Goal: Transaction & Acquisition: Purchase product/service

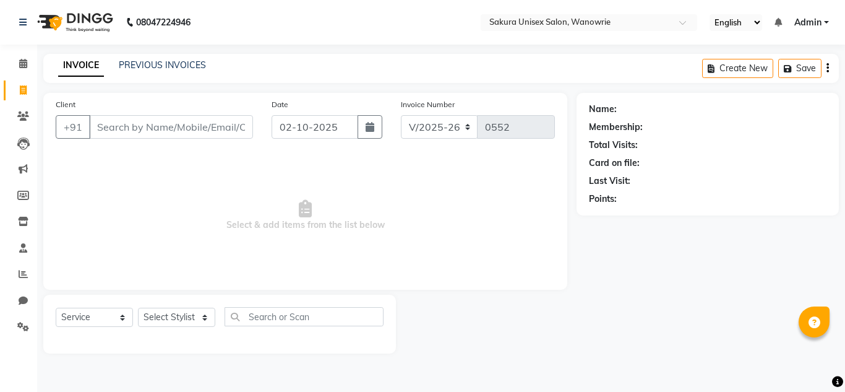
select select "7662"
select select "service"
click at [9, 69] on link "Calendar" at bounding box center [19, 64] width 30 height 20
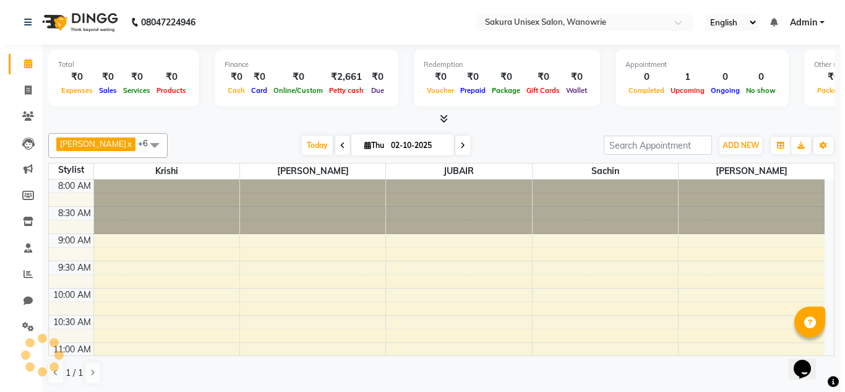
scroll to position [436, 0]
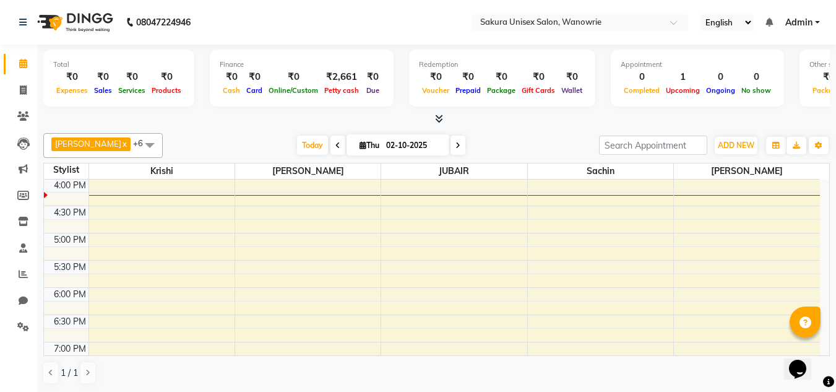
click at [14, 101] on li "Invoice" at bounding box center [18, 90] width 37 height 27
click at [333, 79] on div "₹2,661" at bounding box center [341, 77] width 41 height 14
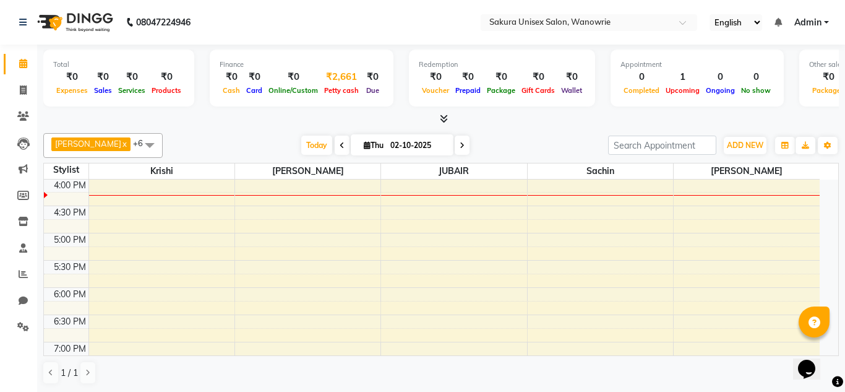
select select "6793"
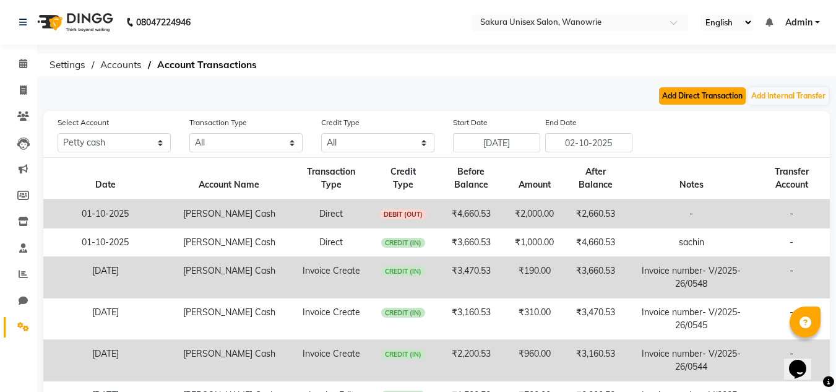
click at [673, 101] on button "Add Direct Transaction" at bounding box center [702, 95] width 87 height 17
select select "direct"
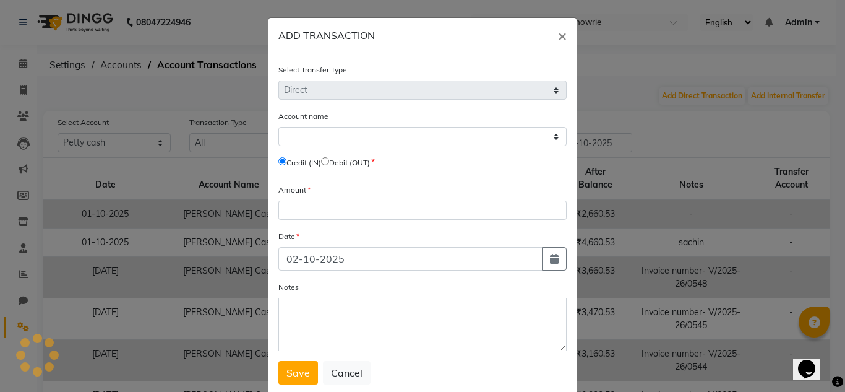
select select "6793"
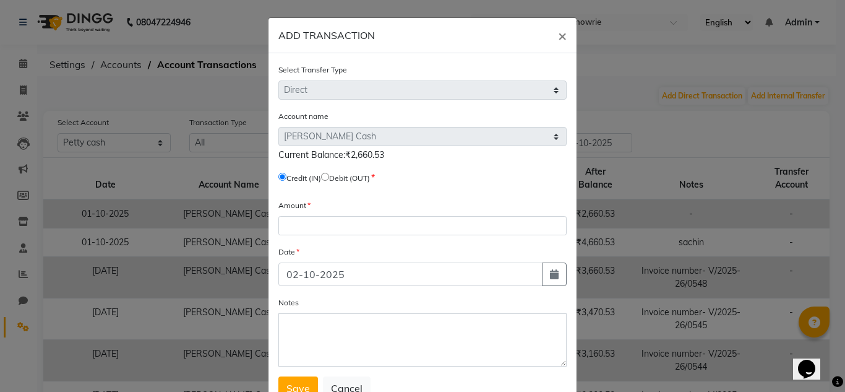
drag, startPoint x: 323, startPoint y: 178, endPoint x: 332, endPoint y: 178, distance: 9.3
click at [321, 178] on label "Credit (IN)" at bounding box center [303, 178] width 35 height 11
click at [332, 178] on label "Debit (OUT)" at bounding box center [349, 178] width 41 height 11
click at [329, 179] on input "radio" at bounding box center [325, 177] width 8 height 8
radio input "true"
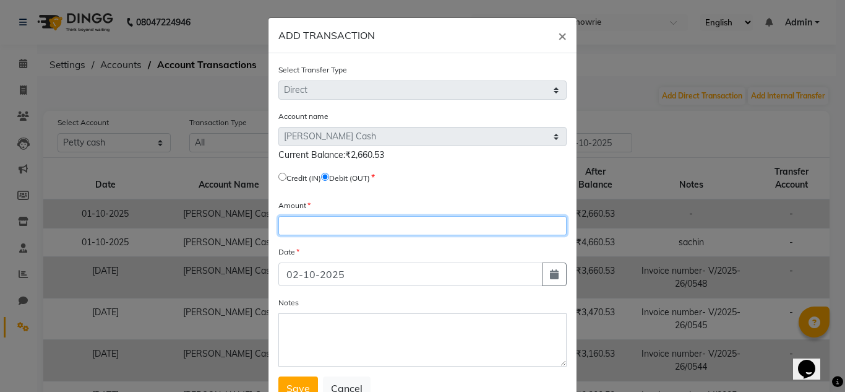
click at [341, 223] on input "number" at bounding box center [422, 225] width 288 height 19
type input "2000"
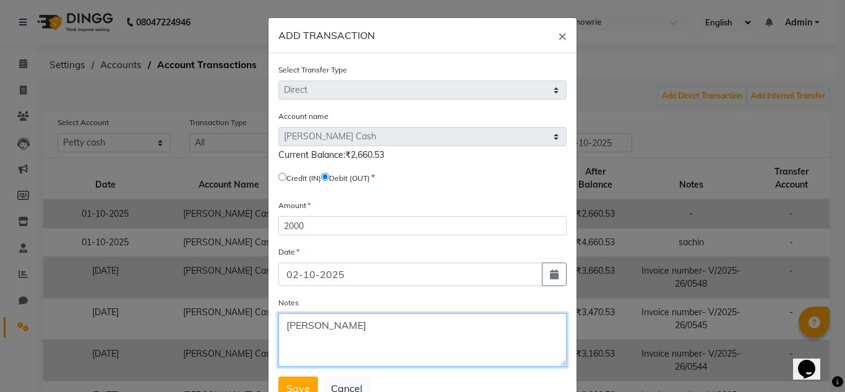
type textarea "[PERSON_NAME]"
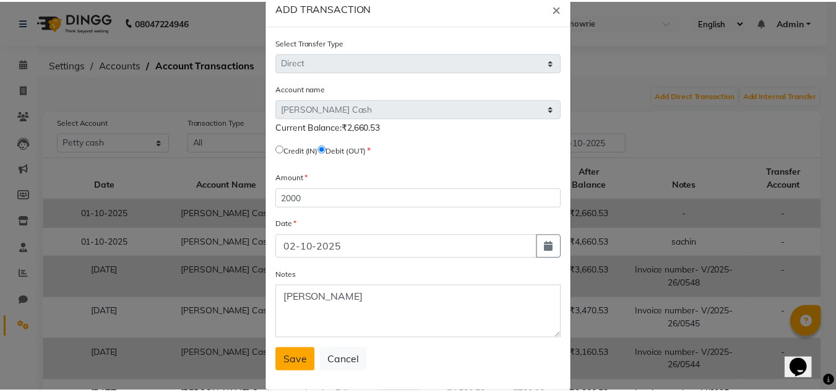
scroll to position [46, 0]
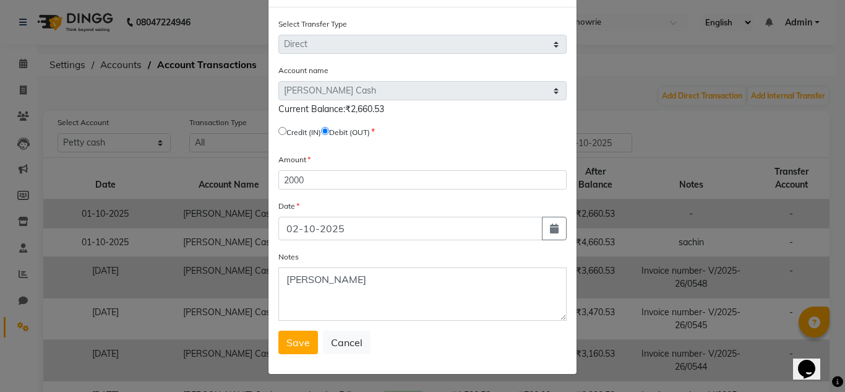
click at [300, 346] on span "Save" at bounding box center [298, 342] width 24 height 12
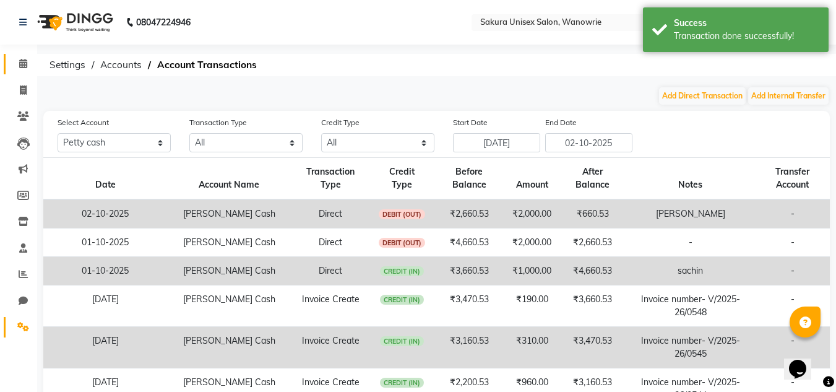
click at [6, 67] on link "Calendar" at bounding box center [19, 64] width 30 height 20
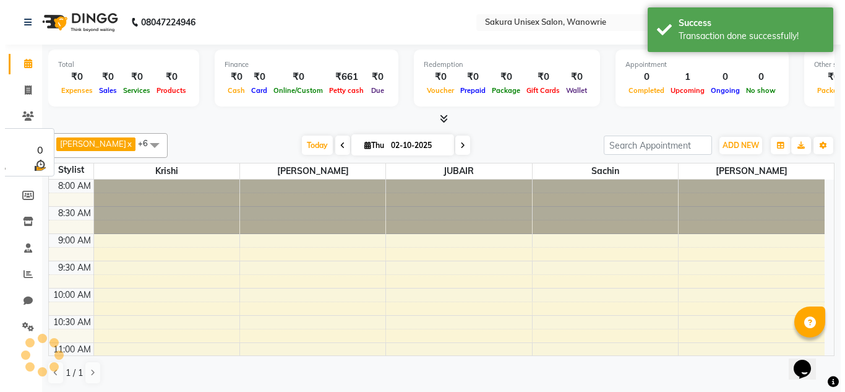
scroll to position [436, 0]
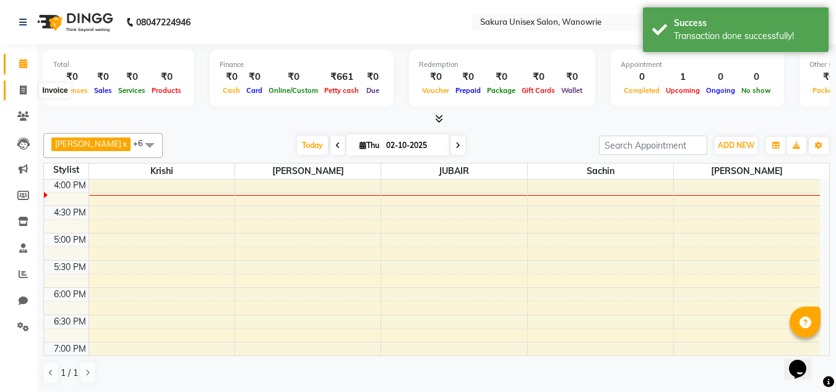
click at [25, 88] on icon at bounding box center [23, 89] width 7 height 9
select select "7662"
select select "service"
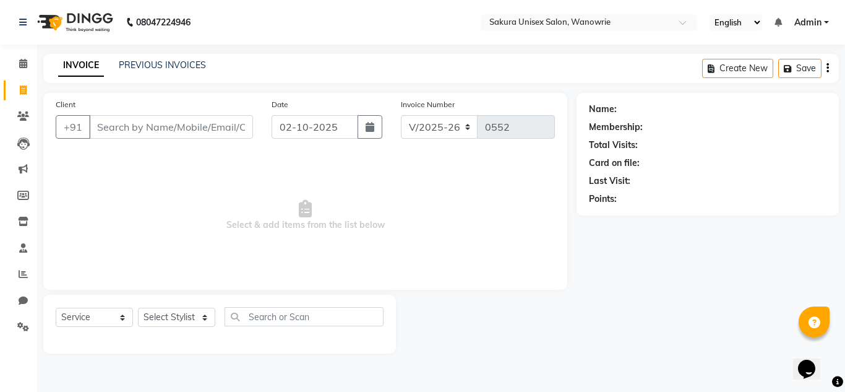
click at [144, 140] on div "Client +91" at bounding box center [154, 123] width 216 height 51
click at [144, 134] on input "Client" at bounding box center [171, 127] width 164 height 24
click at [162, 319] on select "Select Stylist [PERSON_NAME] [PERSON_NAME] krishi [PERSON_NAME] sachin" at bounding box center [176, 317] width 77 height 19
select select "90493"
click at [138, 308] on select "Select Stylist [PERSON_NAME] [PERSON_NAME] krishi [PERSON_NAME] sachin" at bounding box center [176, 317] width 77 height 19
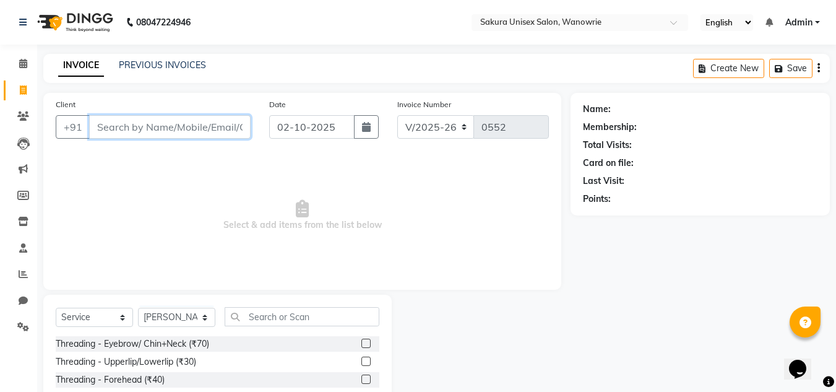
click at [197, 137] on input "Client" at bounding box center [169, 127] width 161 height 24
click at [147, 127] on input "Client" at bounding box center [169, 127] width 161 height 24
type input "9755514730"
click at [199, 140] on div "Client [PHONE_NUMBER] Add Client" at bounding box center [152, 123] width 213 height 51
click at [207, 132] on span "Add Client" at bounding box center [218, 127] width 49 height 12
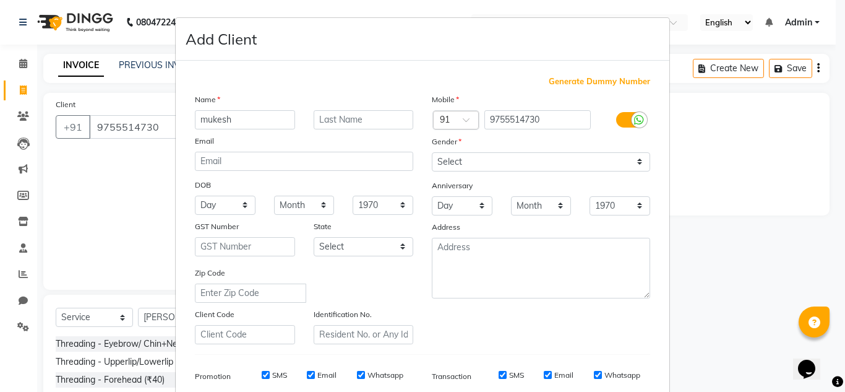
type input "mukesh"
click at [501, 182] on div "Anniversary" at bounding box center [541, 186] width 237 height 20
click at [499, 171] on div "Mobile Country Code × 91 9755514730 Gender Select [DEMOGRAPHIC_DATA] [DEMOGRAPH…" at bounding box center [541, 218] width 237 height 251
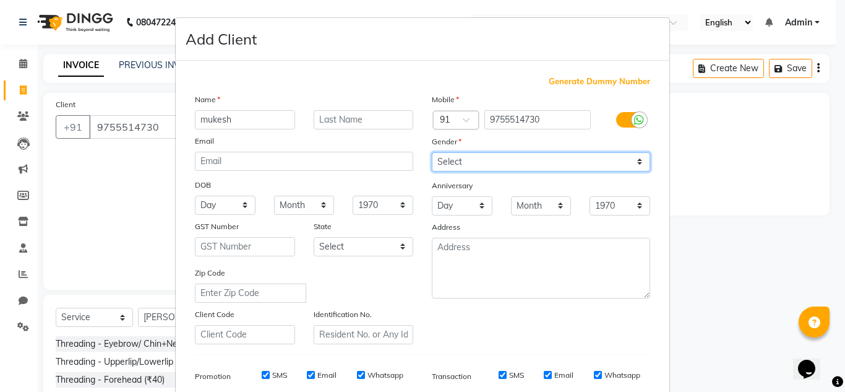
click at [498, 160] on select "Select [DEMOGRAPHIC_DATA] [DEMOGRAPHIC_DATA] Other Prefer Not To Say" at bounding box center [541, 161] width 218 height 19
select select "[DEMOGRAPHIC_DATA]"
click at [432, 152] on select "Select [DEMOGRAPHIC_DATA] [DEMOGRAPHIC_DATA] Other Prefer Not To Say" at bounding box center [541, 161] width 218 height 19
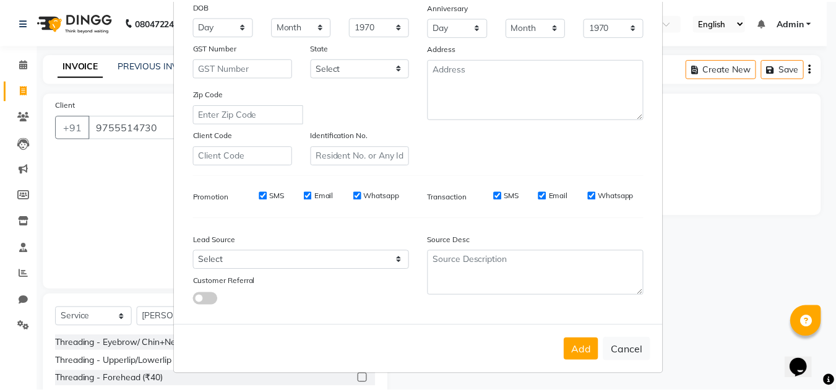
scroll to position [179, 0]
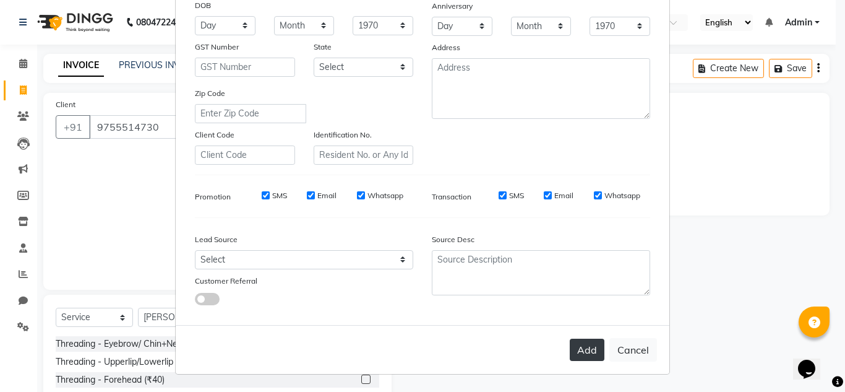
click at [591, 349] on button "Add" at bounding box center [587, 349] width 35 height 22
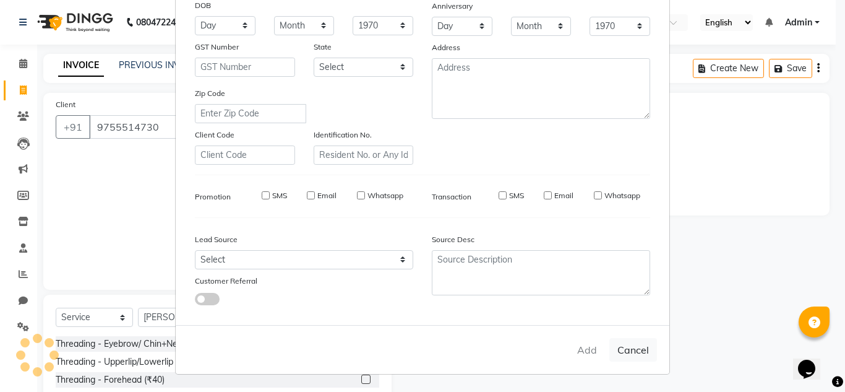
select select
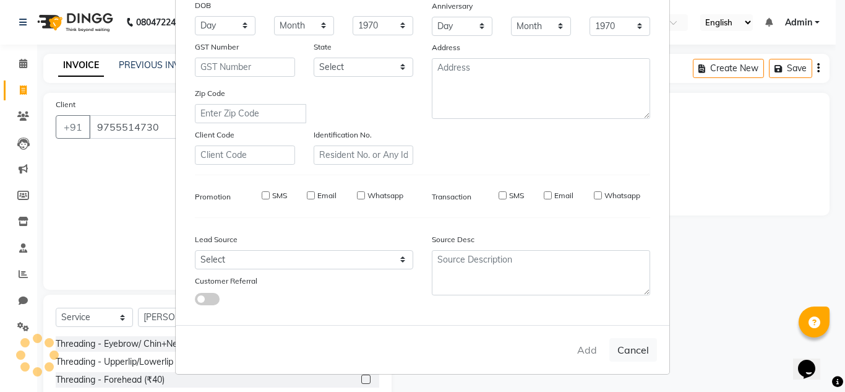
select select
checkbox input "false"
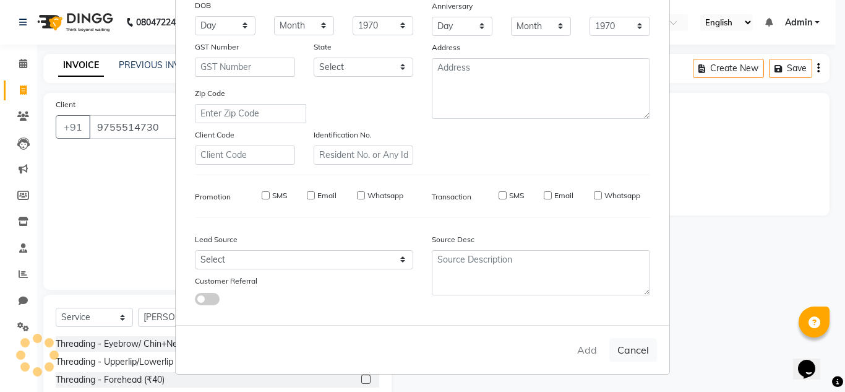
checkbox input "false"
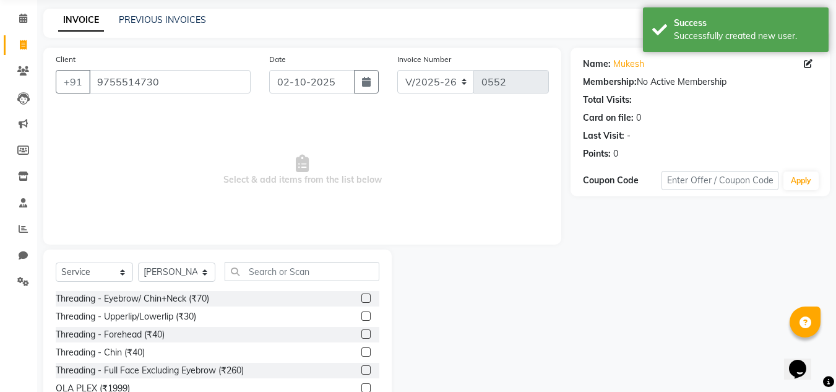
scroll to position [104, 0]
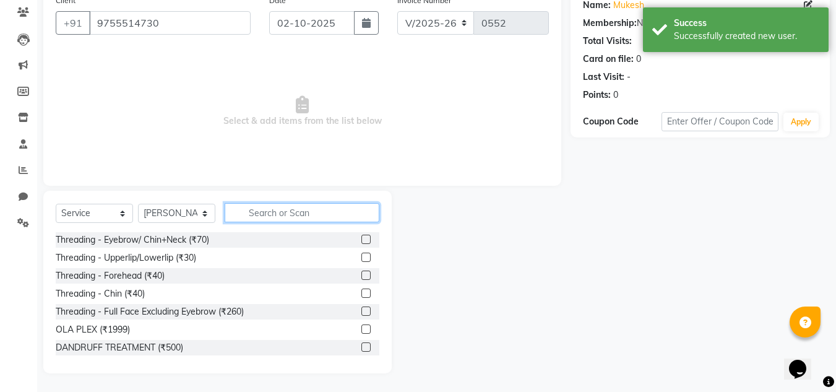
click at [291, 213] on input "text" at bounding box center [302, 212] width 155 height 19
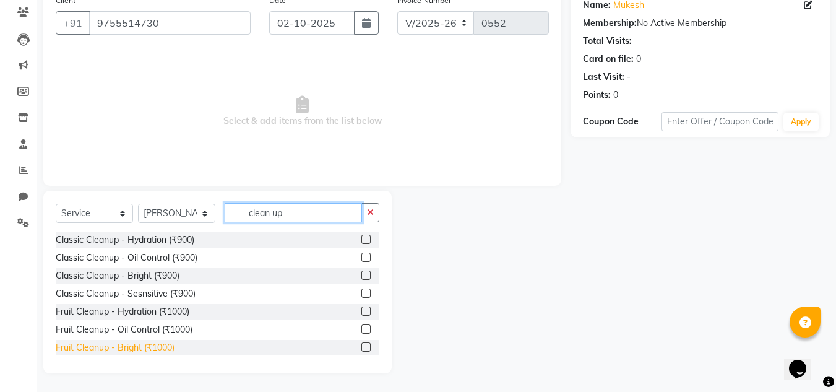
type input "clean up"
click at [137, 350] on div "Fruit Cleanup - Bright (₹1000)" at bounding box center [115, 347] width 119 height 13
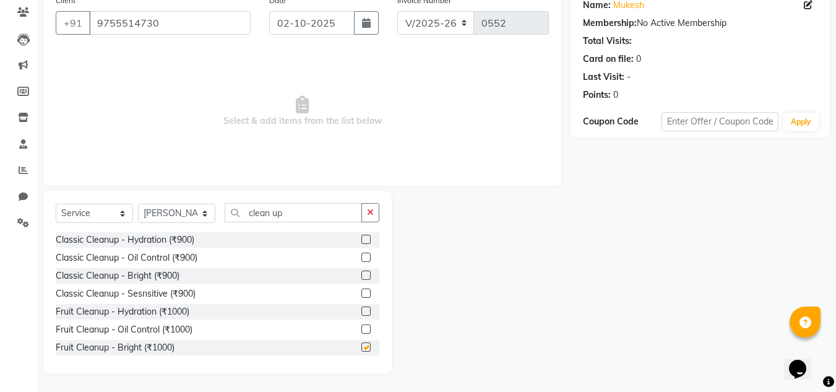
checkbox input "false"
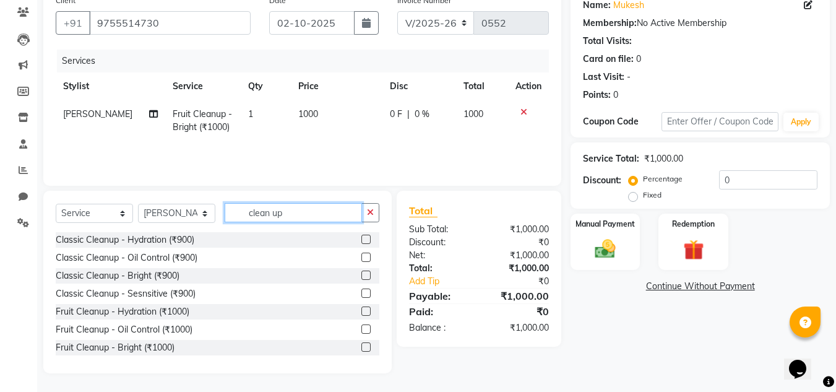
drag, startPoint x: 330, startPoint y: 219, endPoint x: 170, endPoint y: 231, distance: 160.7
click at [170, 231] on div "Select Service Product Membership Package Voucher Prepaid Gift Card Select Styl…" at bounding box center [218, 217] width 324 height 29
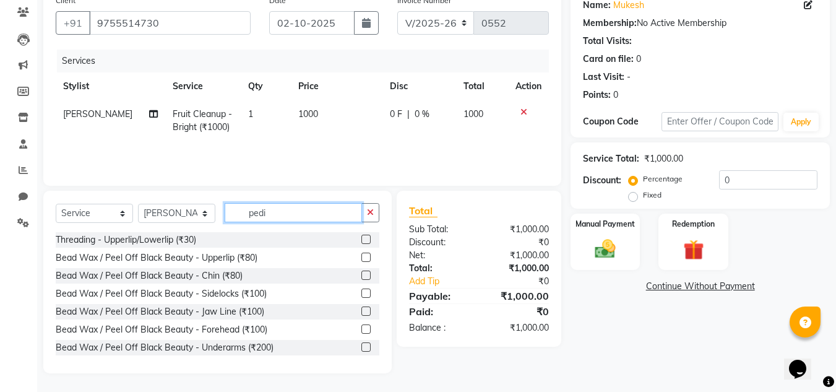
scroll to position [77, 0]
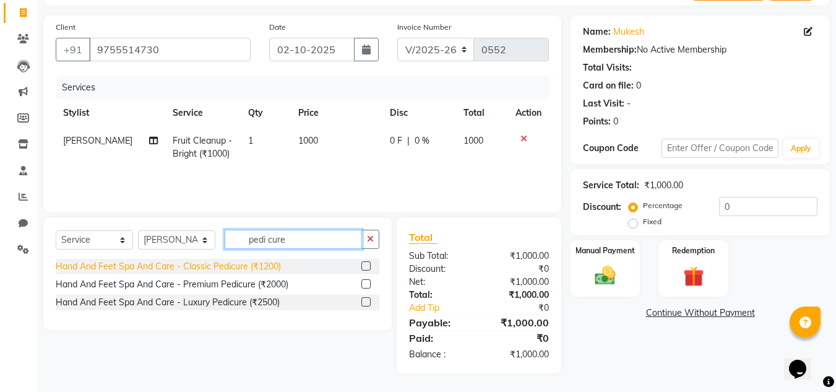
type input "pedi cure"
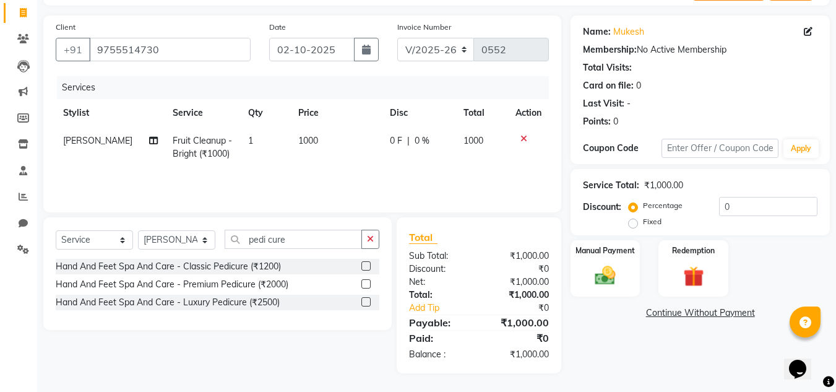
drag, startPoint x: 168, startPoint y: 264, endPoint x: 202, endPoint y: 257, distance: 35.2
click at [168, 265] on div "Hand And Feet Spa And Care - Classic Pedicure (₹1200)" at bounding box center [168, 266] width 225 height 13
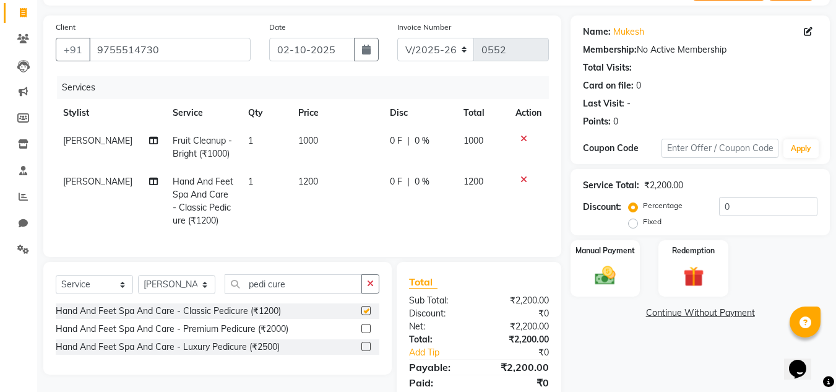
checkbox input "false"
drag, startPoint x: 341, startPoint y: 291, endPoint x: 214, endPoint y: 306, distance: 127.7
click at [214, 303] on div "Select Service Product Membership Package Voucher Prepaid Gift Card Select Styl…" at bounding box center [218, 288] width 324 height 29
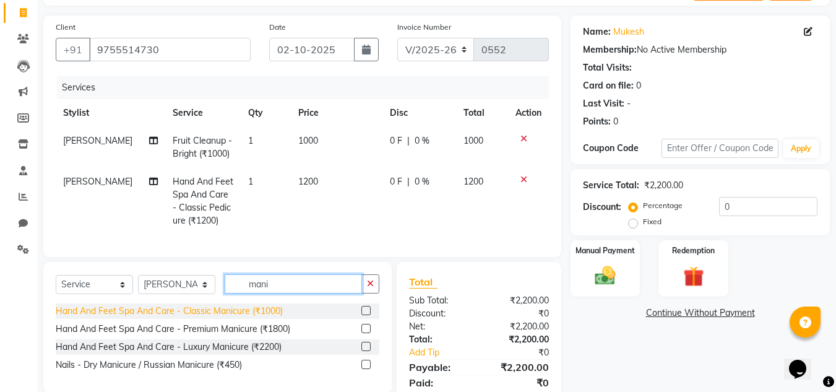
type input "mani"
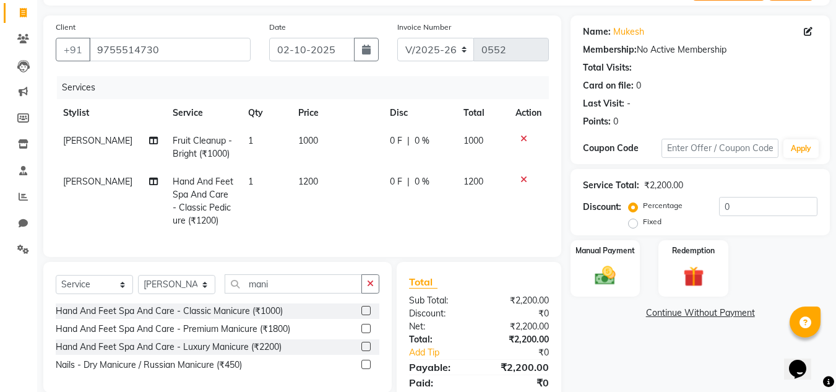
drag, startPoint x: 241, startPoint y: 317, endPoint x: 256, endPoint y: 319, distance: 14.4
click at [241, 317] on div "Hand And Feet Spa And Care - Classic Manicure (₹1000)" at bounding box center [169, 310] width 227 height 13
checkbox input "false"
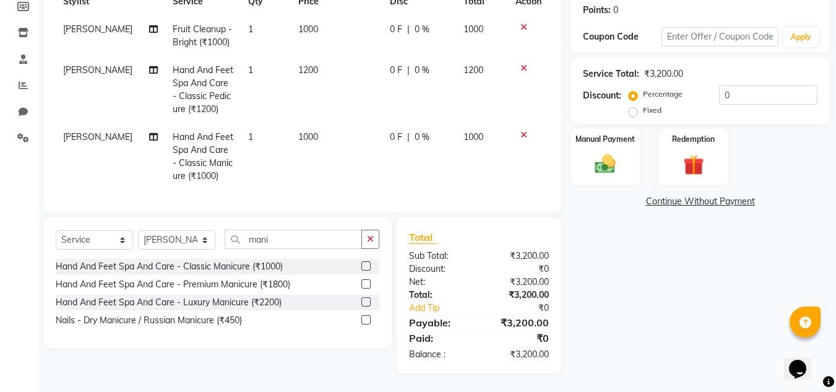
scroll to position [198, 0]
click at [642, 103] on div "Fixed" at bounding box center [646, 110] width 30 height 15
click at [643, 105] on label "Fixed" at bounding box center [652, 110] width 19 height 11
click at [637, 106] on input "Fixed" at bounding box center [635, 110] width 9 height 9
radio input "true"
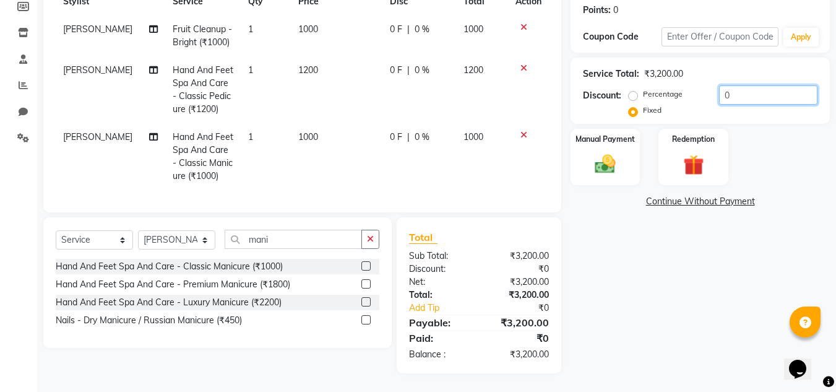
click at [788, 86] on input "0" at bounding box center [768, 94] width 98 height 19
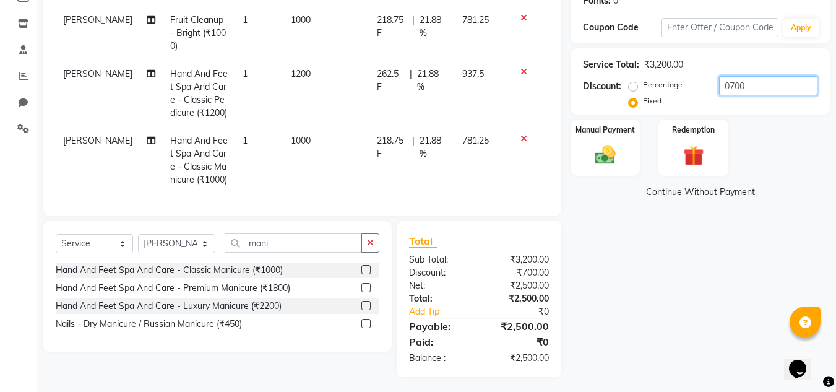
type input "0700"
click at [785, 128] on div "Manual Payment Redemption" at bounding box center [700, 147] width 278 height 56
click at [614, 143] on img at bounding box center [605, 154] width 35 height 25
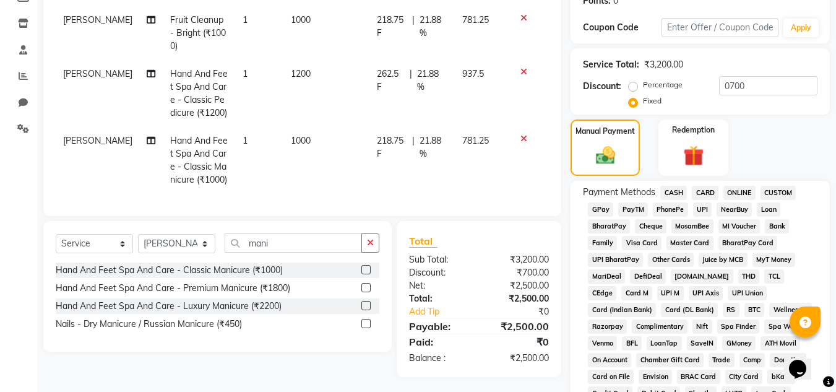
click at [731, 194] on span "ONLINE" at bounding box center [739, 193] width 32 height 14
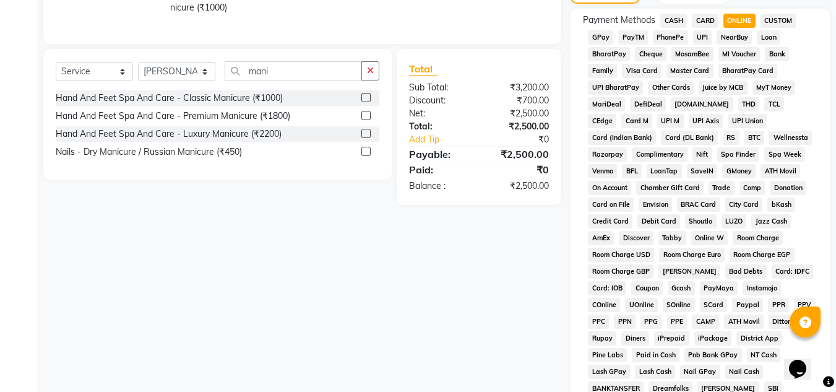
scroll to position [554, 0]
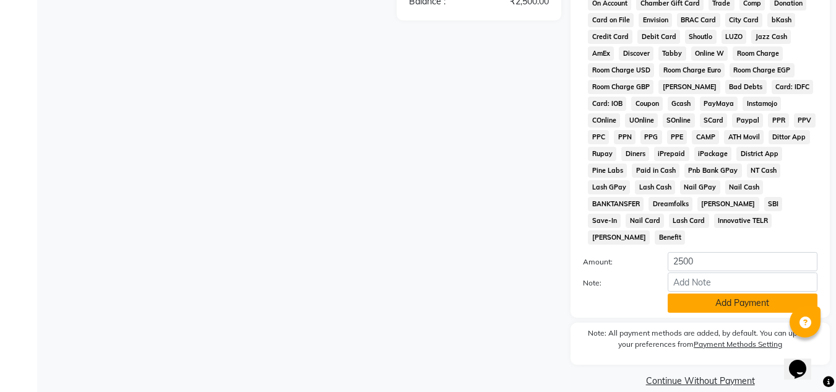
click at [744, 293] on button "Add Payment" at bounding box center [743, 302] width 150 height 19
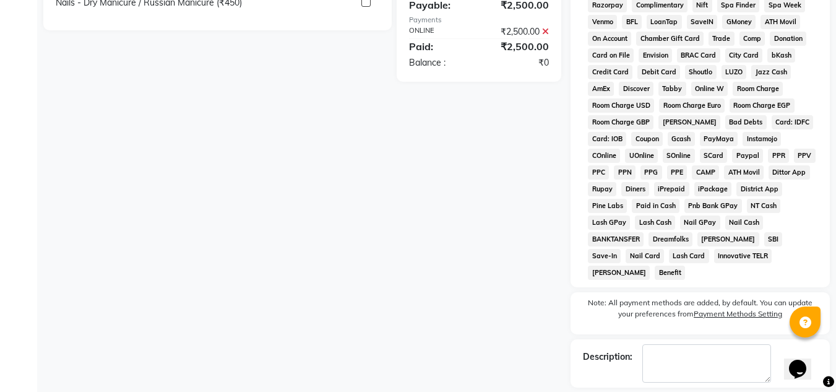
scroll to position [559, 0]
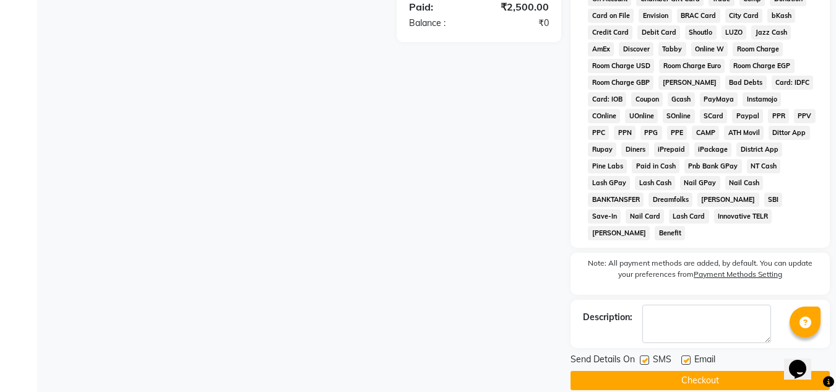
click at [630, 371] on button "Checkout" at bounding box center [699, 380] width 259 height 19
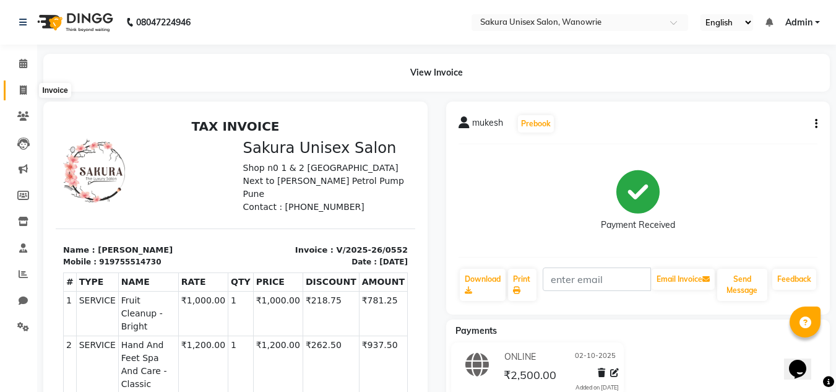
click at [20, 85] on icon at bounding box center [23, 89] width 7 height 9
select select "7662"
select select "service"
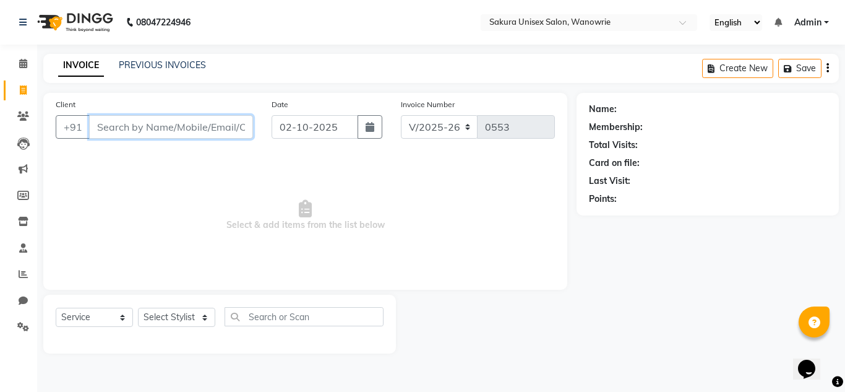
click at [111, 131] on input "Client" at bounding box center [171, 127] width 164 height 24
drag, startPoint x: 170, startPoint y: 124, endPoint x: 159, endPoint y: 121, distance: 11.4
click at [166, 124] on input "Client" at bounding box center [171, 127] width 164 height 24
click at [190, 132] on input "9986426169" at bounding box center [139, 127] width 101 height 24
type input "9986426169"
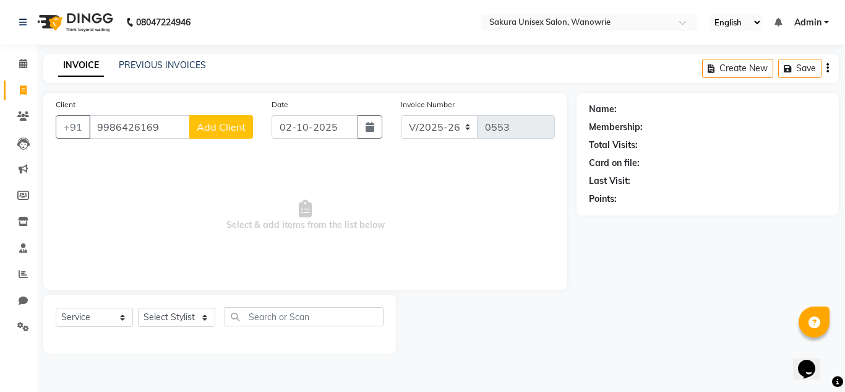
click at [205, 139] on div "Client [PHONE_NUMBER] Add Client" at bounding box center [154, 123] width 216 height 51
click at [215, 127] on span "Add Client" at bounding box center [221, 127] width 49 height 12
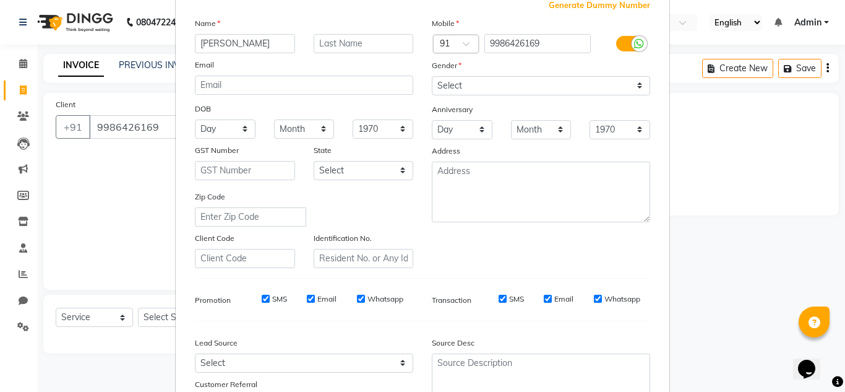
scroll to position [179, 0]
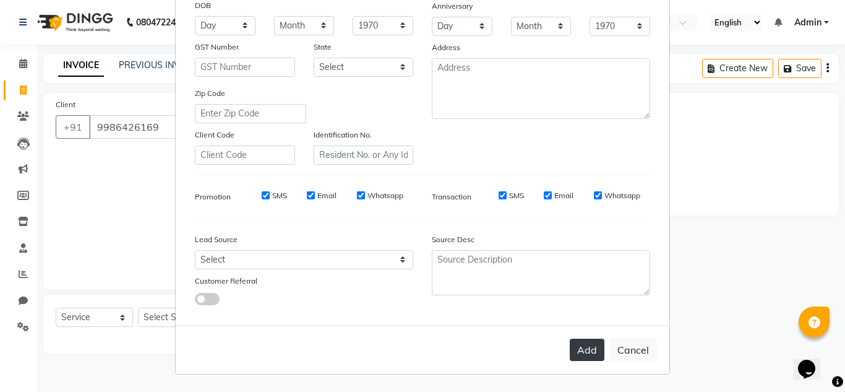
type input "[PERSON_NAME]"
click at [580, 344] on button "Add" at bounding box center [587, 349] width 35 height 22
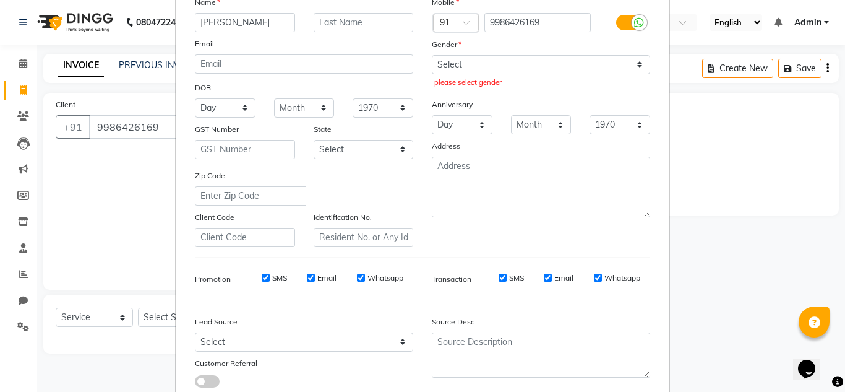
scroll to position [0, 0]
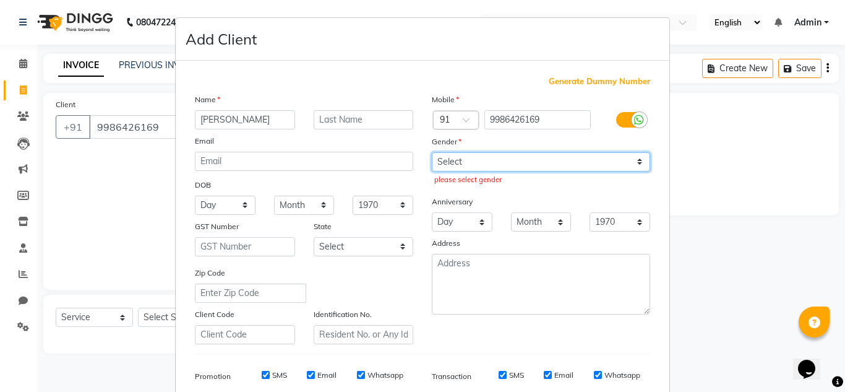
click at [501, 154] on select "Select [DEMOGRAPHIC_DATA] [DEMOGRAPHIC_DATA] Other Prefer Not To Say" at bounding box center [541, 161] width 218 height 19
select select "[DEMOGRAPHIC_DATA]"
click at [432, 152] on select "Select [DEMOGRAPHIC_DATA] [DEMOGRAPHIC_DATA] Other Prefer Not To Say" at bounding box center [541, 161] width 218 height 19
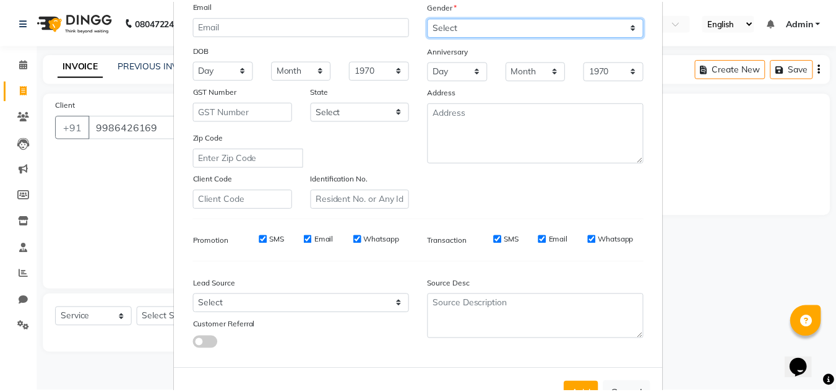
scroll to position [179, 0]
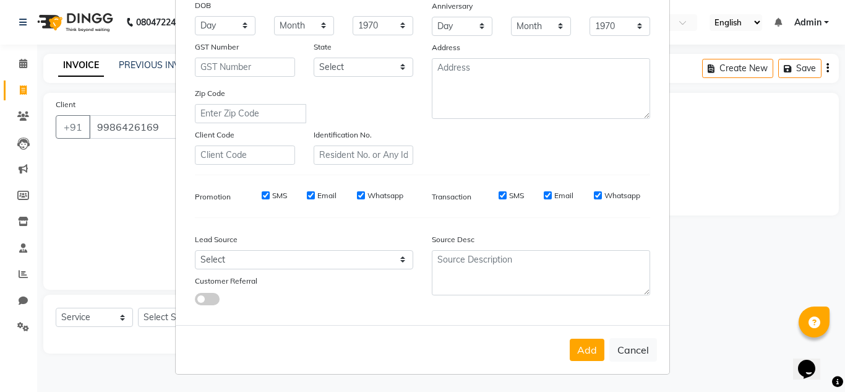
click at [576, 348] on button "Add" at bounding box center [587, 349] width 35 height 22
select select
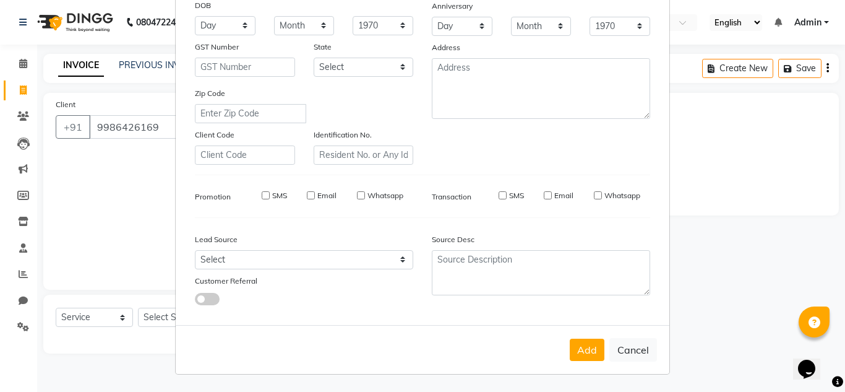
select select
checkbox input "false"
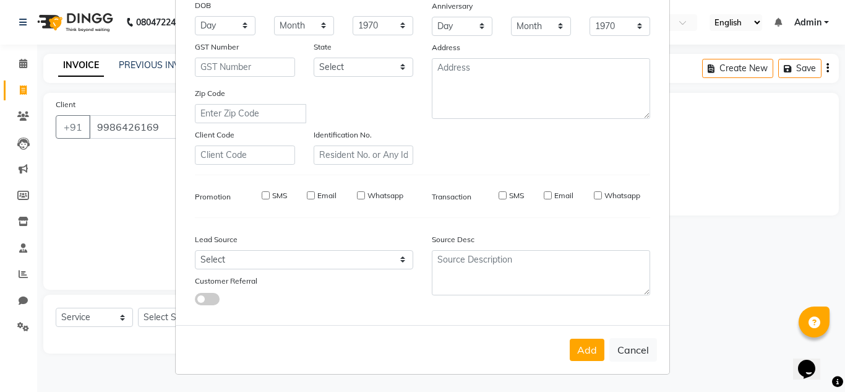
checkbox input "false"
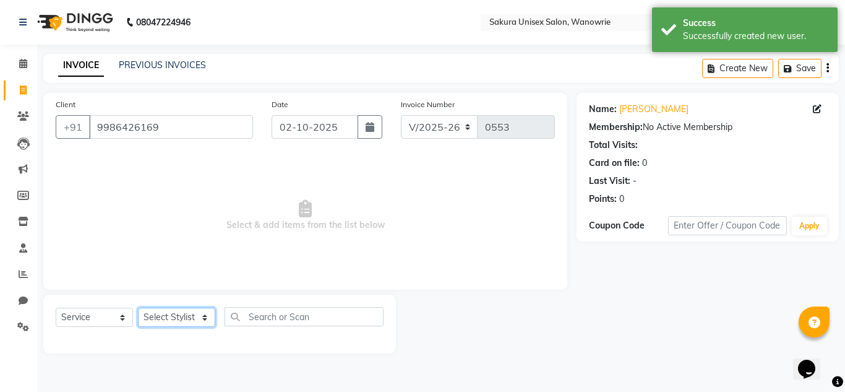
drag, startPoint x: 155, startPoint y: 314, endPoint x: 166, endPoint y: 314, distance: 11.2
click at [155, 314] on select "Select Stylist [PERSON_NAME] [PERSON_NAME] krishi [PERSON_NAME] sachin" at bounding box center [176, 317] width 77 height 19
select select "70210"
click at [138, 308] on select "Select Stylist [PERSON_NAME] [PERSON_NAME] krishi [PERSON_NAME] sachin" at bounding box center [176, 317] width 77 height 19
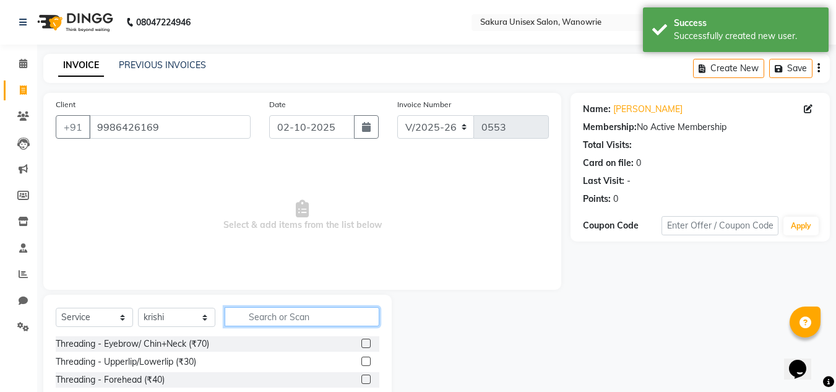
click at [281, 310] on input "text" at bounding box center [302, 316] width 155 height 19
type input "clea"
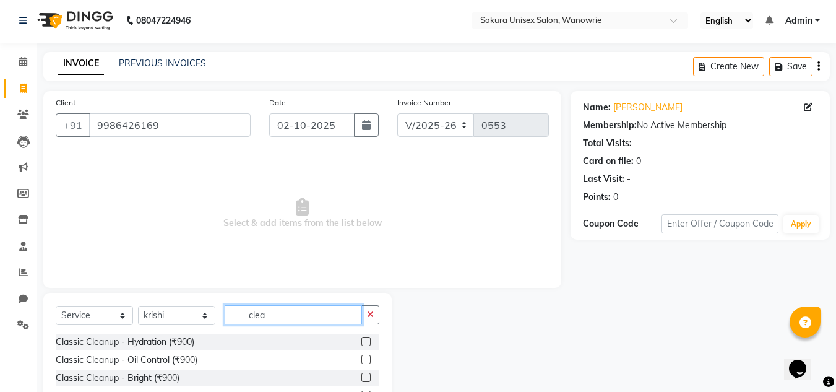
scroll to position [0, 0]
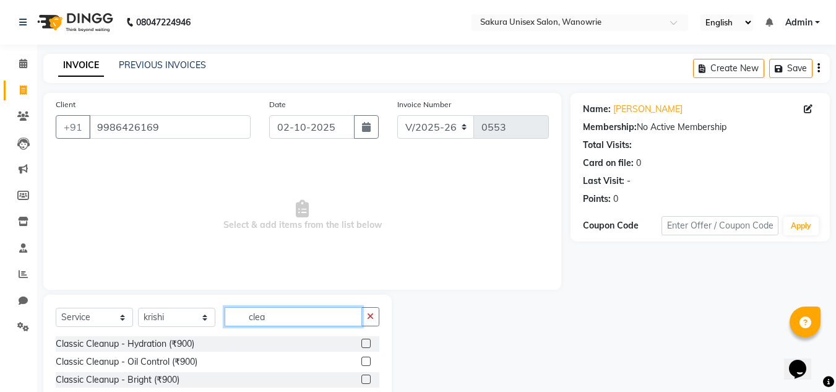
drag, startPoint x: 282, startPoint y: 316, endPoint x: 233, endPoint y: 319, distance: 49.0
click at [233, 319] on input "clea" at bounding box center [293, 316] width 137 height 19
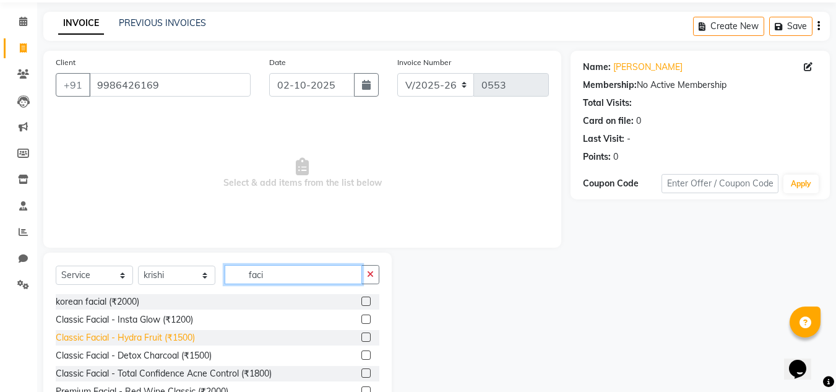
type input "faci"
click at [177, 340] on div "Classic Facial - Hydra Fruit (₹1500)" at bounding box center [125, 337] width 139 height 13
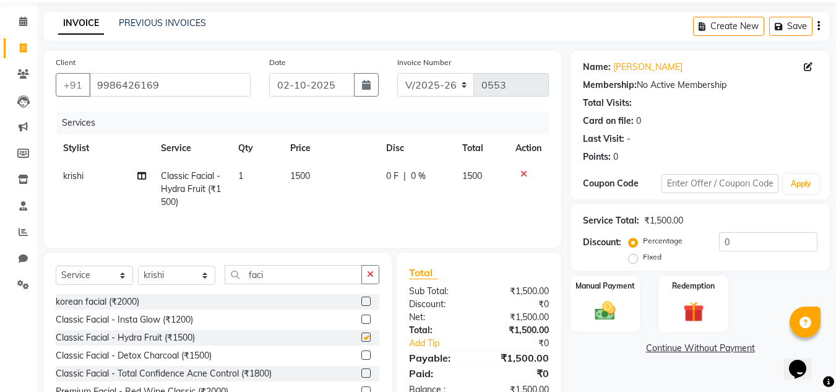
checkbox input "false"
drag, startPoint x: 332, startPoint y: 279, endPoint x: 182, endPoint y: 272, distance: 150.5
click at [182, 272] on div "Select Service Product Membership Package Voucher Prepaid Gift Card Select Styl…" at bounding box center [218, 279] width 324 height 29
click at [157, 275] on select "Select Stylist [PERSON_NAME] [PERSON_NAME] krishi [PERSON_NAME] sachin" at bounding box center [176, 274] width 77 height 19
click at [286, 276] on input "faci" at bounding box center [293, 274] width 137 height 19
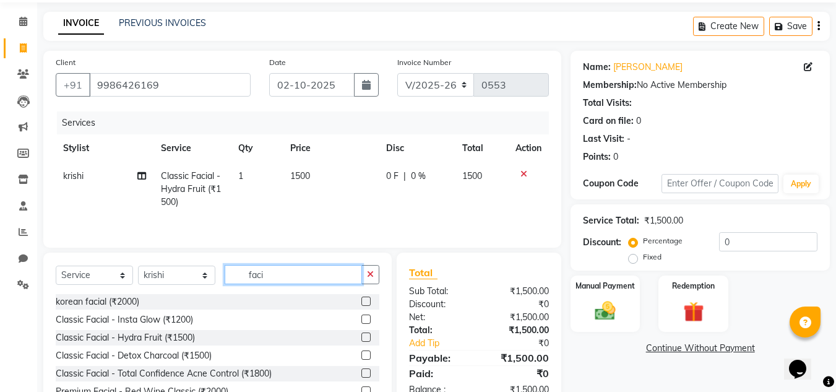
click at [286, 276] on input "faci" at bounding box center [293, 274] width 137 height 19
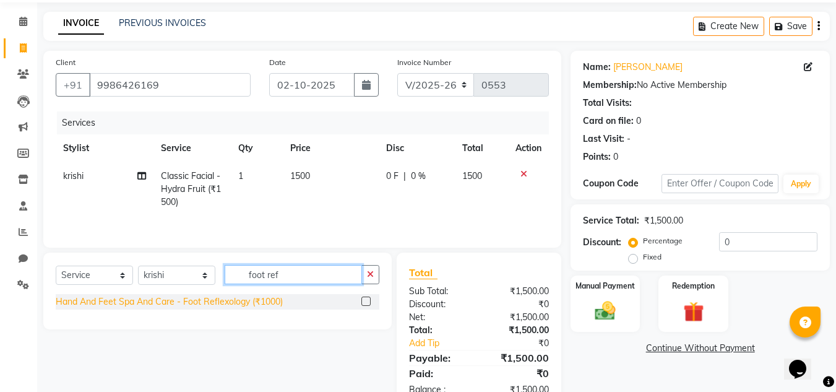
type input "foot ref"
click at [270, 301] on div "Hand And Feet Spa And Care - Foot Reflexology (₹1000)" at bounding box center [169, 301] width 227 height 13
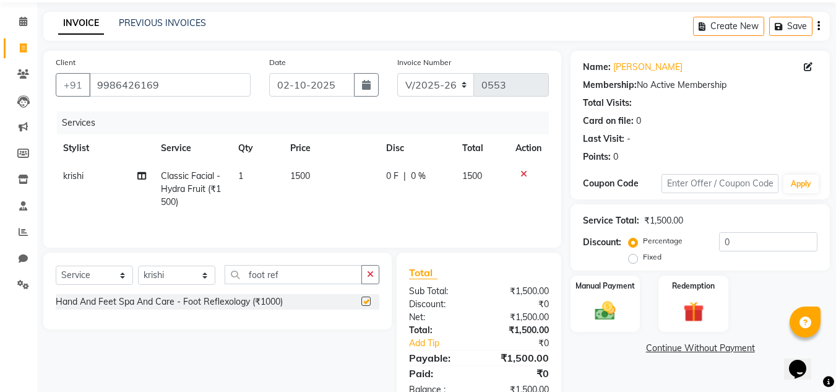
checkbox input "false"
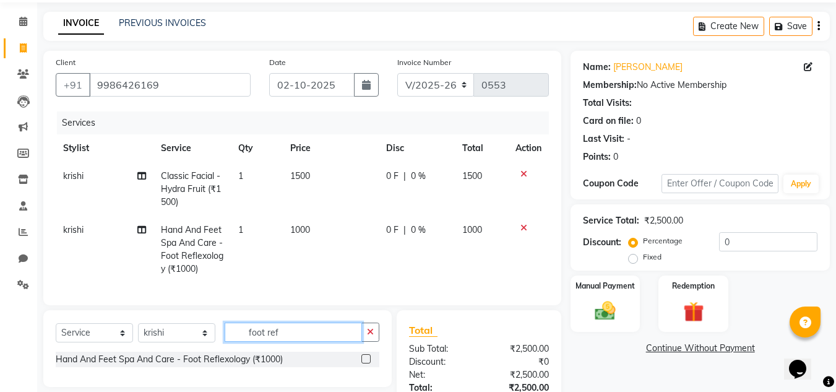
drag, startPoint x: 338, startPoint y: 342, endPoint x: 163, endPoint y: 343, distance: 174.5
click at [163, 343] on div "Select Service Product Membership Package Voucher Prepaid Gift Card Select Styl…" at bounding box center [218, 336] width 324 height 29
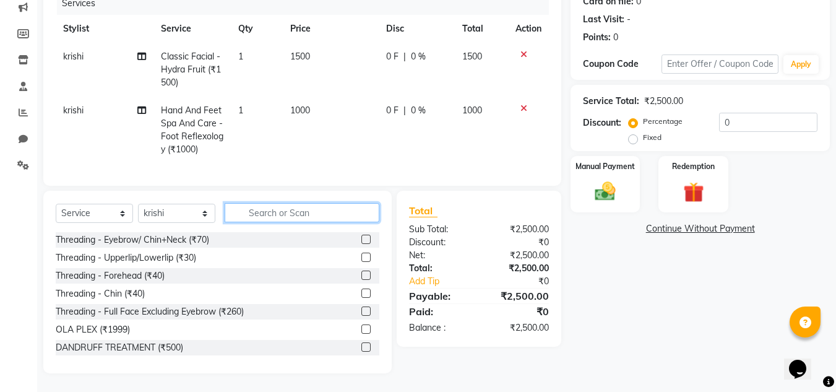
scroll to position [109, 0]
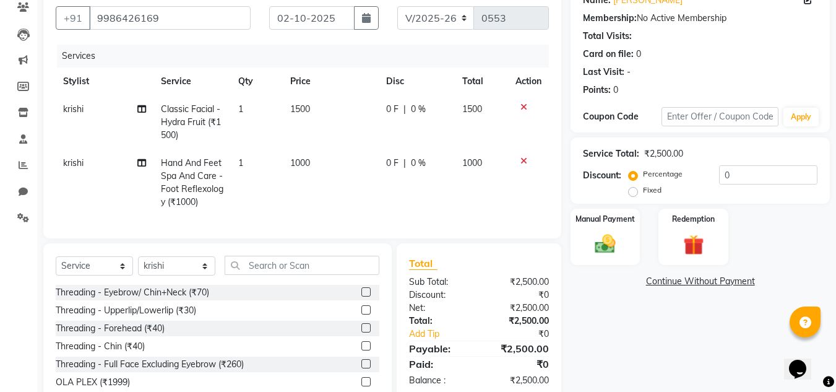
drag, startPoint x: 524, startPoint y: 108, endPoint x: 517, endPoint y: 108, distance: 6.8
click at [524, 108] on icon at bounding box center [523, 107] width 7 height 9
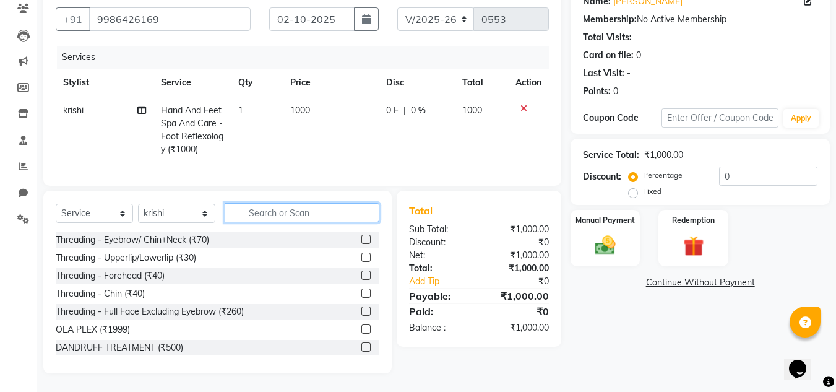
click at [314, 222] on input "text" at bounding box center [302, 212] width 155 height 19
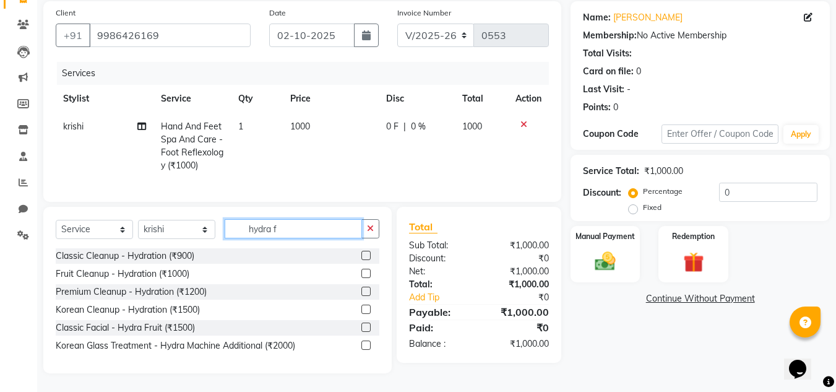
scroll to position [90, 0]
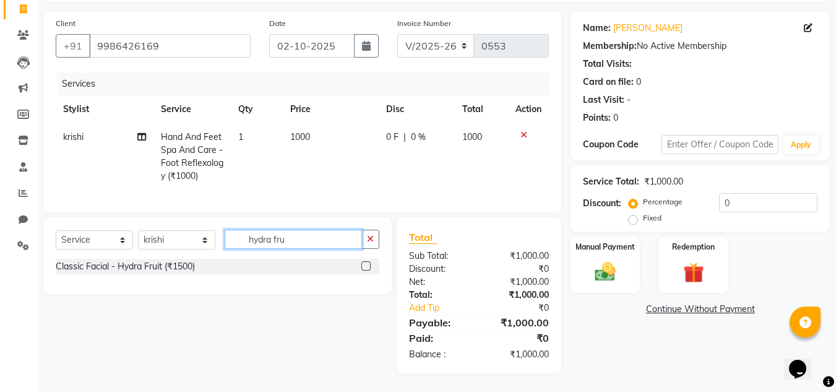
type input "hydra fru"
click at [196, 270] on div "Classic Facial - Hydra Fruit (₹1500)" at bounding box center [218, 266] width 324 height 15
click at [140, 256] on div "Select Service Product Membership Package Voucher Prepaid Gift Card Select Styl…" at bounding box center [218, 244] width 324 height 29
click at [142, 265] on div "Classic Facial - Hydra Fruit (₹1500)" at bounding box center [125, 266] width 139 height 13
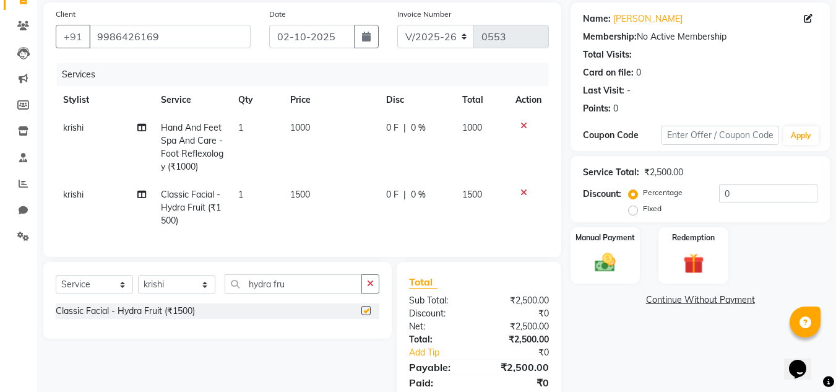
checkbox input "false"
click at [298, 188] on td "1500" at bounding box center [331, 208] width 96 height 54
click at [283, 189] on td "1" at bounding box center [257, 208] width 52 height 54
select select "70210"
click at [341, 177] on td "1000" at bounding box center [331, 147] width 96 height 67
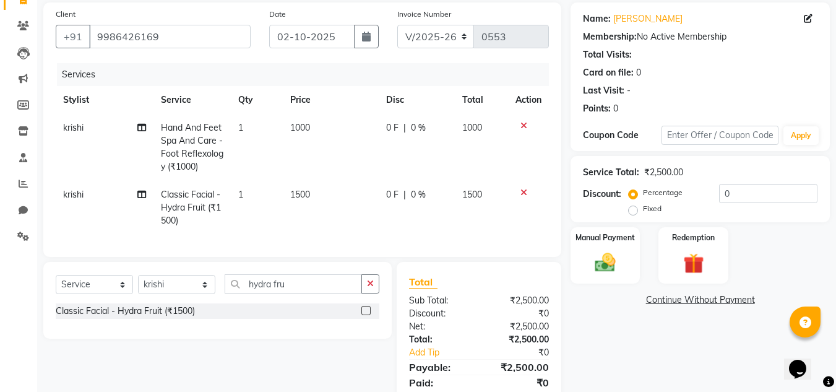
select select "70210"
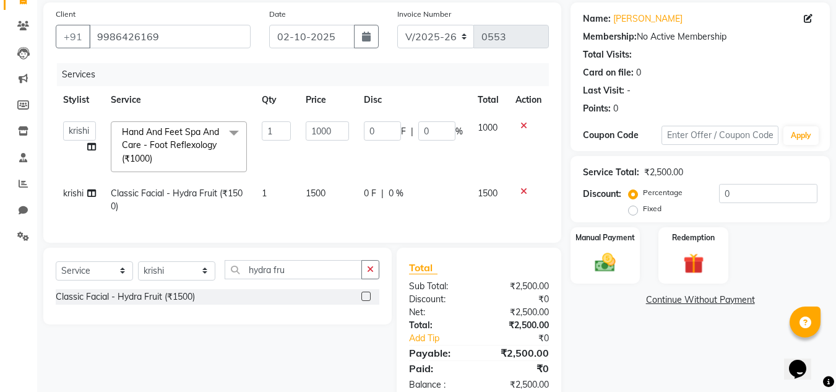
click at [341, 177] on td "1000" at bounding box center [327, 147] width 58 height 66
click at [327, 187] on td "1500" at bounding box center [327, 199] width 58 height 41
select select "70210"
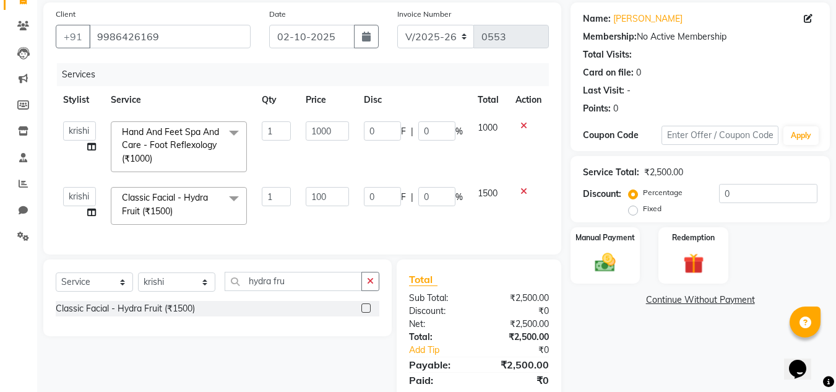
type input "1000"
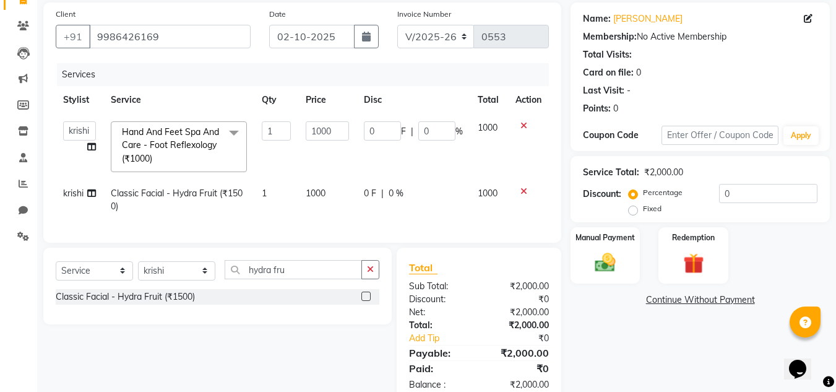
click at [327, 178] on td "1000" at bounding box center [327, 147] width 58 height 66
click at [365, 278] on button "button" at bounding box center [370, 269] width 18 height 19
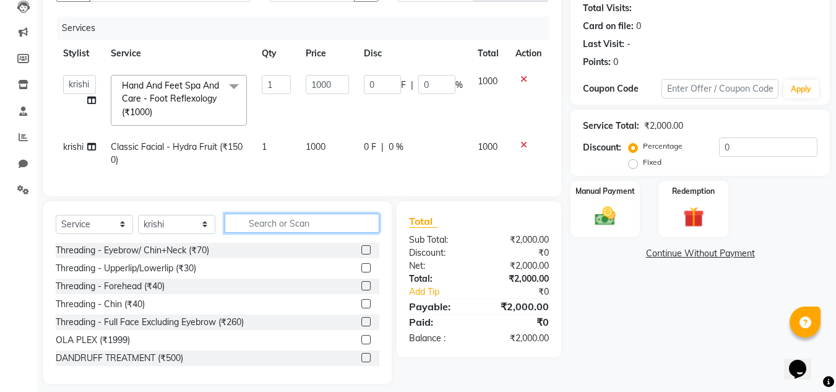
scroll to position [157, 0]
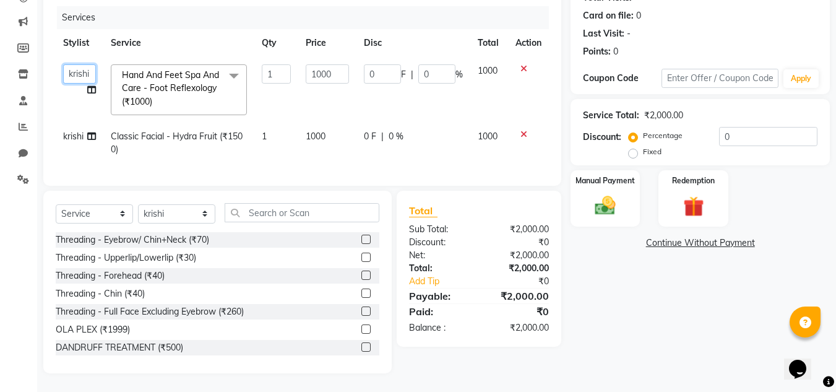
click at [75, 64] on select "[PERSON_NAME] [PERSON_NAME] krishi [PERSON_NAME] sachin" at bounding box center [79, 73] width 33 height 19
drag, startPoint x: 75, startPoint y: 62, endPoint x: 79, endPoint y: 77, distance: 16.1
click at [75, 64] on select "[PERSON_NAME] [PERSON_NAME] krishi [PERSON_NAME] sachin" at bounding box center [79, 73] width 33 height 19
click at [84, 69] on select "[PERSON_NAME] [PERSON_NAME] krishi [PERSON_NAME] sachin" at bounding box center [79, 73] width 33 height 19
select select "87317"
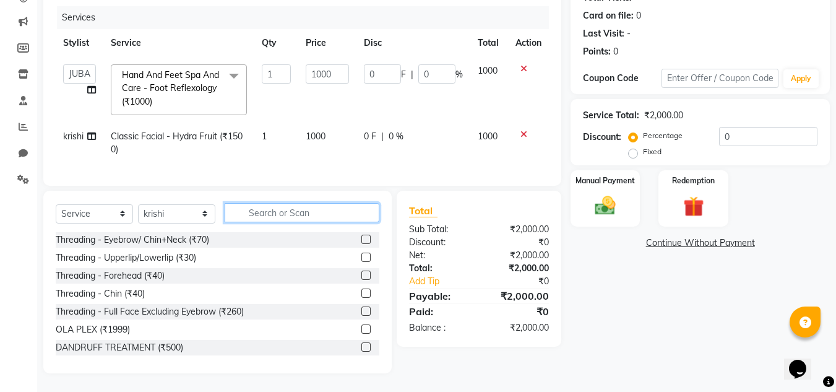
click at [241, 214] on input "text" at bounding box center [302, 212] width 155 height 19
click at [192, 212] on select "Select Stylist [PERSON_NAME] [PERSON_NAME] krishi [PERSON_NAME] sachin" at bounding box center [176, 213] width 77 height 19
select select "75574"
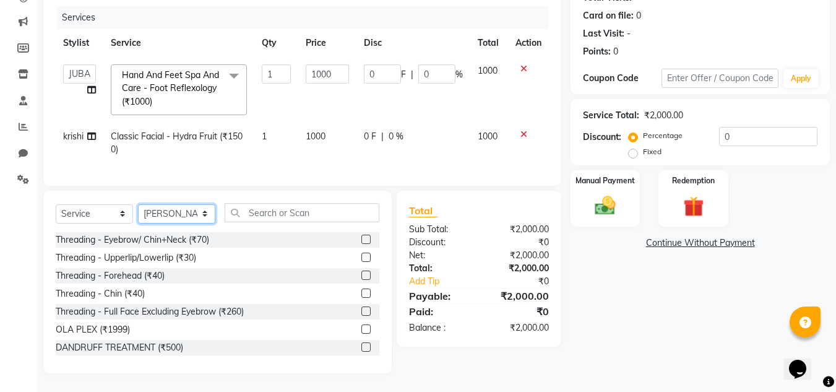
click at [138, 204] on select "Select Stylist [PERSON_NAME] [PERSON_NAME] krishi [PERSON_NAME] sachin" at bounding box center [176, 213] width 77 height 19
click at [276, 209] on input "text" at bounding box center [302, 212] width 155 height 19
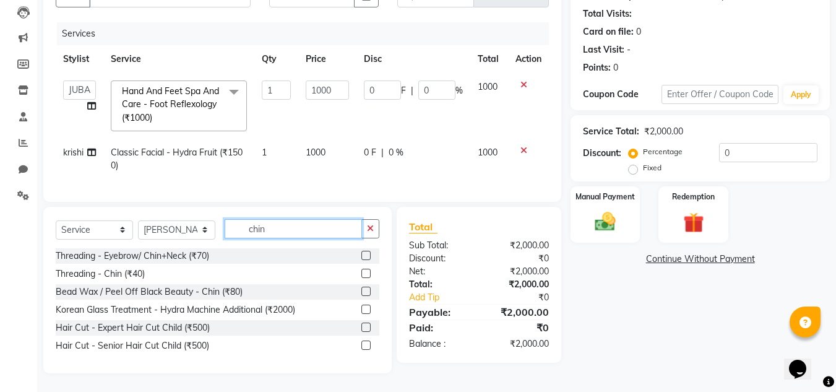
scroll to position [130, 0]
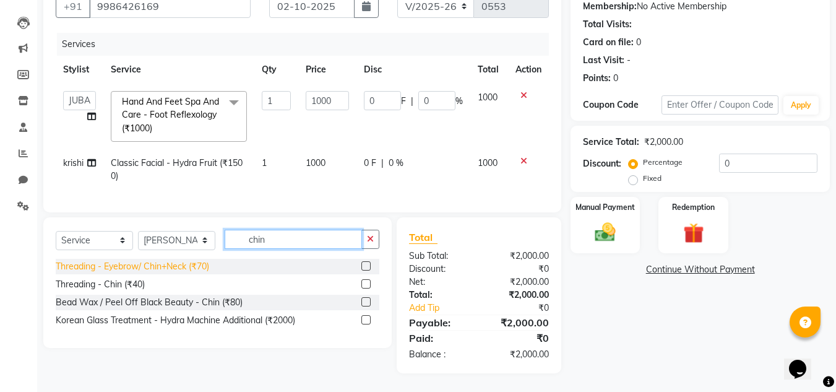
type input "chin"
click at [102, 272] on div "Threading - Eyebrow/ Chin+Neck (₹70)" at bounding box center [132, 266] width 153 height 13
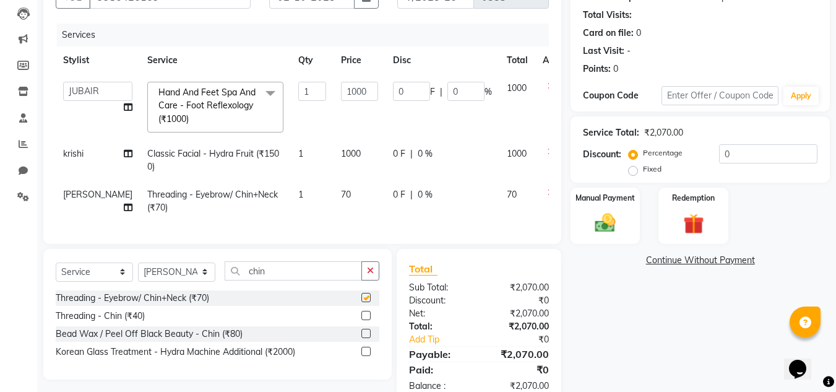
checkbox input "false"
drag, startPoint x: 282, startPoint y: 289, endPoint x: 189, endPoint y: 285, distance: 92.9
click at [189, 285] on div "Select Service Product Membership Package Voucher Prepaid Gift Card Select Styl…" at bounding box center [218, 275] width 324 height 29
click at [535, 197] on td at bounding box center [555, 201] width 41 height 41
click at [548, 196] on icon at bounding box center [551, 192] width 7 height 9
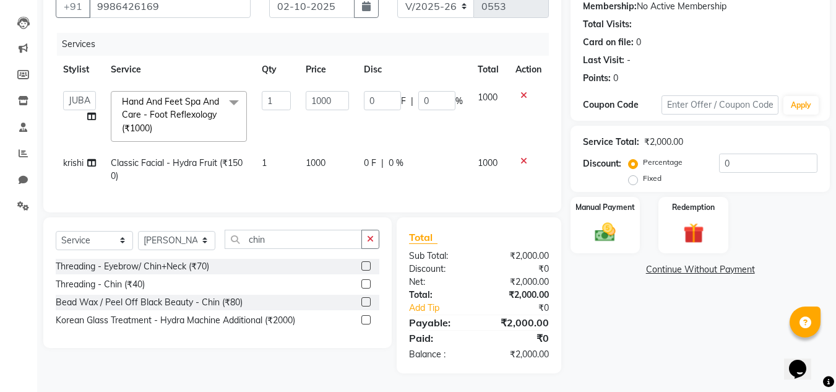
click at [123, 281] on div "Threading - Chin (₹40)" at bounding box center [100, 284] width 89 height 13
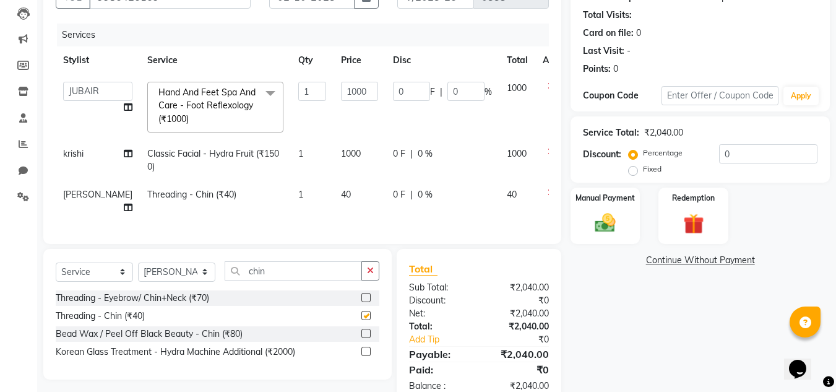
checkbox input "false"
drag, startPoint x: 309, startPoint y: 287, endPoint x: 175, endPoint y: 281, distance: 133.8
click at [175, 281] on div "Select Service Product Membership Package Voucher Prepaid Gift Card Select Styl…" at bounding box center [218, 275] width 324 height 29
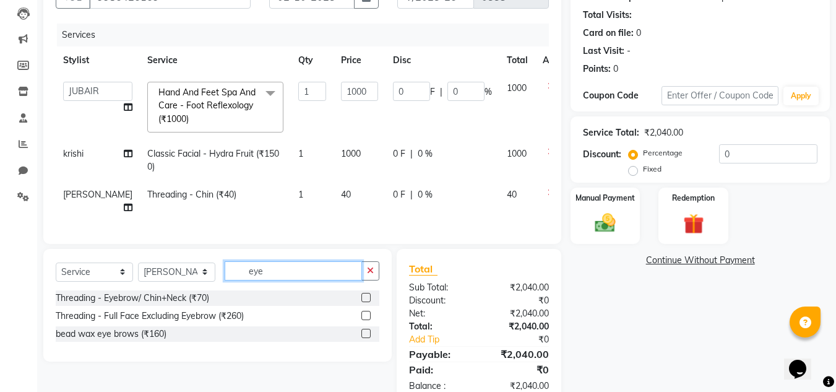
type input "eye"
drag, startPoint x: 383, startPoint y: 288, endPoint x: 375, endPoint y: 282, distance: 10.1
click at [378, 285] on div "Select Service Product Membership Package Voucher Prepaid Gift Card Select Styl…" at bounding box center [217, 305] width 348 height 113
click at [374, 275] on icon "button" at bounding box center [370, 270] width 7 height 9
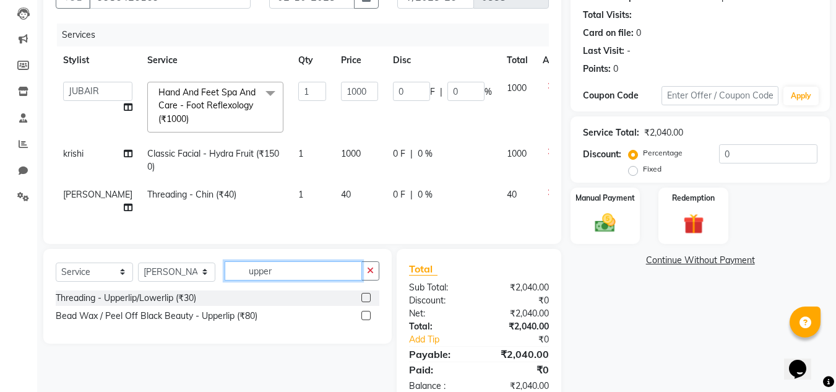
type input "upper"
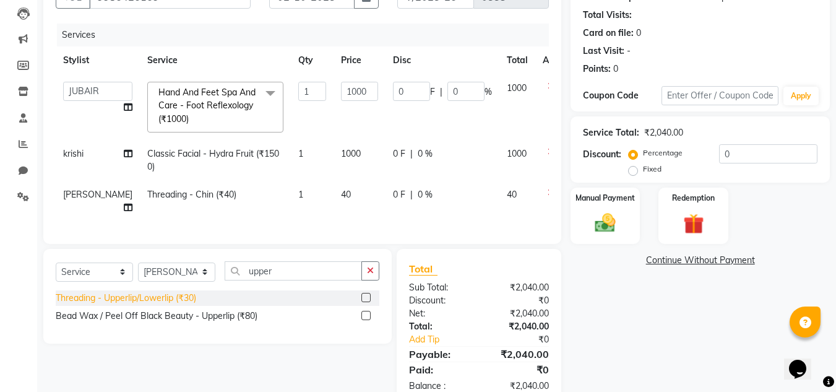
click at [176, 304] on div "Threading - Upperlip/Lowerlip (₹30)" at bounding box center [126, 297] width 140 height 13
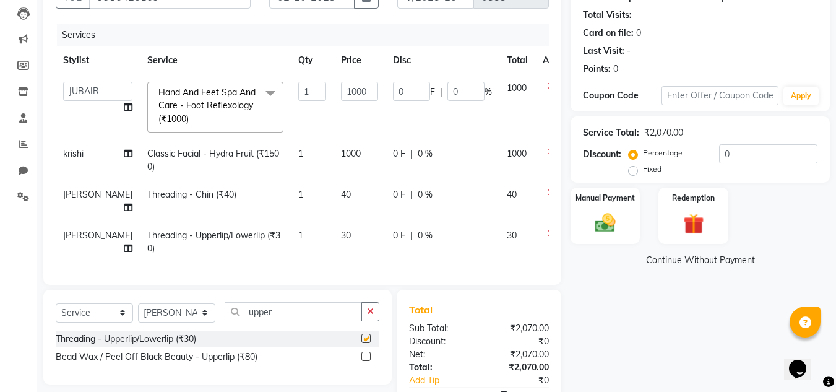
checkbox input "false"
click at [360, 319] on input "upper" at bounding box center [293, 311] width 137 height 19
click at [359, 319] on input "upper" at bounding box center [293, 311] width 137 height 19
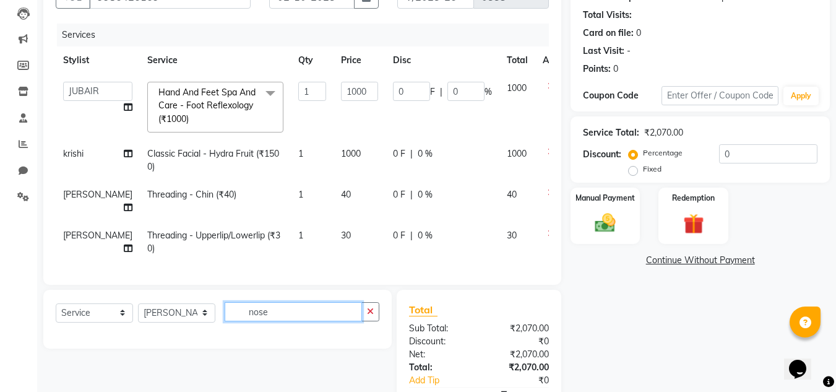
click at [319, 317] on input "nose" at bounding box center [293, 311] width 137 height 19
click at [319, 318] on input "nose" at bounding box center [293, 311] width 137 height 19
click at [318, 317] on input "nose" at bounding box center [293, 311] width 137 height 19
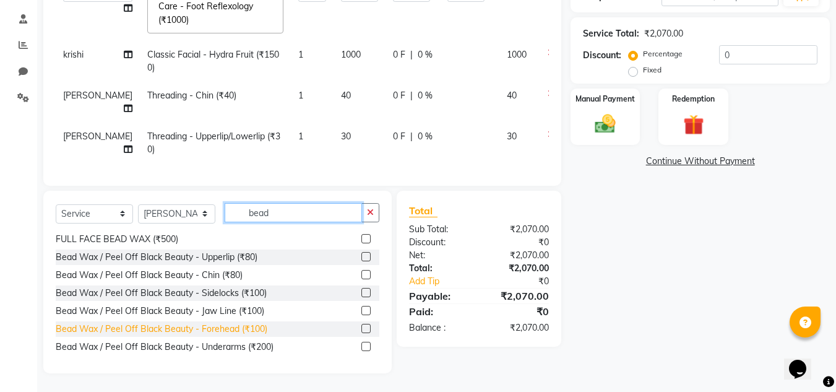
scroll to position [0, 0]
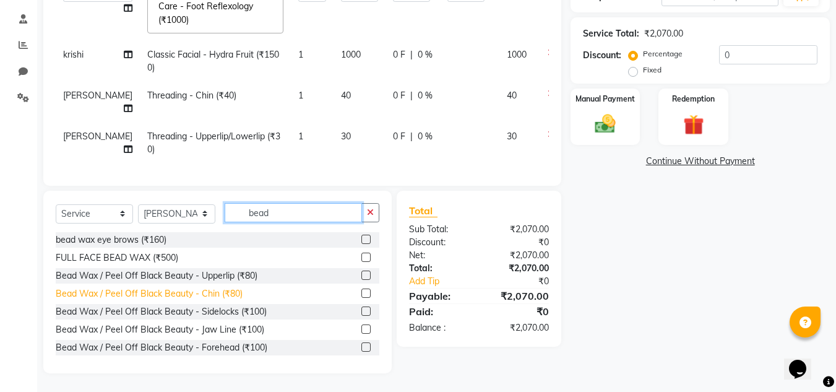
type input "bead"
click at [207, 290] on div "Bead Wax / Peel Off Black Beauty - Chin (₹80)" at bounding box center [149, 293] width 187 height 13
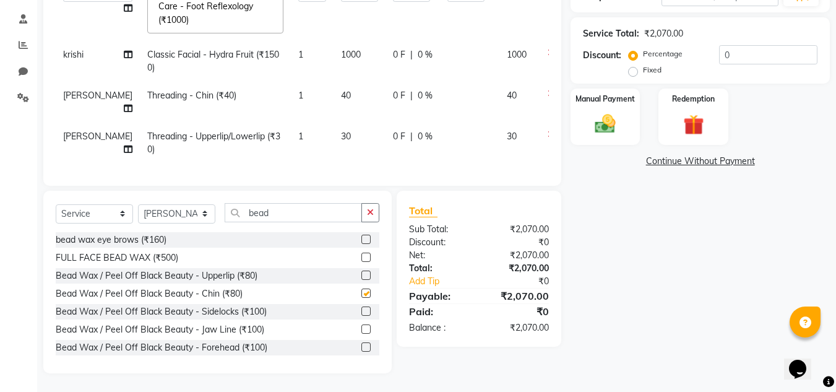
checkbox input "false"
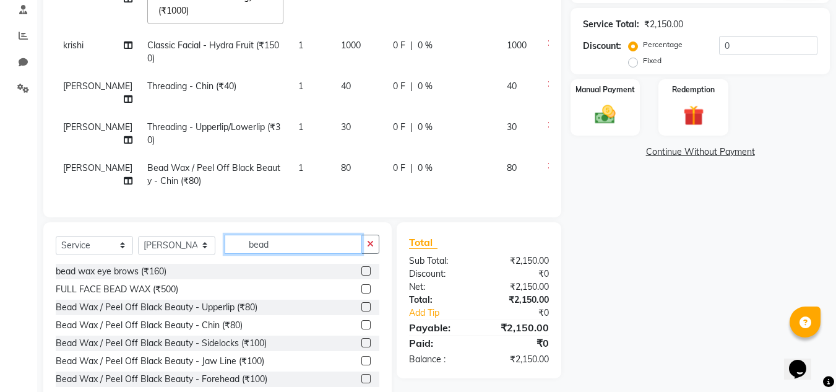
click at [302, 254] on input "bead" at bounding box center [293, 243] width 137 height 19
click at [303, 254] on input "bead" at bounding box center [293, 243] width 137 height 19
drag, startPoint x: 372, startPoint y: 255, endPoint x: 353, endPoint y: 263, distance: 20.8
click at [371, 248] on icon "button" at bounding box center [370, 243] width 7 height 9
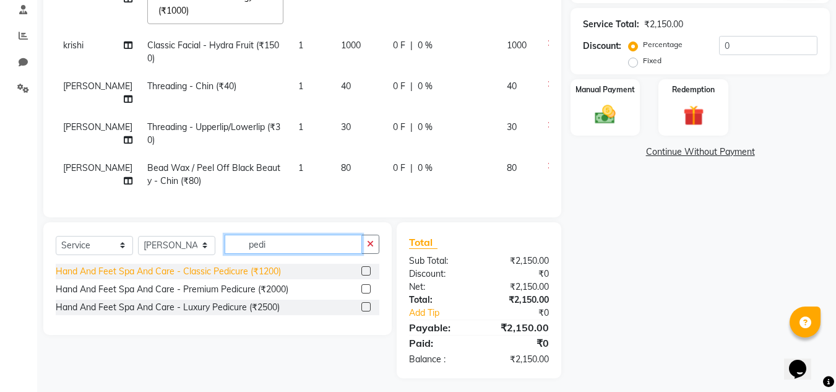
type input "pedi"
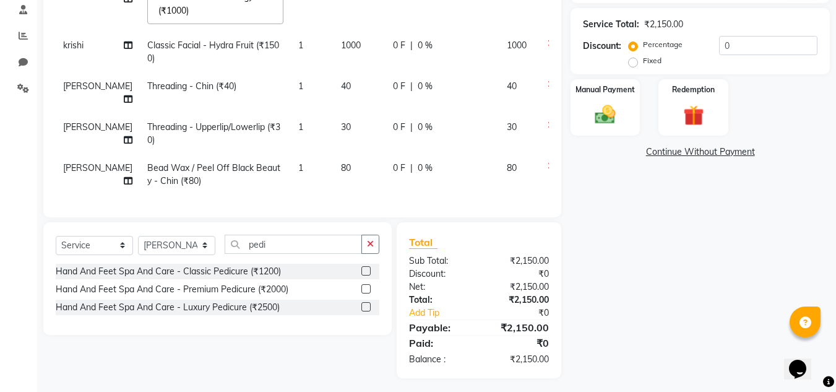
click at [249, 278] on div "Hand And Feet Spa And Care - Classic Pedicure (₹1200)" at bounding box center [168, 271] width 225 height 13
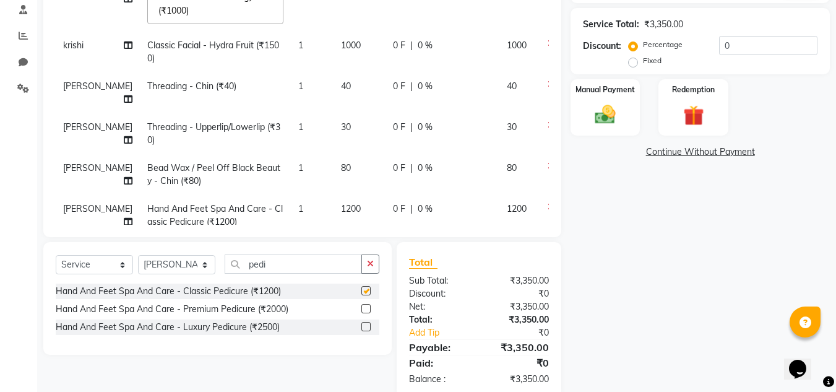
checkbox input "false"
click at [369, 267] on icon "button" at bounding box center [370, 263] width 7 height 9
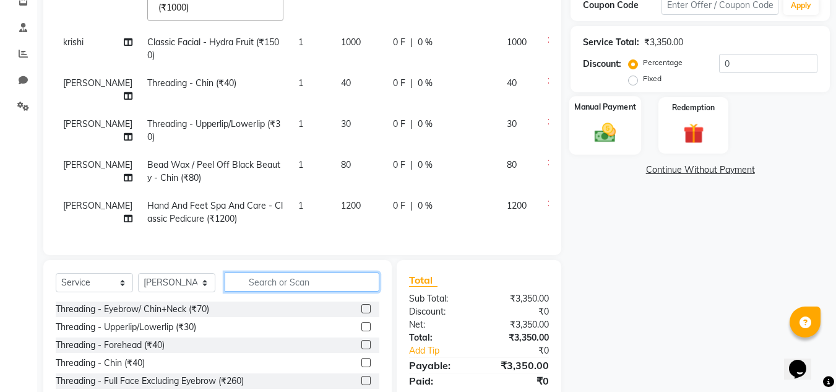
scroll to position [104, 0]
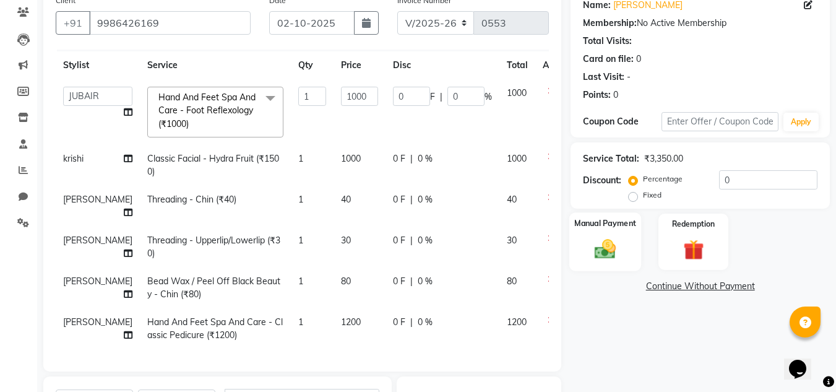
click at [628, 239] on div "Manual Payment" at bounding box center [605, 241] width 72 height 59
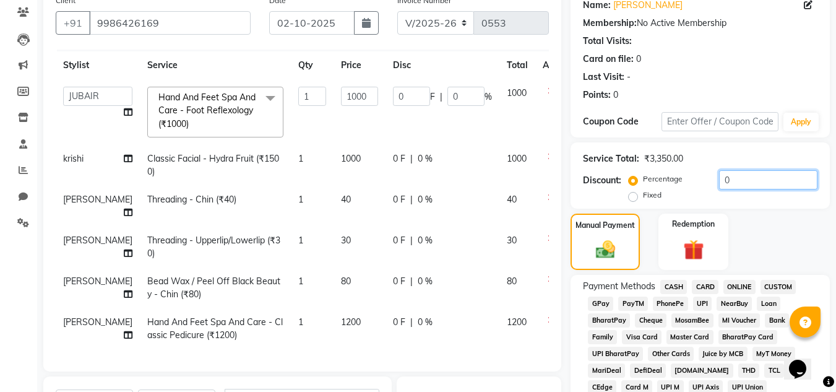
click at [728, 178] on input "0" at bounding box center [768, 179] width 98 height 19
type input "03"
type input "30"
type input "3"
type input "030"
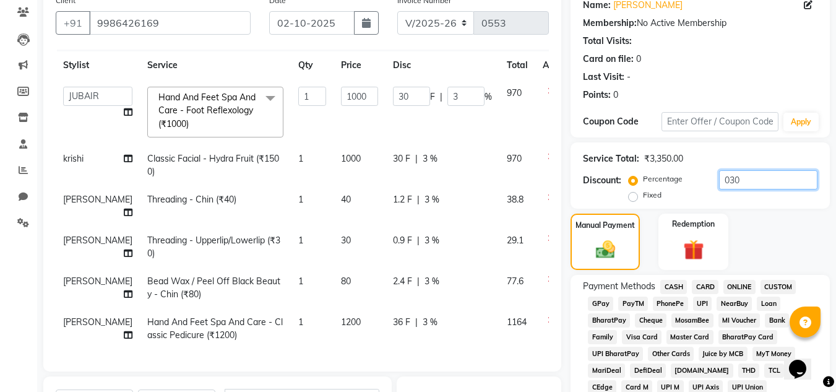
type input "300"
type input "30"
type input "030"
click at [779, 218] on div "Manual Payment Redemption" at bounding box center [700, 241] width 278 height 56
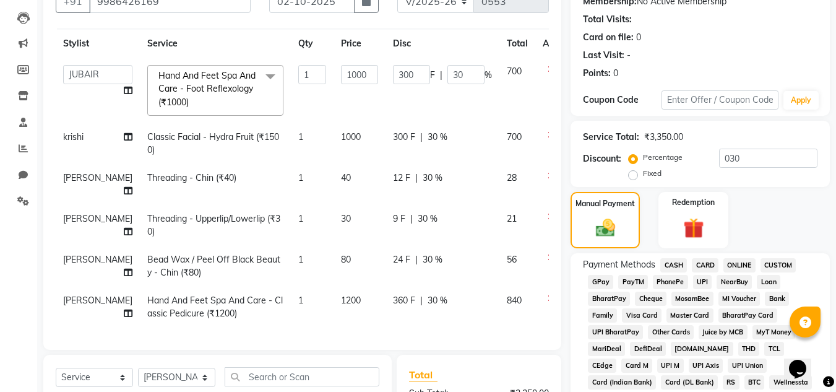
scroll to position [247, 0]
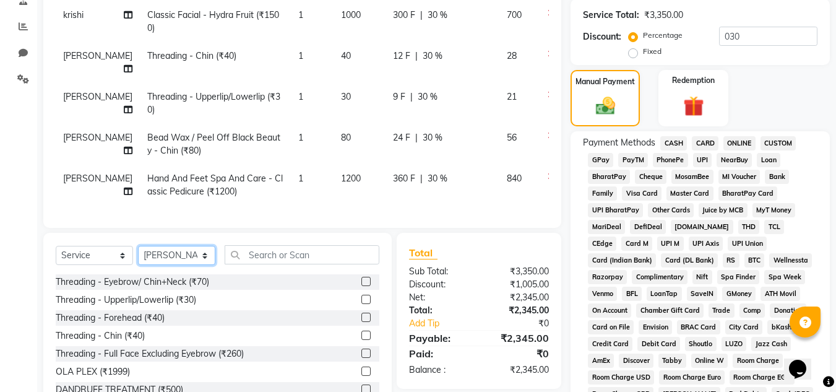
click at [175, 258] on select "Select Stylist [PERSON_NAME] [PERSON_NAME] krishi [PERSON_NAME] sachin" at bounding box center [176, 255] width 77 height 19
click at [98, 261] on select "Select Service Product Membership Package Voucher Prepaid Gift Card" at bounding box center [94, 255] width 77 height 19
click at [56, 246] on select "Select Service Product Membership Package Voucher Prepaid Gift Card" at bounding box center [94, 255] width 77 height 19
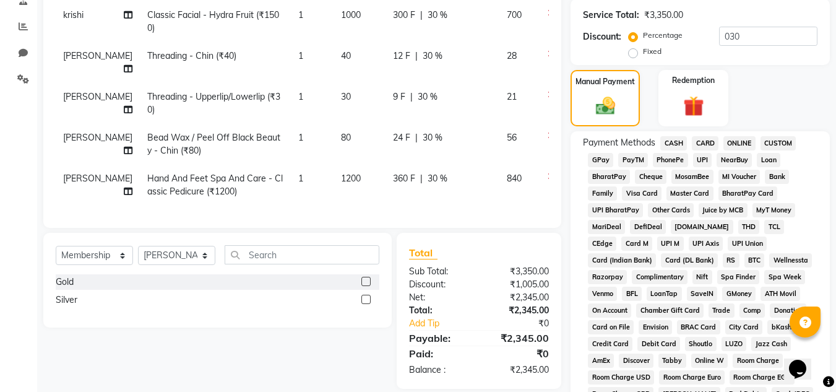
click at [357, 285] on div "Gold" at bounding box center [218, 281] width 324 height 15
click at [364, 295] on label at bounding box center [365, 299] width 9 height 9
click at [364, 296] on input "checkbox" at bounding box center [365, 300] width 8 height 8
select select "select"
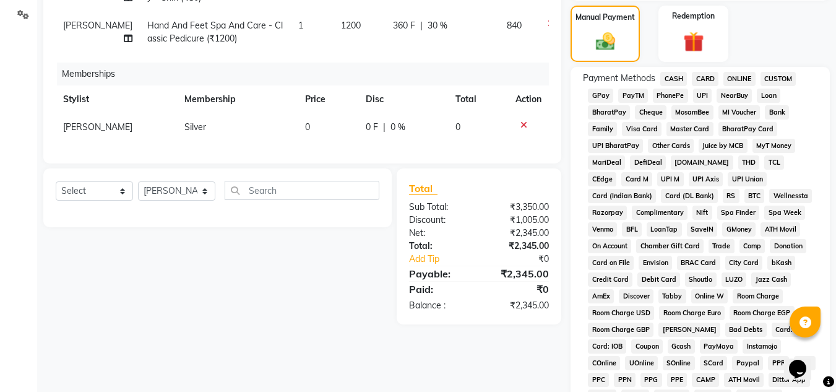
scroll to position [303, 0]
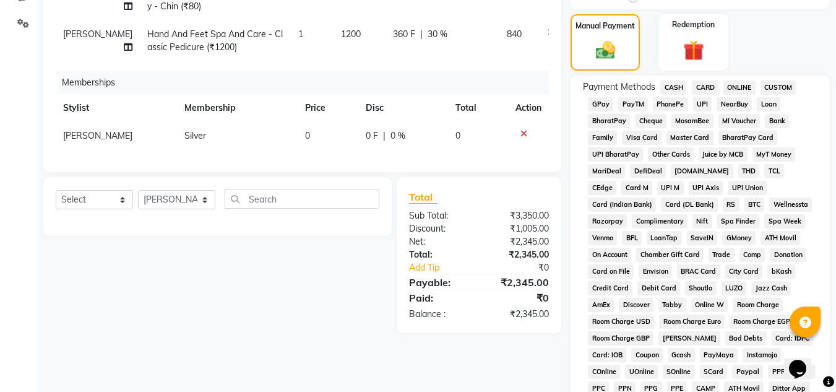
click at [85, 130] on span "[PERSON_NAME]" at bounding box center [97, 135] width 69 height 11
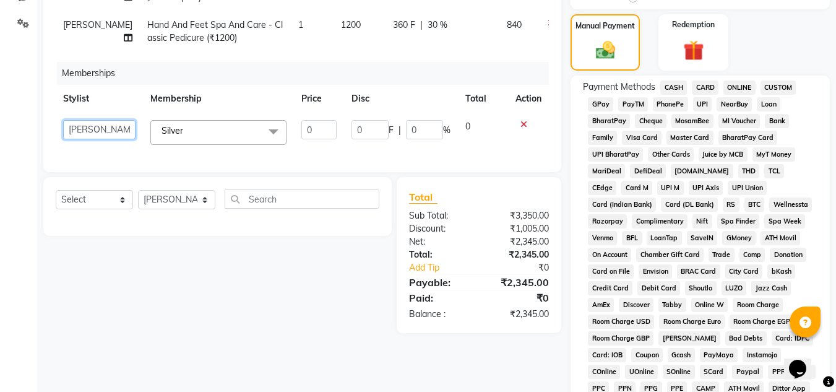
click at [84, 126] on select "[PERSON_NAME] [PERSON_NAME] krishi [PERSON_NAME] sachin" at bounding box center [99, 129] width 72 height 19
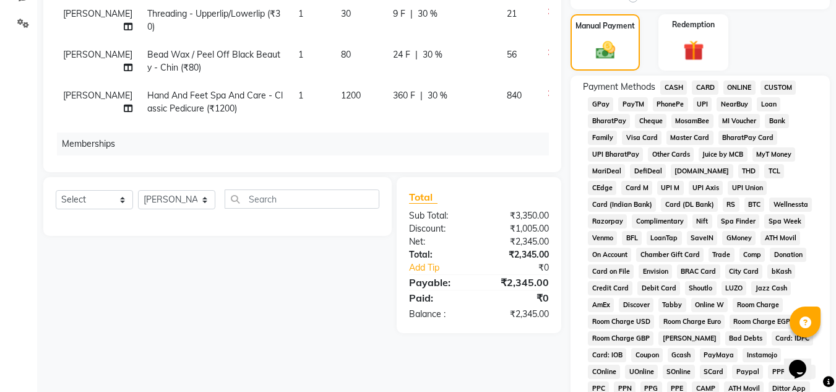
scroll to position [119, 0]
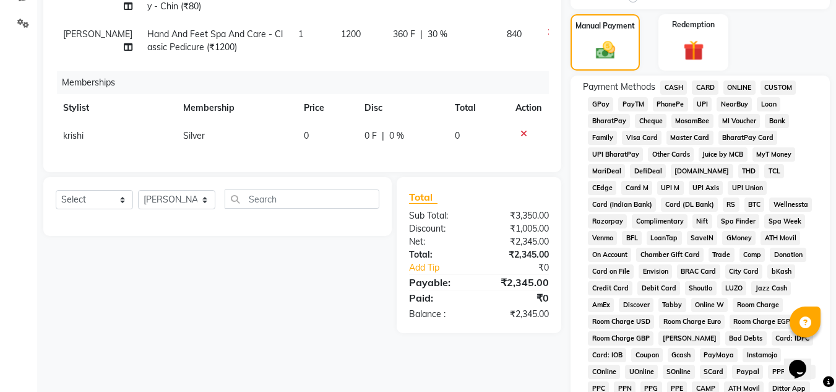
click at [296, 126] on td "0" at bounding box center [326, 136] width 61 height 28
select select "70210"
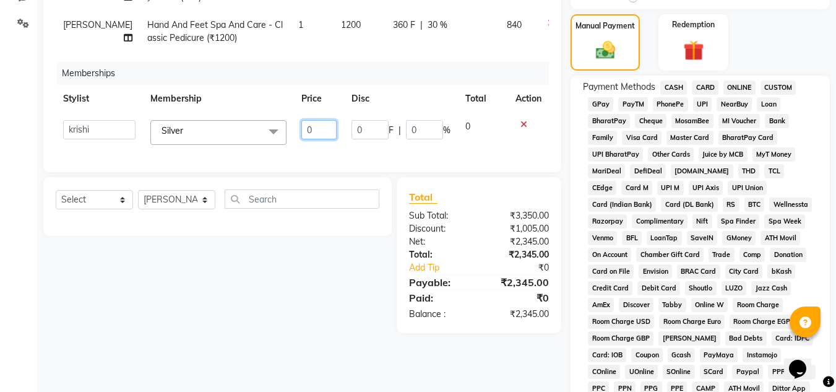
click at [301, 126] on input "0" at bounding box center [318, 129] width 35 height 19
type input "1500"
click at [480, 133] on td "0" at bounding box center [483, 132] width 50 height 39
select select "70210"
click at [419, 128] on input "0" at bounding box center [424, 129] width 37 height 19
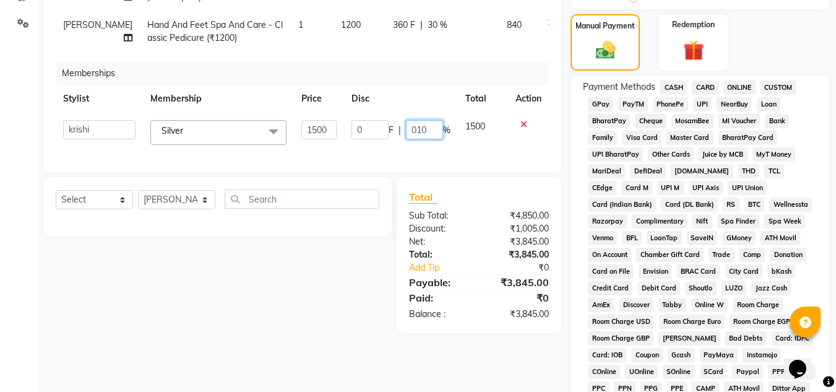
type input "0100"
click at [421, 105] on th "Disc" at bounding box center [401, 99] width 114 height 28
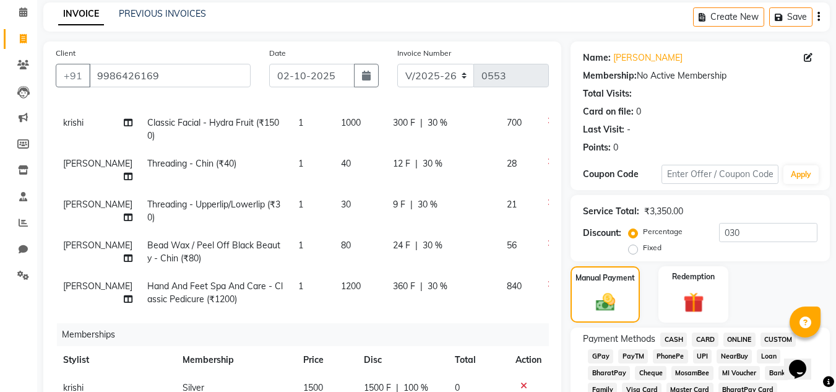
scroll to position [247, 0]
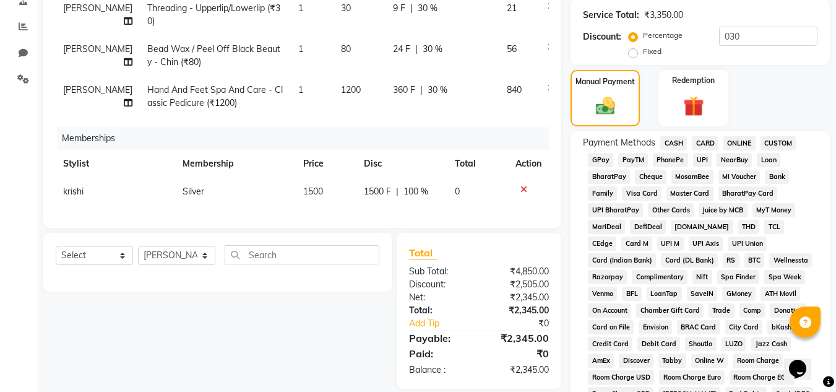
click at [65, 84] on span "[PERSON_NAME]" at bounding box center [97, 89] width 69 height 11
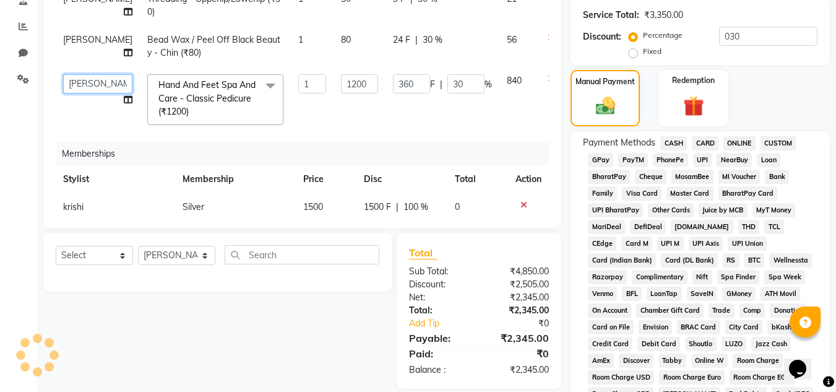
click at [65, 80] on select "[PERSON_NAME] [PERSON_NAME] krishi [PERSON_NAME] sachin" at bounding box center [97, 83] width 69 height 19
select select "90493"
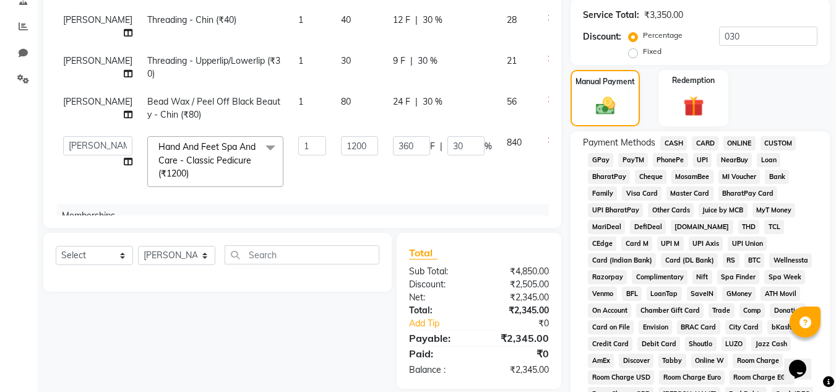
scroll to position [0, 0]
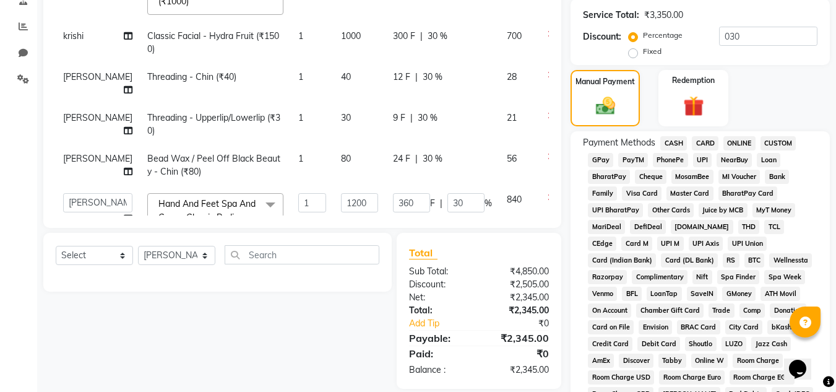
click at [62, 159] on td "[PERSON_NAME]" at bounding box center [98, 165] width 84 height 41
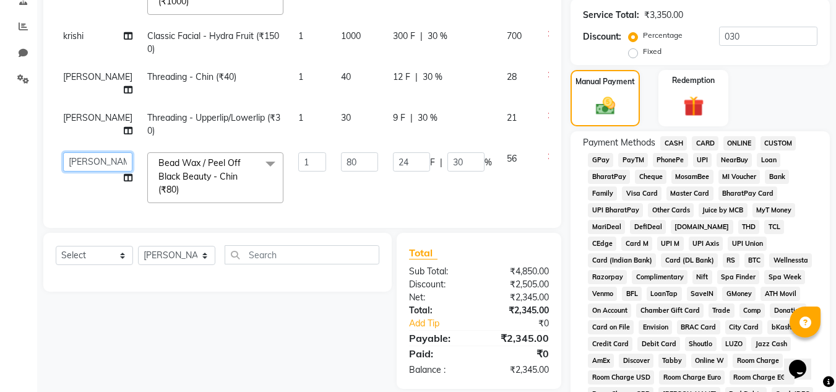
click at [69, 157] on select "[PERSON_NAME] [PERSON_NAME] krishi [PERSON_NAME] sachin" at bounding box center [97, 161] width 69 height 19
select select "70210"
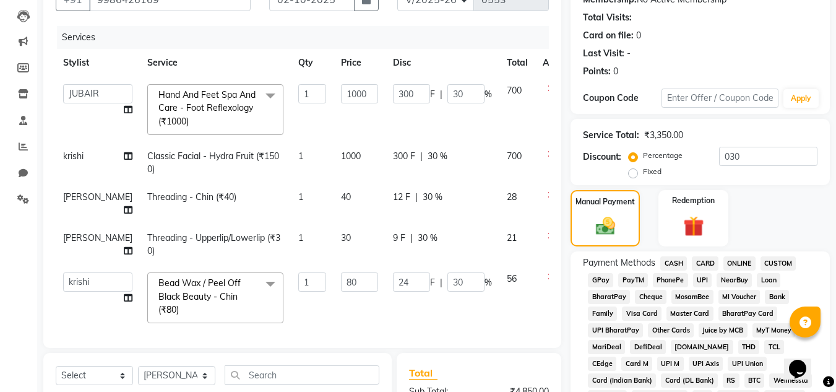
scroll to position [118, 0]
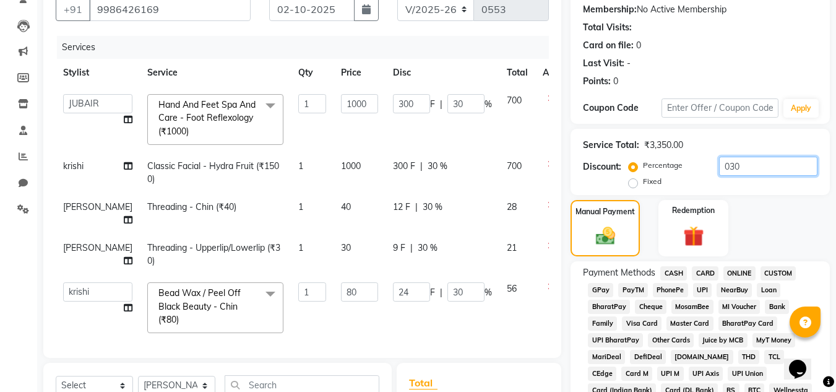
click at [774, 163] on input "030" at bounding box center [768, 166] width 98 height 19
drag, startPoint x: 772, startPoint y: 167, endPoint x: 707, endPoint y: 182, distance: 66.0
click at [707, 182] on div "Percentage Fixed 030" at bounding box center [724, 173] width 186 height 33
type input "3"
type input "30"
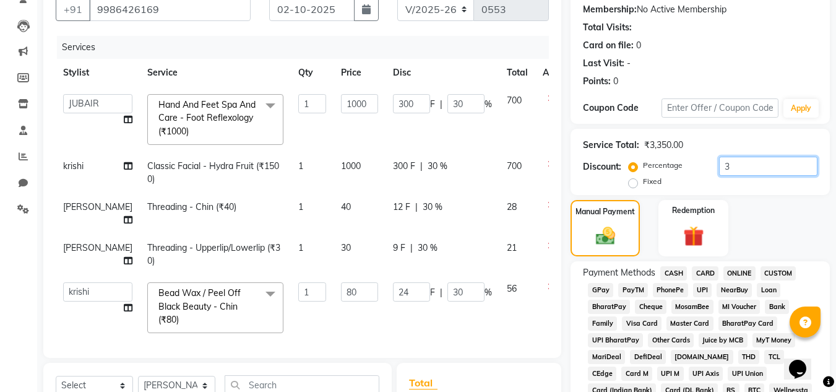
type input "3"
type input "36"
type input "3"
type input "2.4"
type input "3"
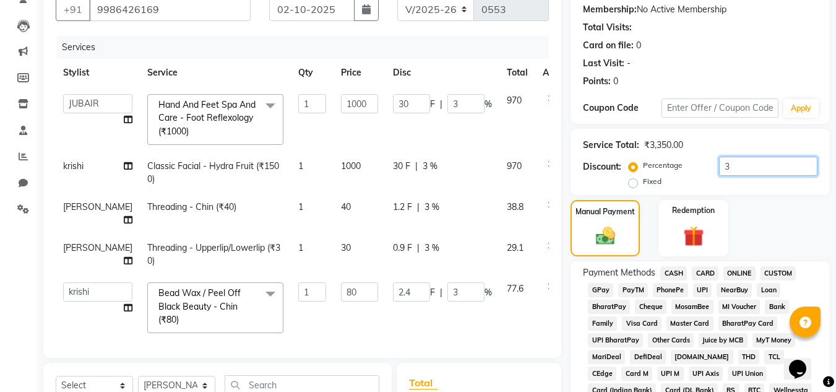
type input "30"
type input "300"
type input "30"
type input "360"
type input "30"
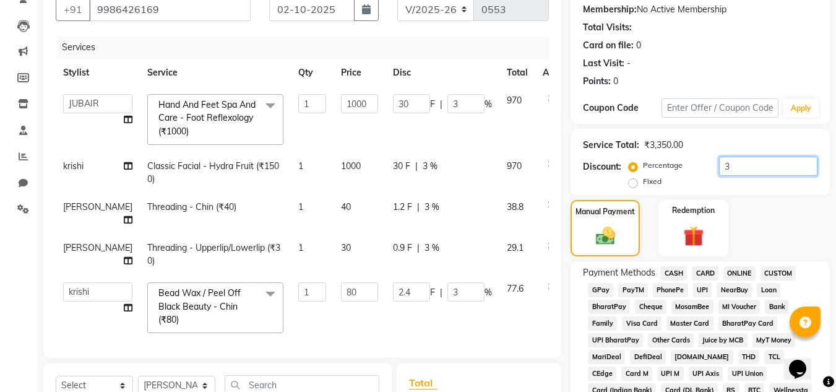
type input "24"
type input "30"
click at [817, 206] on div "Manual Payment Redemption" at bounding box center [700, 228] width 278 height 56
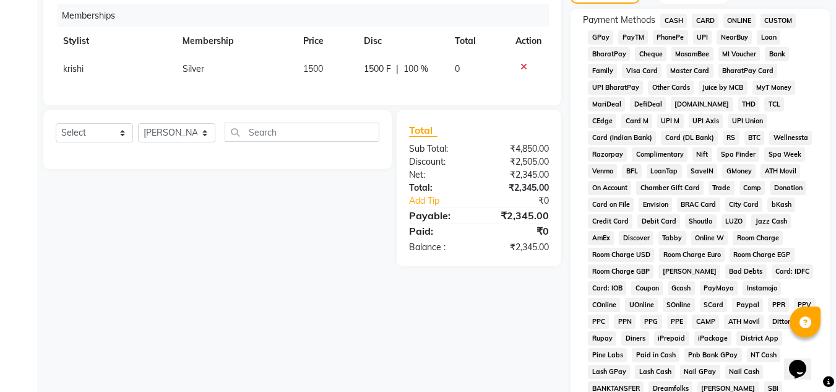
scroll to position [365, 0]
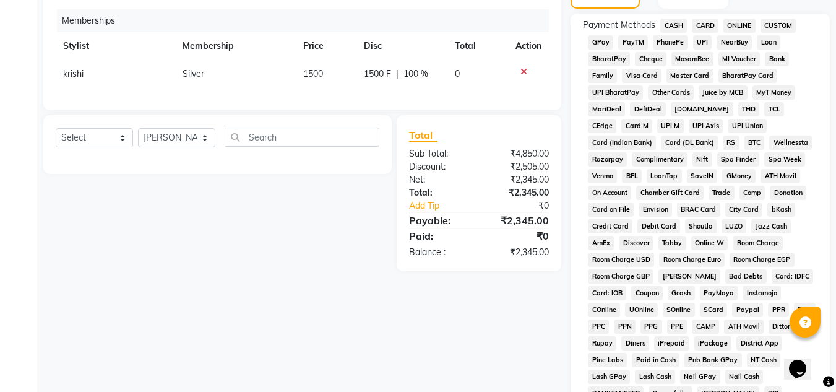
click at [729, 24] on span "ONLINE" at bounding box center [739, 26] width 32 height 14
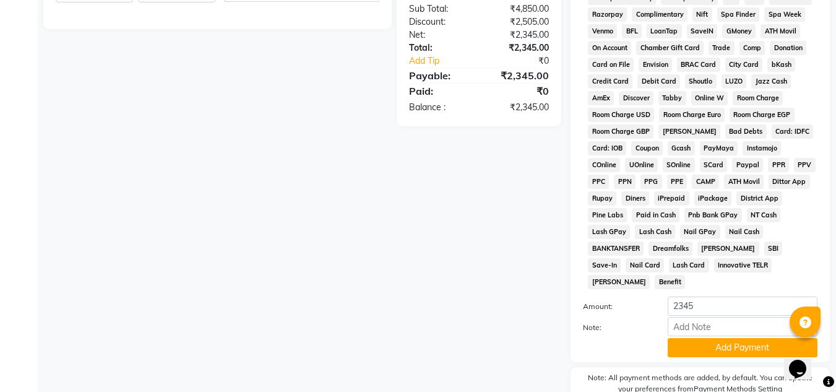
scroll to position [554, 0]
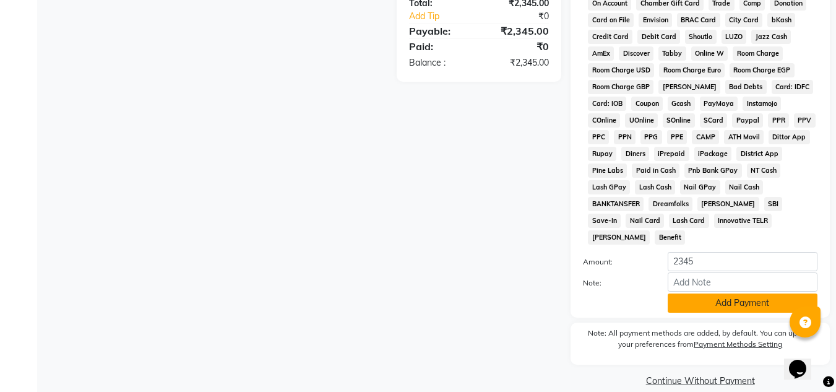
click at [767, 293] on button "Add Payment" at bounding box center [743, 302] width 150 height 19
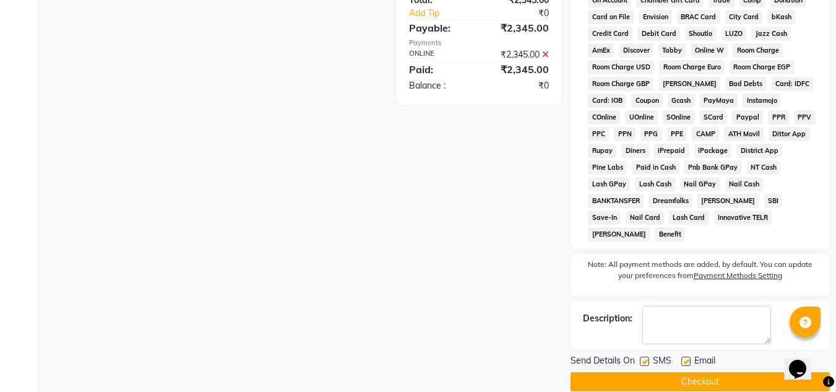
scroll to position [559, 0]
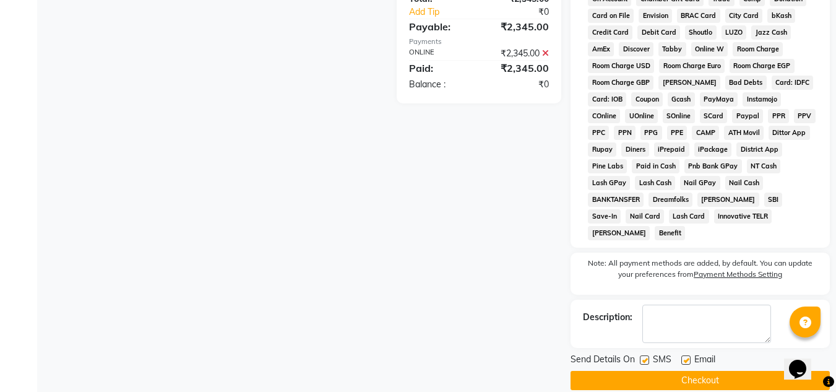
click at [739, 371] on button "Checkout" at bounding box center [699, 380] width 259 height 19
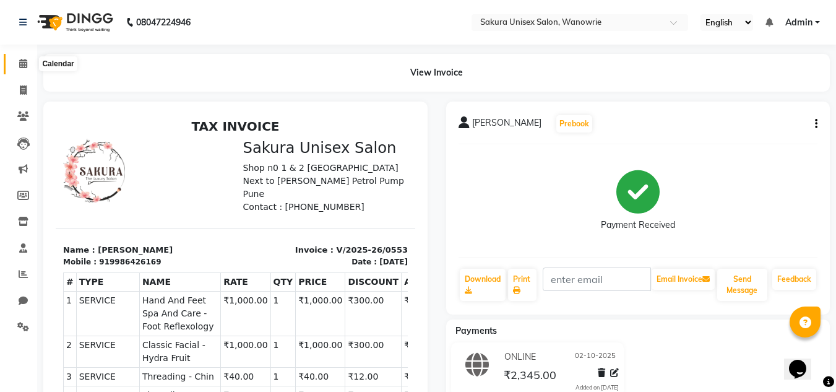
click at [12, 60] on span at bounding box center [23, 64] width 22 height 14
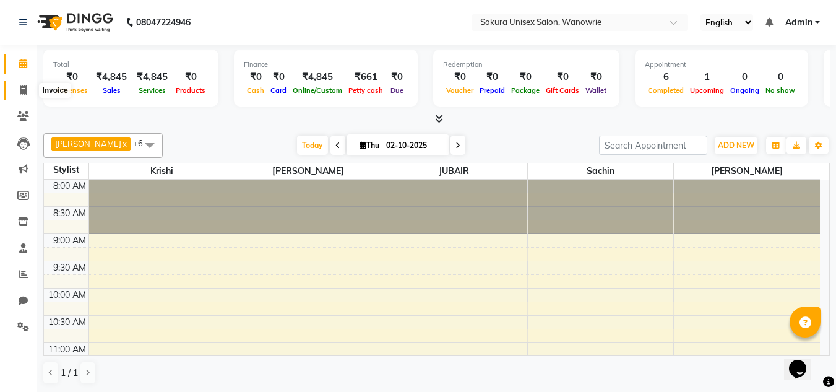
click at [26, 97] on link "Invoice" at bounding box center [19, 90] width 30 height 20
select select "service"
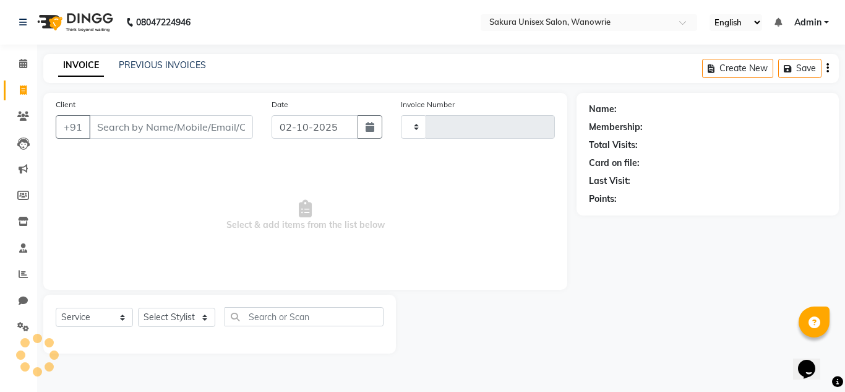
type input "0554"
select select "7662"
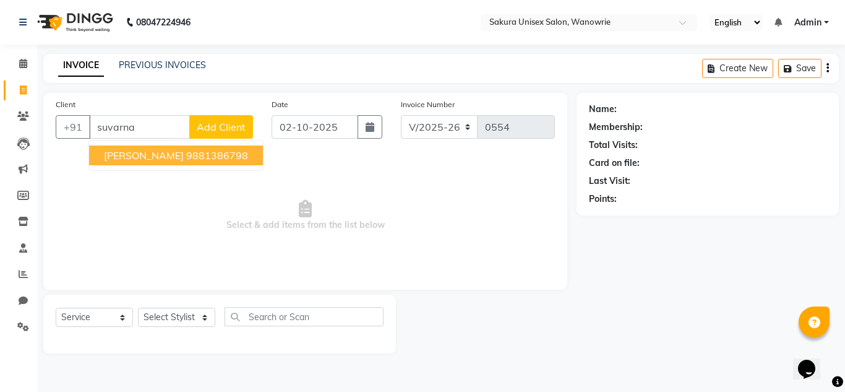
click at [196, 145] on ngb-typeahead-window "[PERSON_NAME] 9881386798" at bounding box center [175, 155] width 175 height 31
click at [204, 159] on ngb-highlight "9881386798" at bounding box center [217, 155] width 62 height 12
type input "9881386798"
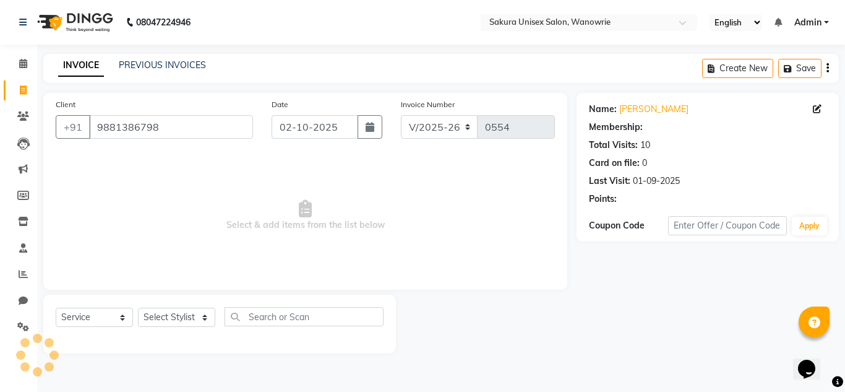
select select "1: Object"
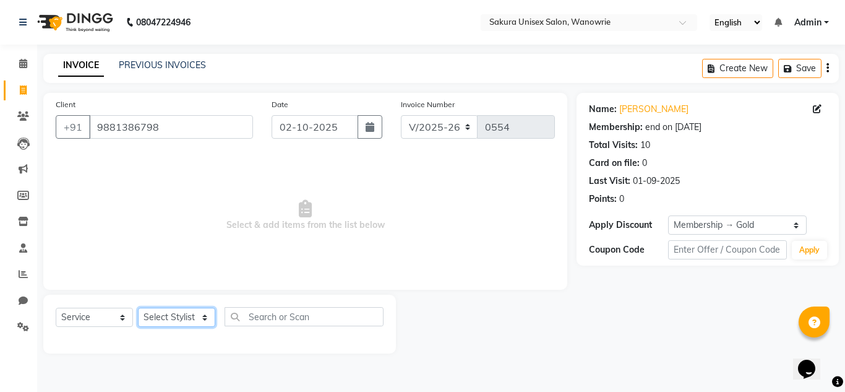
click at [160, 319] on select "Select Stylist [PERSON_NAME] [PERSON_NAME] krishi [PERSON_NAME] sachin" at bounding box center [176, 317] width 77 height 19
select select "75574"
click at [138, 308] on select "Select Stylist [PERSON_NAME] [PERSON_NAME] krishi [PERSON_NAME] sachin" at bounding box center [176, 317] width 77 height 19
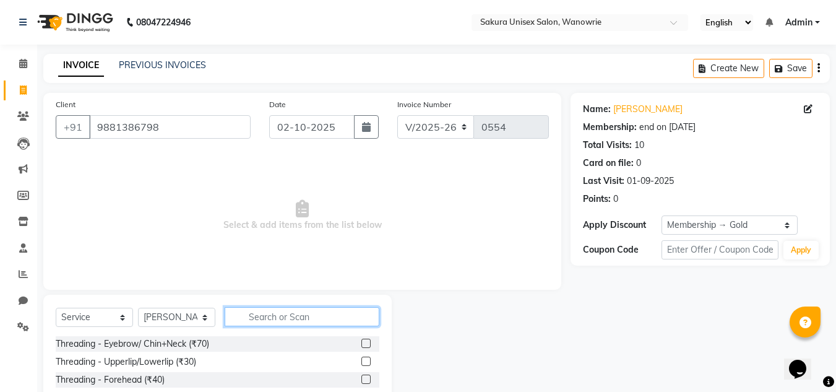
click at [306, 317] on input "text" at bounding box center [302, 316] width 155 height 19
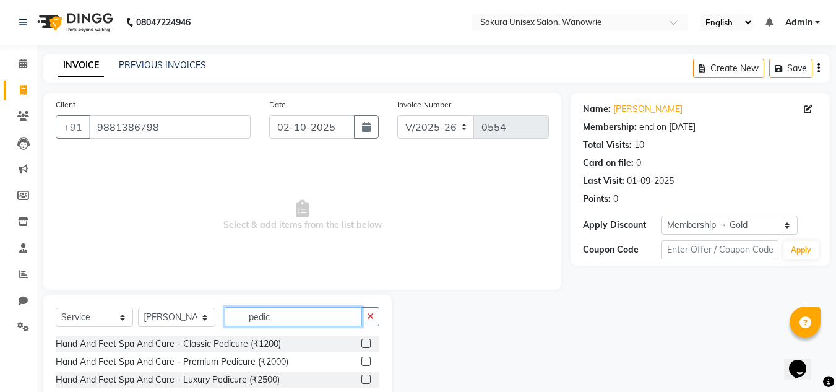
scroll to position [34, 0]
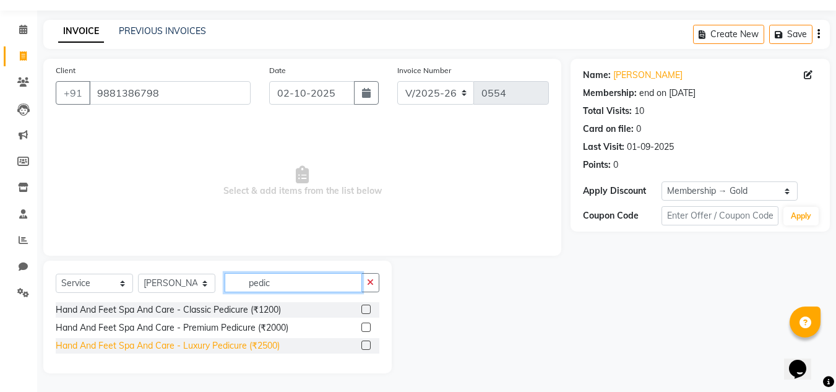
type input "pedic"
click at [201, 347] on div "Hand And Feet Spa And Care - Luxury Pedicure (₹2500)" at bounding box center [168, 345] width 224 height 13
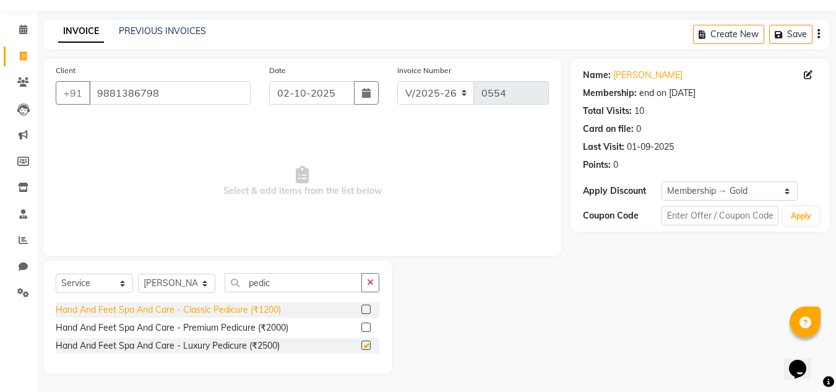
checkbox input "false"
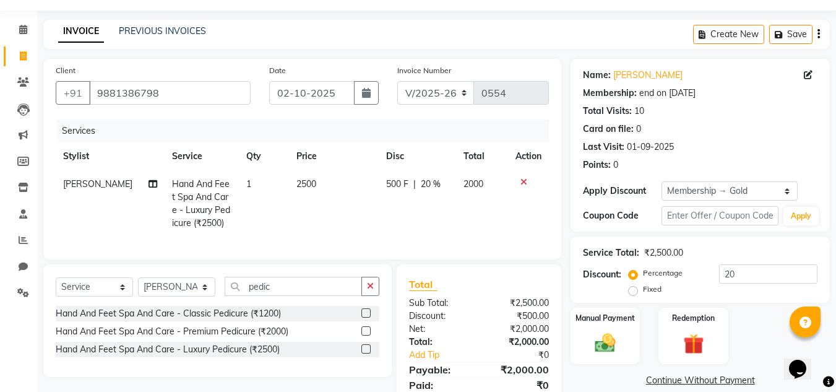
click at [375, 296] on button "button" at bounding box center [370, 286] width 18 height 19
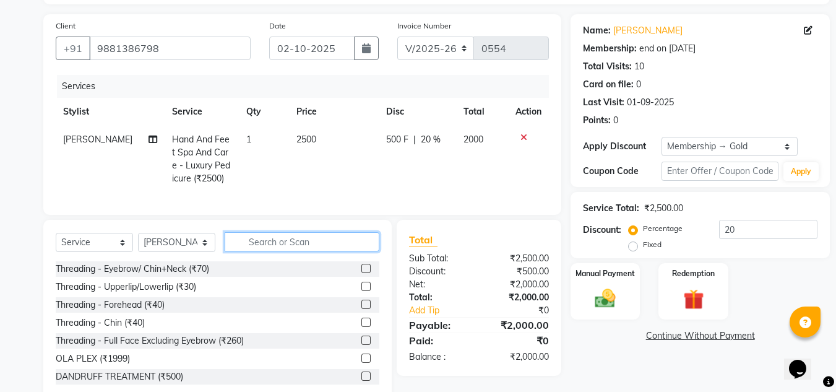
scroll to position [0, 0]
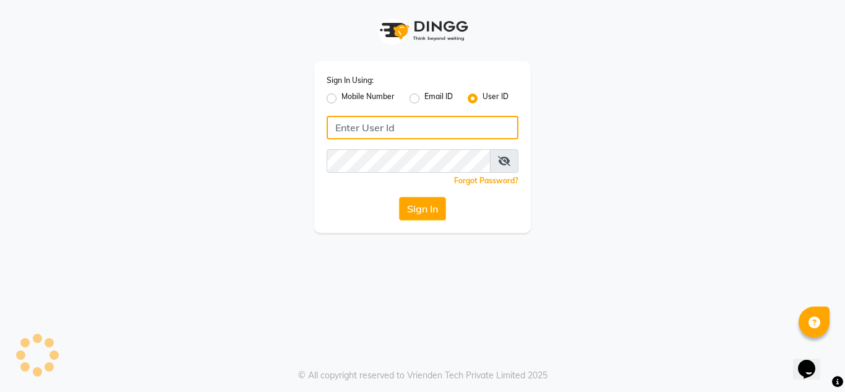
type input "sakurasalon"
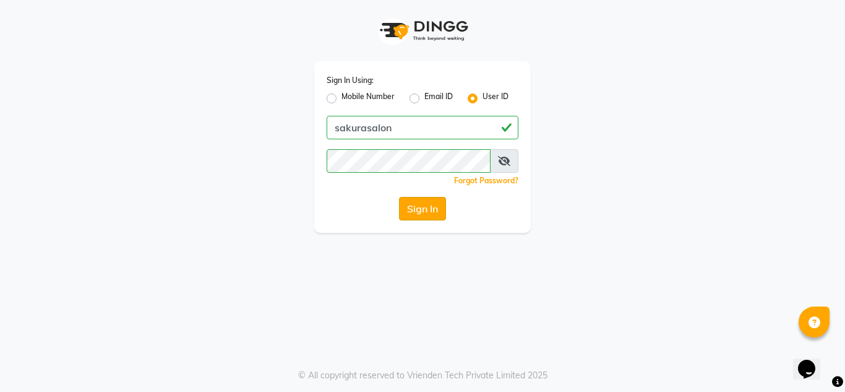
drag, startPoint x: 429, startPoint y: 215, endPoint x: 430, endPoint y: 208, distance: 7.5
click at [429, 215] on button "Sign In" at bounding box center [422, 209] width 47 height 24
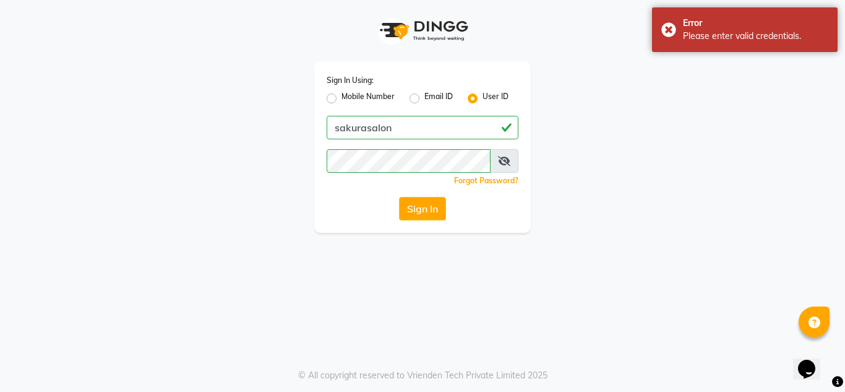
drag, startPoint x: 609, startPoint y: 179, endPoint x: 580, endPoint y: 184, distance: 29.4
click at [608, 180] on div "Sign In Using: Mobile Number Email ID User ID sakurasalon Remember me Forgot Pa…" at bounding box center [422, 116] width 705 height 233
click at [429, 205] on button "Sign In" at bounding box center [422, 209] width 47 height 24
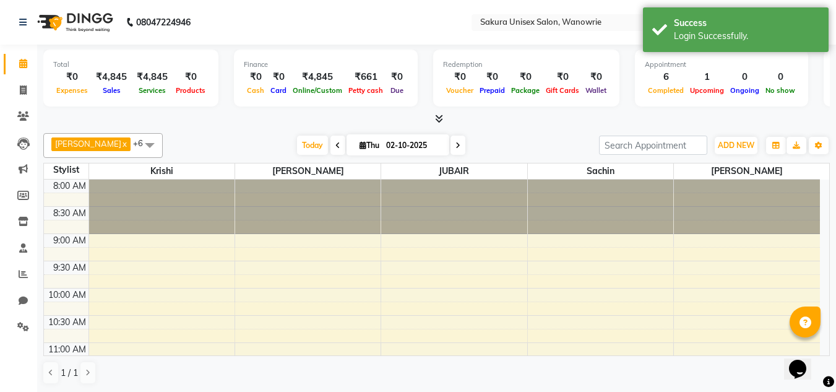
scroll to position [1, 0]
drag, startPoint x: 19, startPoint y: 84, endPoint x: 29, endPoint y: 92, distance: 13.2
click at [19, 85] on span at bounding box center [23, 90] width 22 height 14
select select "service"
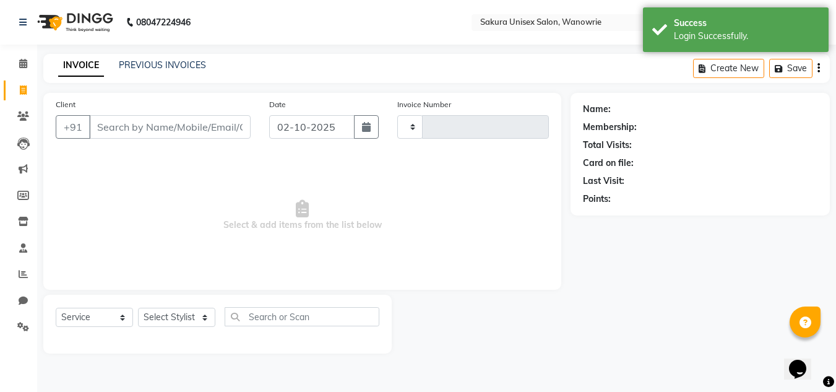
type input "0554"
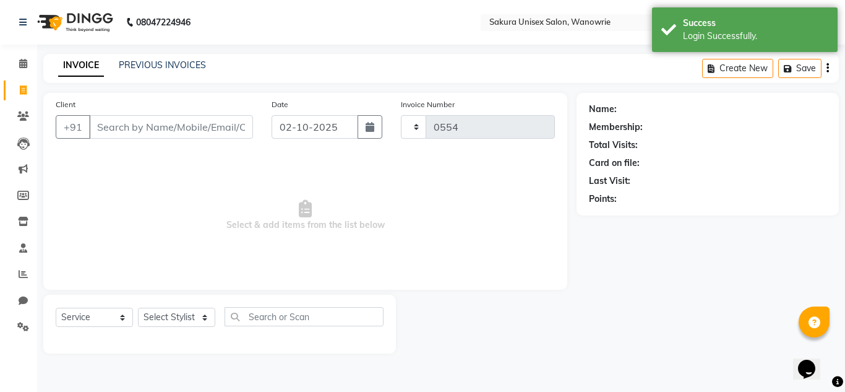
select select "7662"
click at [218, 136] on input "Client" at bounding box center [171, 127] width 164 height 24
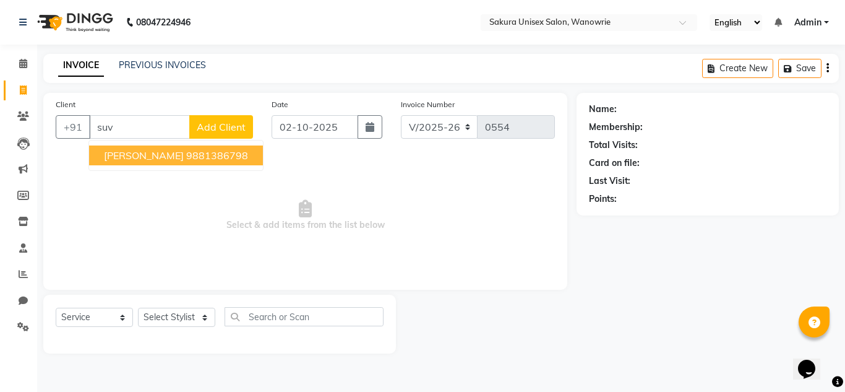
click at [136, 157] on span "[PERSON_NAME]" at bounding box center [144, 155] width 80 height 12
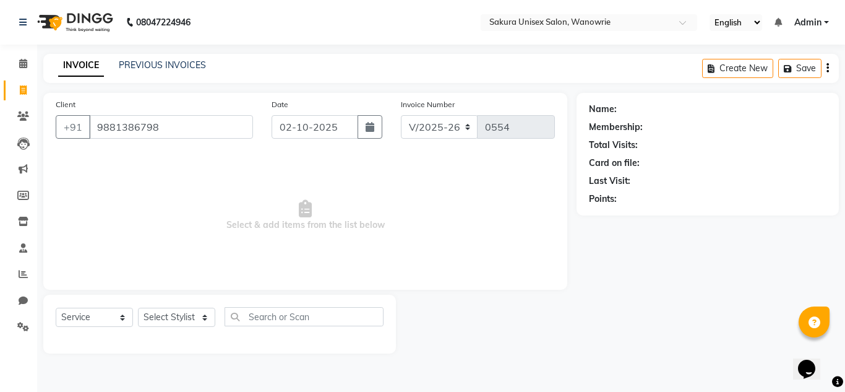
type input "9881386798"
select select "1: Object"
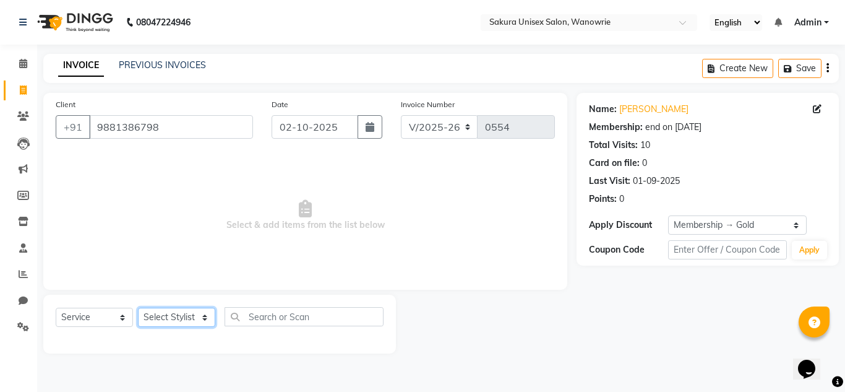
click at [163, 323] on select "Select Stylist [PERSON_NAME] [PERSON_NAME] krishi [PERSON_NAME] sachin" at bounding box center [176, 317] width 77 height 19
select select "75574"
click at [138, 308] on select "Select Stylist [PERSON_NAME] [PERSON_NAME] krishi [PERSON_NAME] sachin" at bounding box center [176, 317] width 77 height 19
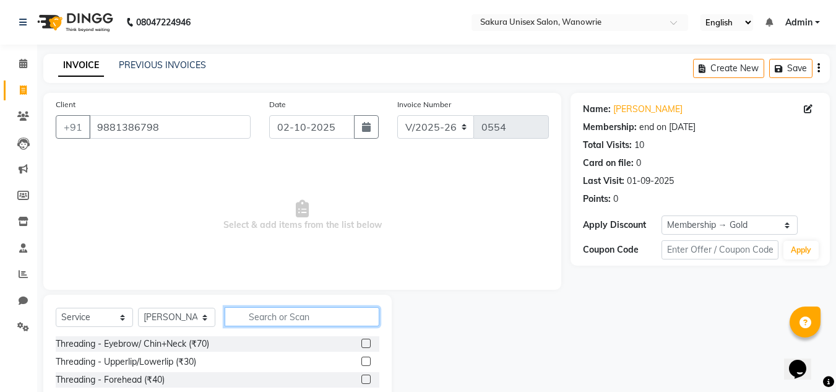
click at [362, 308] on input "text" at bounding box center [302, 316] width 155 height 19
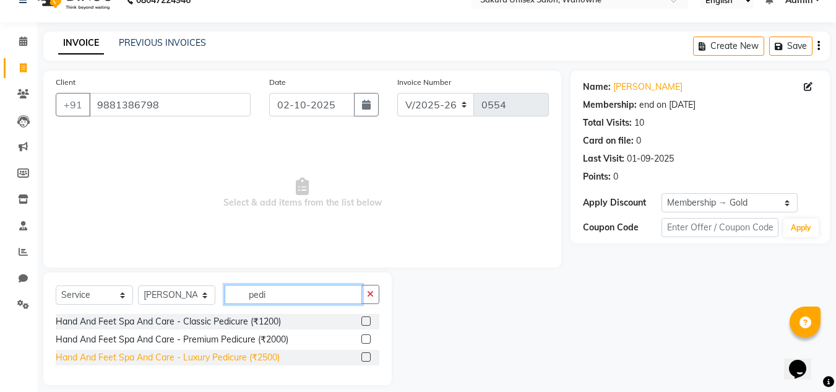
scroll to position [34, 0]
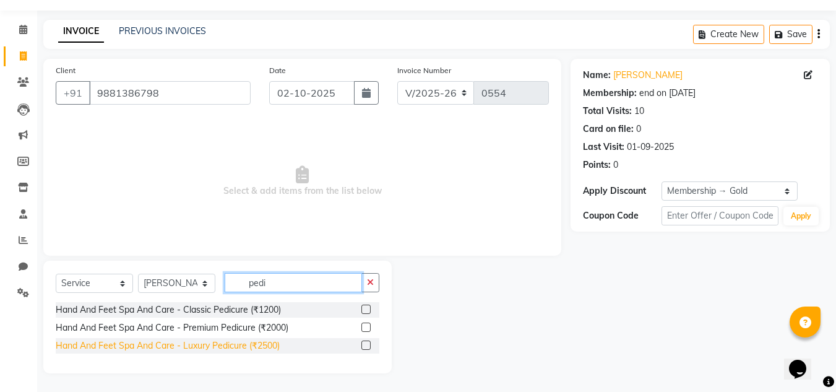
type input "pedi"
click at [252, 344] on div "Hand And Feet Spa And Care - Luxury Pedicure (₹2500)" at bounding box center [168, 345] width 224 height 13
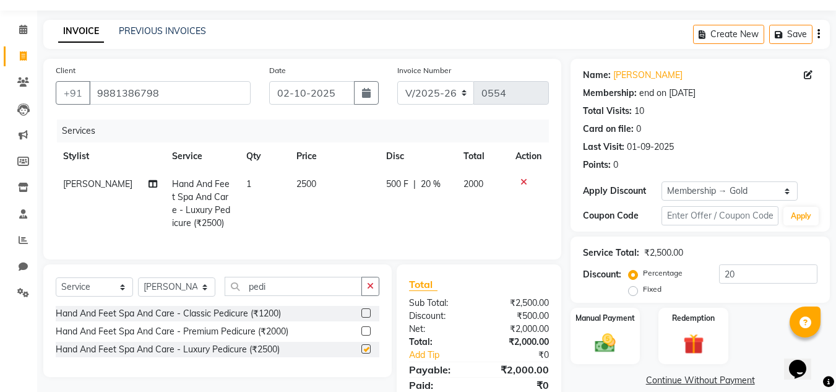
checkbox input "false"
click at [376, 296] on button "button" at bounding box center [370, 286] width 18 height 19
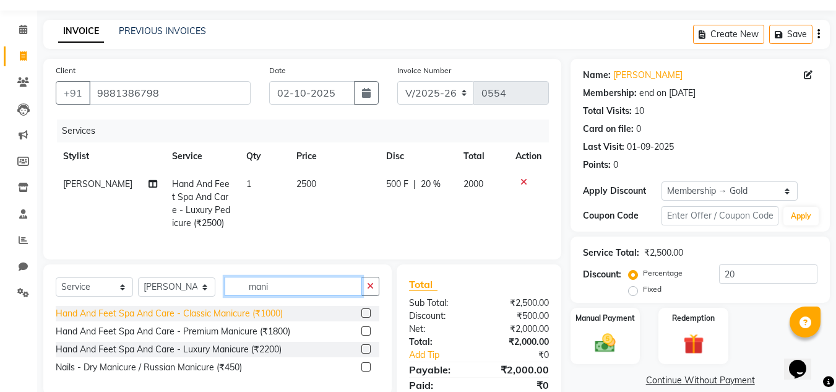
type input "mani"
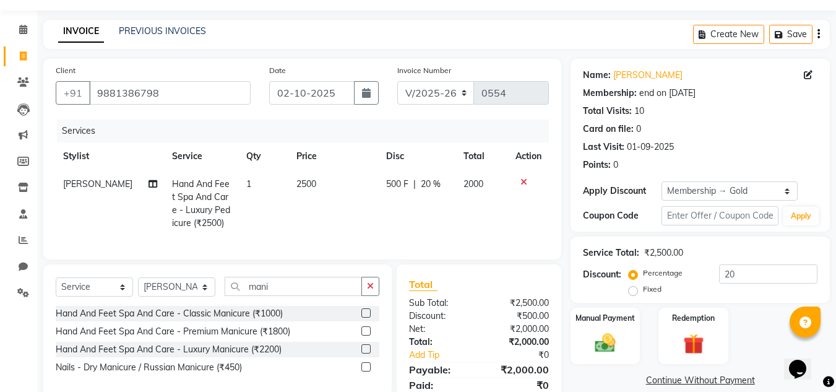
click at [224, 320] on div "Hand And Feet Spa And Care - Classic Manicure (₹1000)" at bounding box center [169, 313] width 227 height 13
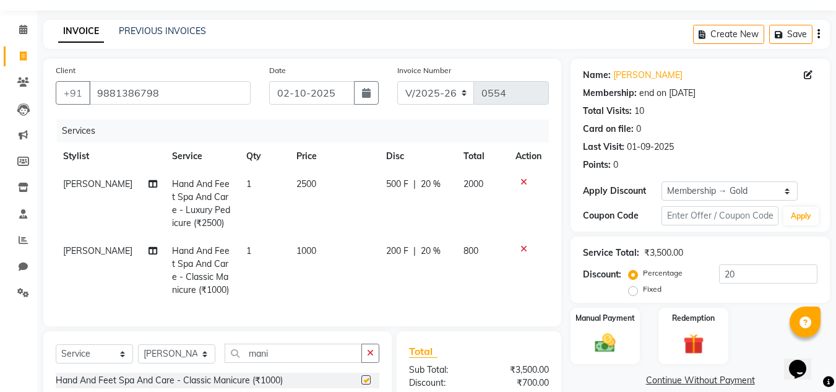
checkbox input "false"
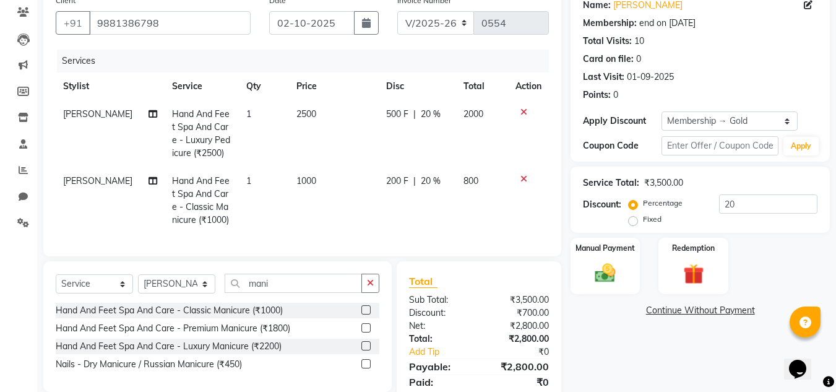
scroll to position [157, 0]
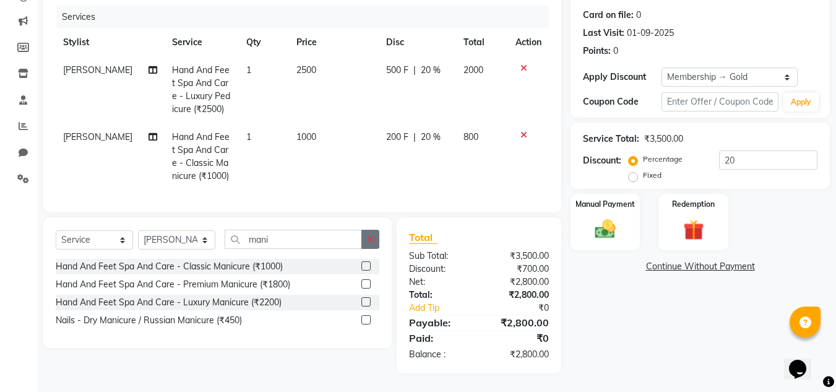
click at [371, 241] on icon "button" at bounding box center [370, 238] width 7 height 9
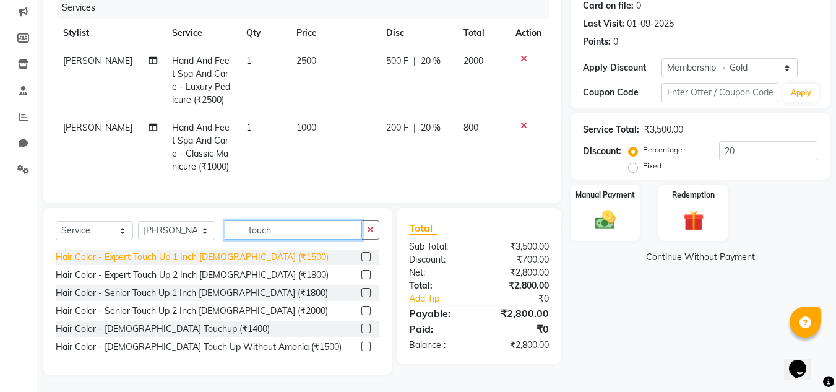
type input "touch"
click at [219, 264] on div "Hair Color - Expert Touch Up 1 Inch [DEMOGRAPHIC_DATA] (₹1500)" at bounding box center [192, 257] width 273 height 13
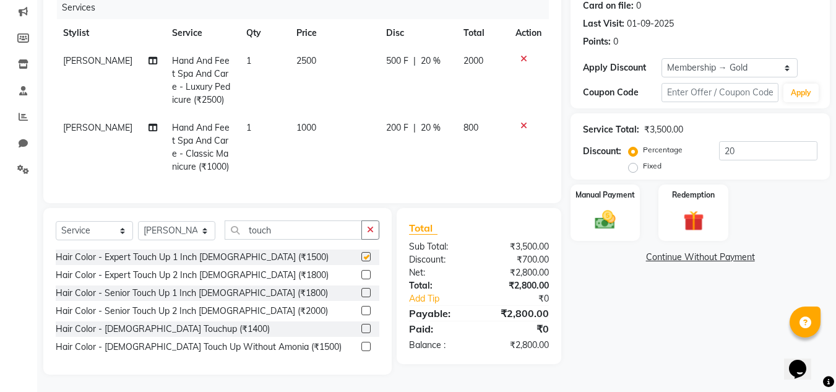
checkbox input "false"
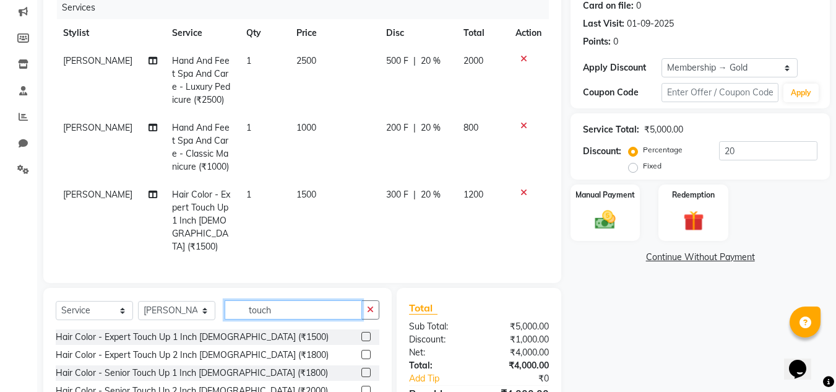
click at [343, 304] on input "touch" at bounding box center [293, 309] width 137 height 19
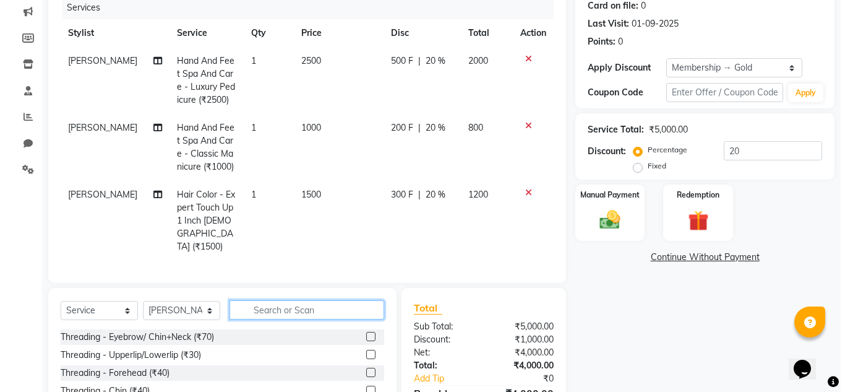
scroll to position [0, 0]
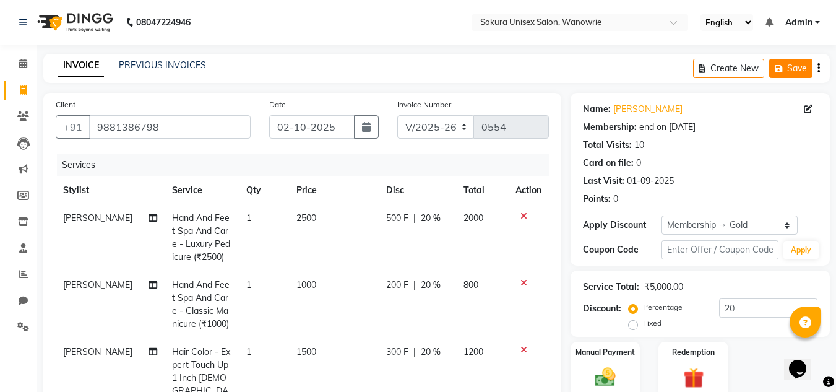
click at [796, 71] on button "Save" at bounding box center [790, 68] width 43 height 19
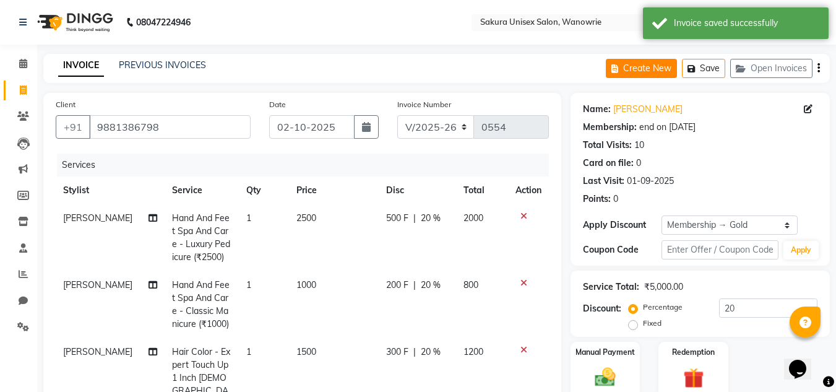
click at [643, 59] on button "Create New" at bounding box center [641, 68] width 71 height 19
select select "service"
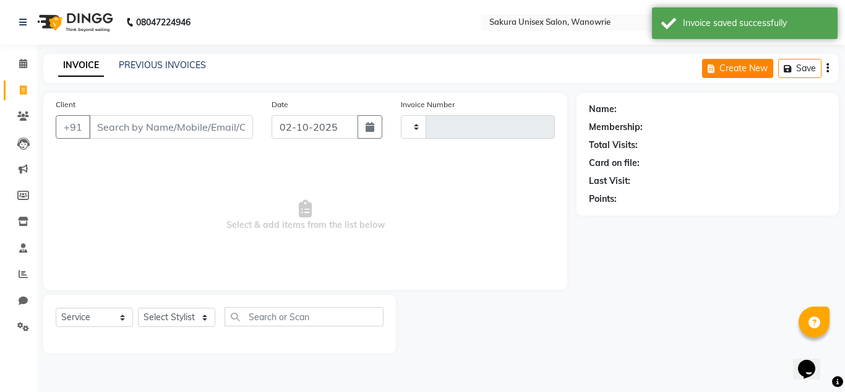
click at [643, 62] on div "INVOICE PREVIOUS INVOICES Create New Save" at bounding box center [441, 68] width 796 height 29
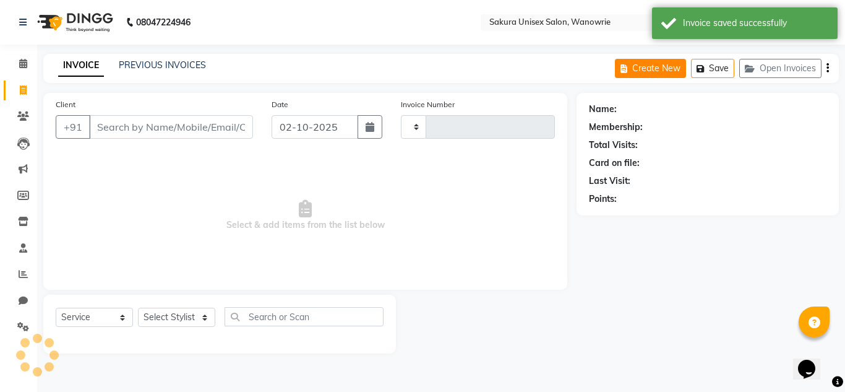
type input "0554"
select select "7662"
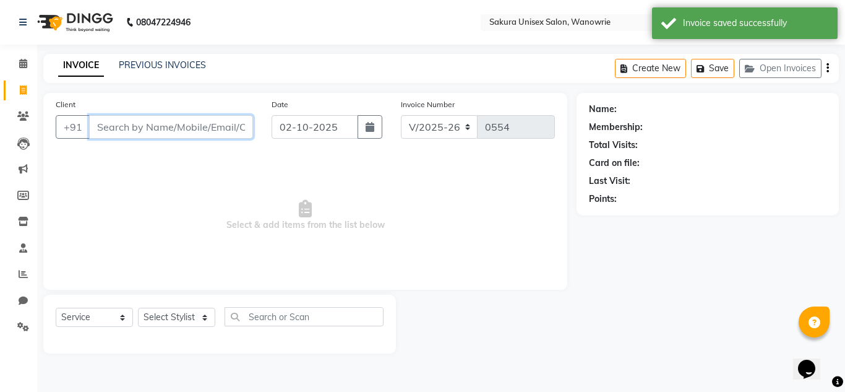
click at [187, 126] on input "Client" at bounding box center [171, 127] width 164 height 24
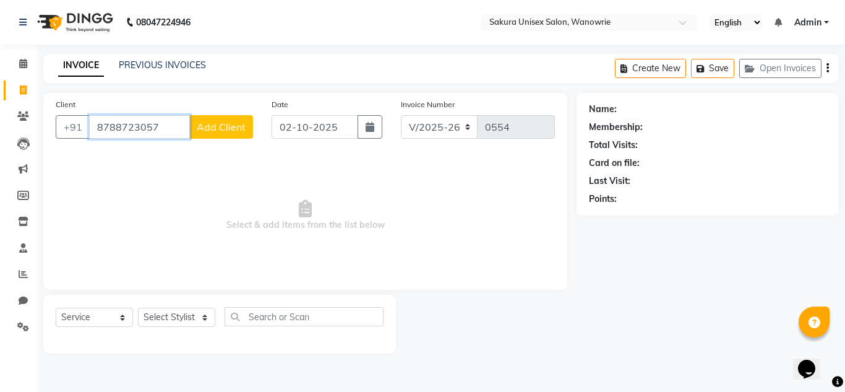
type input "8788723057"
click at [226, 127] on span "Add Client" at bounding box center [221, 127] width 49 height 12
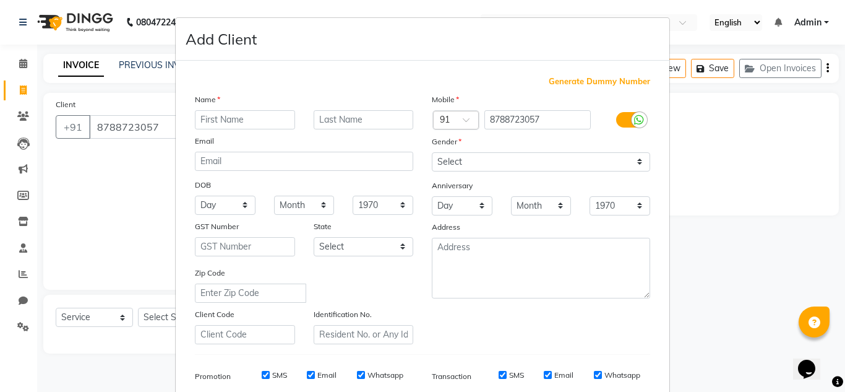
click at [225, 126] on input "text" at bounding box center [245, 119] width 100 height 19
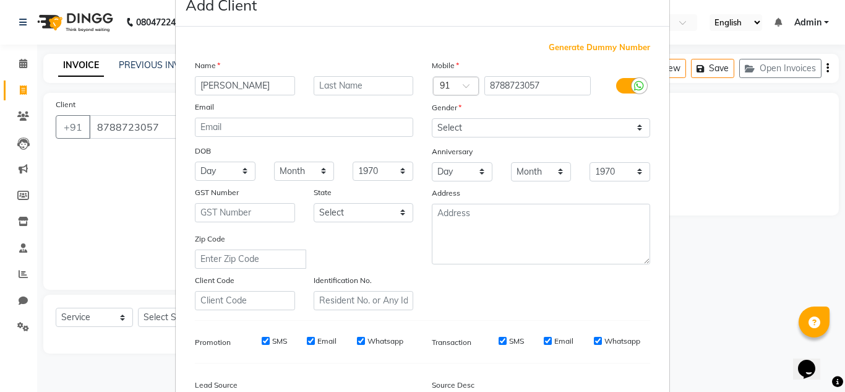
scroll to position [62, 0]
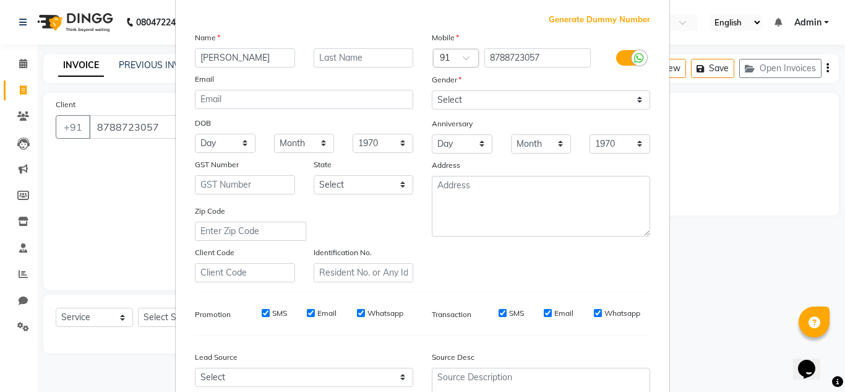
type input "[PERSON_NAME]"
click at [520, 111] on div "Mobile Country Code × 91 8788723057 Gender Select [DEMOGRAPHIC_DATA] [DEMOGRAPH…" at bounding box center [541, 156] width 237 height 251
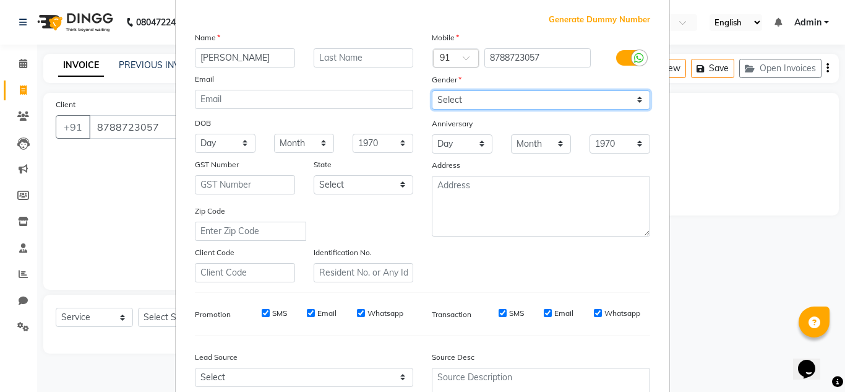
click at [509, 101] on select "Select [DEMOGRAPHIC_DATA] [DEMOGRAPHIC_DATA] Other Prefer Not To Say" at bounding box center [541, 99] width 218 height 19
select select "[DEMOGRAPHIC_DATA]"
click at [432, 90] on select "Select [DEMOGRAPHIC_DATA] [DEMOGRAPHIC_DATA] Other Prefer Not To Say" at bounding box center [541, 99] width 218 height 19
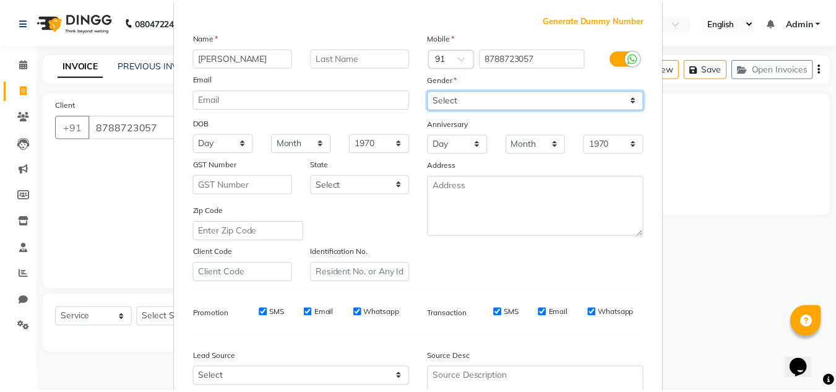
scroll to position [179, 0]
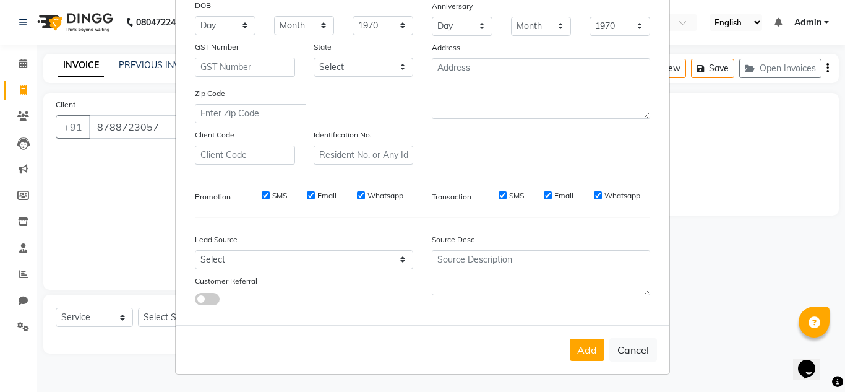
click at [583, 362] on div "Add Cancel" at bounding box center [423, 349] width 494 height 49
click at [580, 357] on button "Add" at bounding box center [587, 349] width 35 height 22
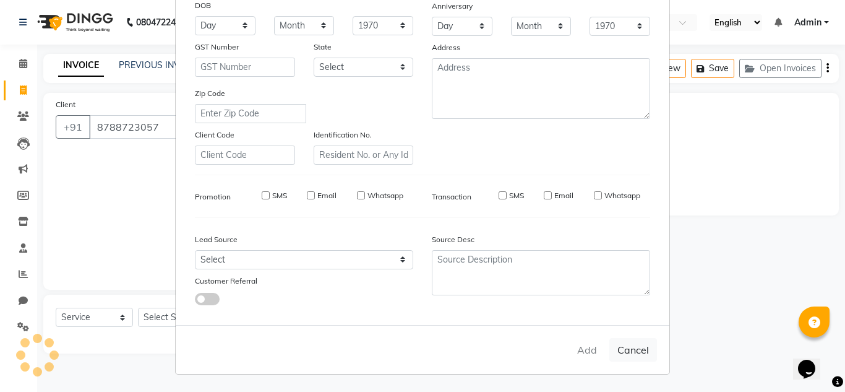
select select
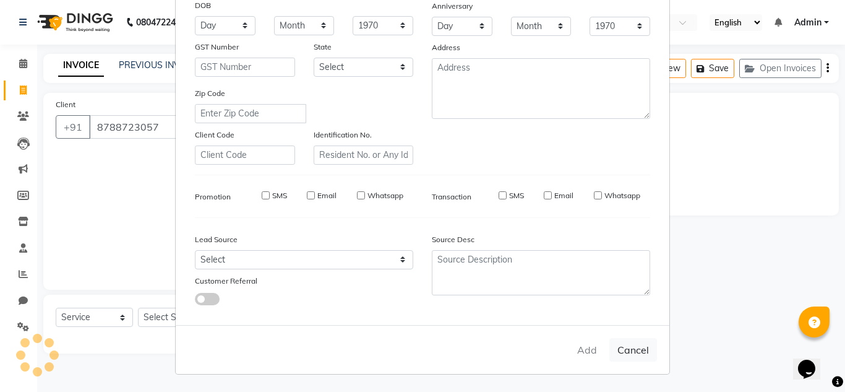
select select
checkbox input "false"
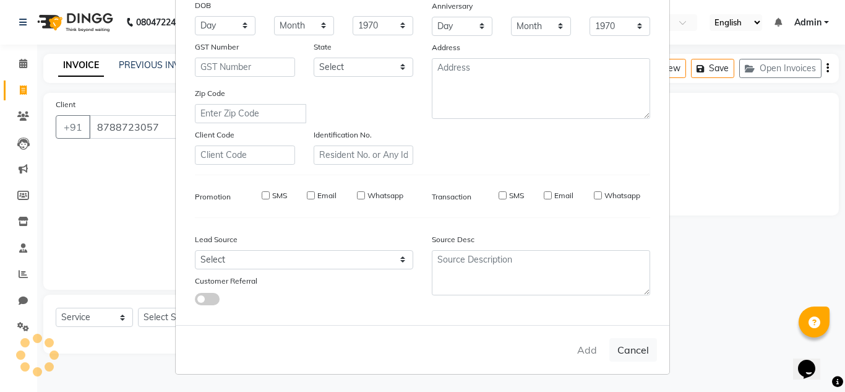
checkbox input "false"
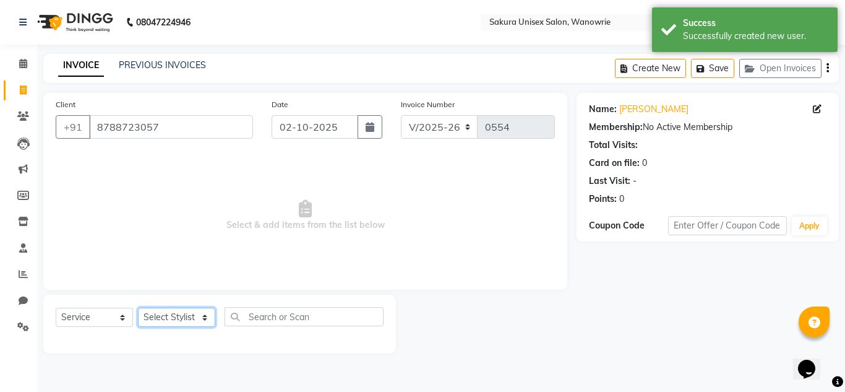
click at [160, 325] on select "Select Stylist [PERSON_NAME] [PERSON_NAME] krishi [PERSON_NAME] sachin" at bounding box center [176, 317] width 77 height 19
select select "70210"
click at [138, 308] on select "Select Stylist [PERSON_NAME] [PERSON_NAME] krishi [PERSON_NAME] sachin" at bounding box center [176, 317] width 77 height 19
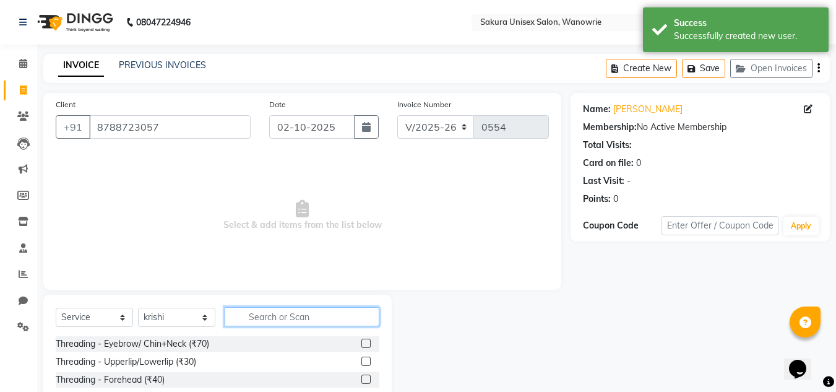
click at [277, 315] on input "text" at bounding box center [302, 316] width 155 height 19
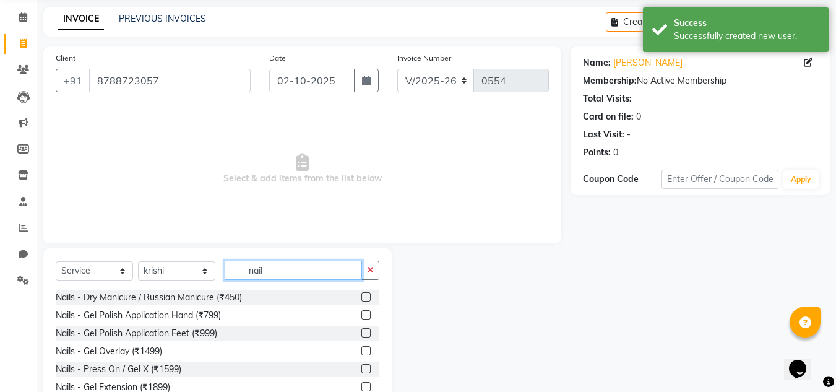
scroll to position [104, 0]
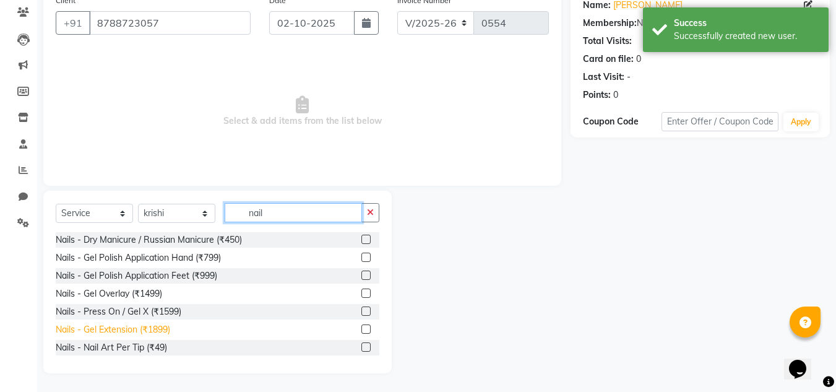
type input "nail"
click at [170, 334] on div "Nails - Gel Extension (₹1899)" at bounding box center [113, 329] width 114 height 13
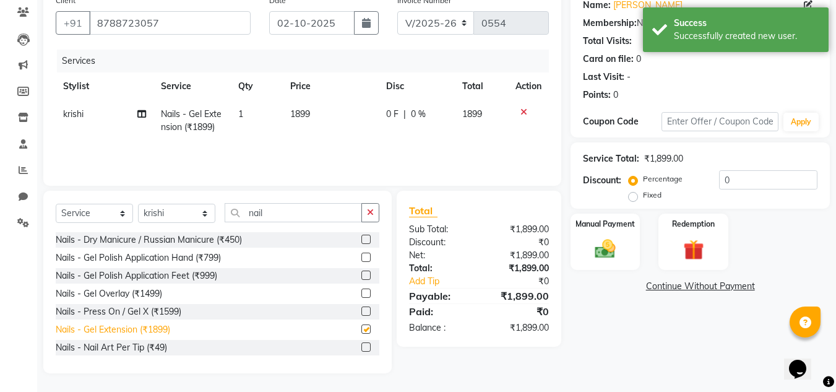
checkbox input "false"
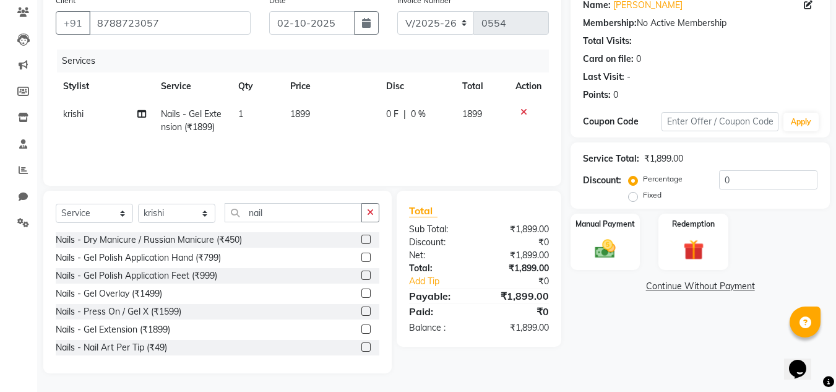
click at [312, 111] on td "1899" at bounding box center [331, 120] width 96 height 41
select select "70210"
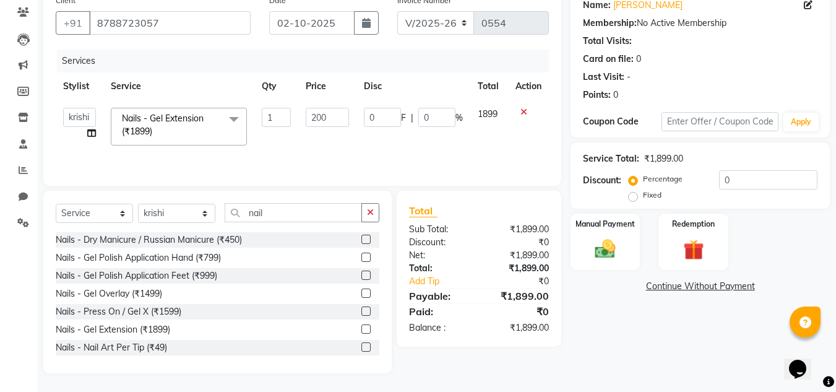
type input "2000"
click at [253, 66] on div "Services" at bounding box center [307, 60] width 501 height 23
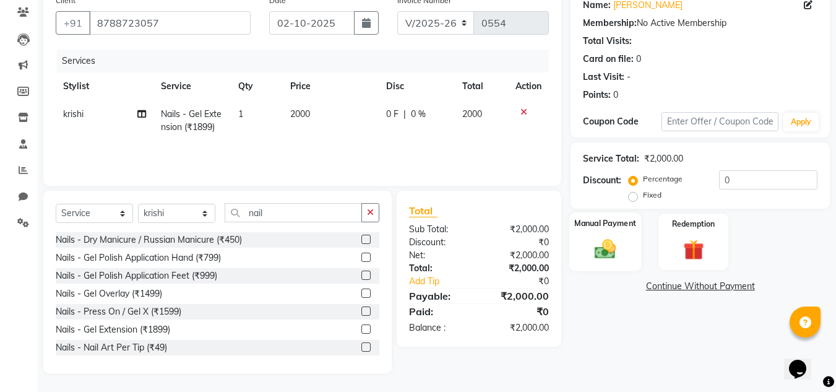
click at [581, 214] on div "Manual Payment" at bounding box center [605, 241] width 72 height 59
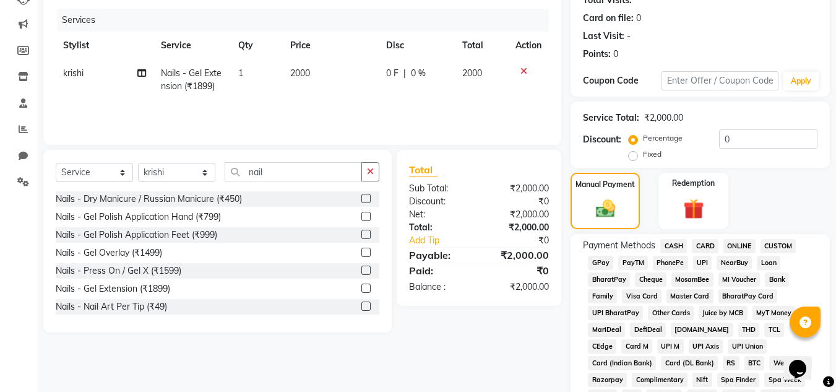
scroll to position [166, 0]
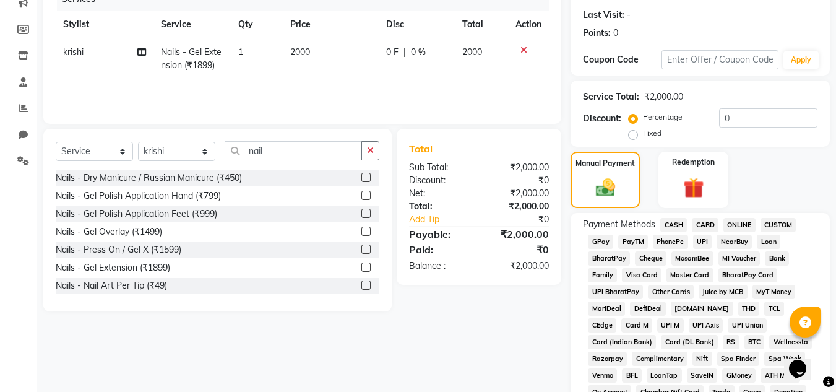
click at [736, 220] on span "ONLINE" at bounding box center [739, 225] width 32 height 14
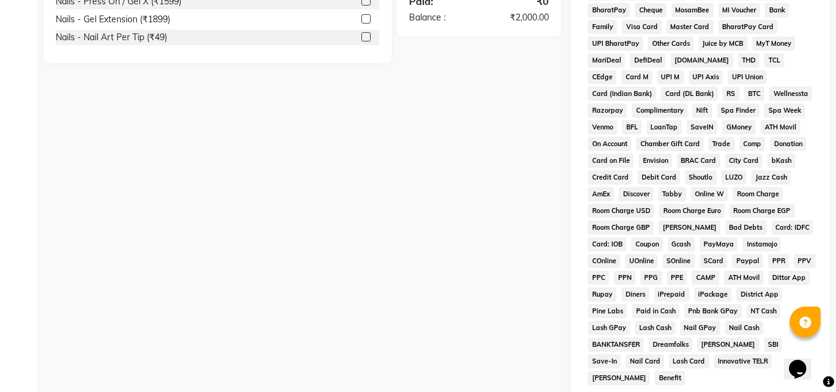
scroll to position [537, 0]
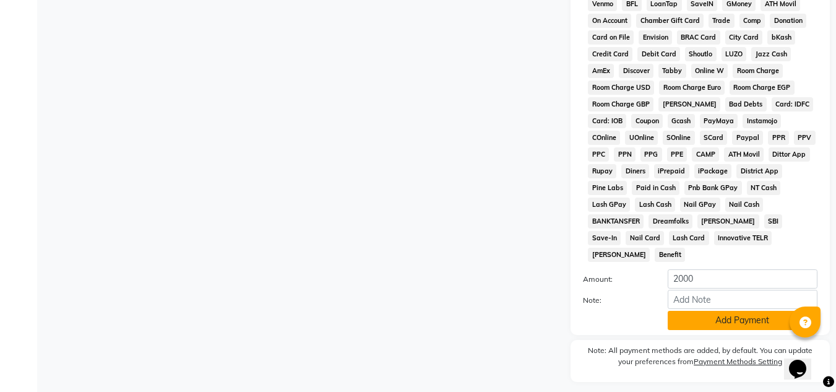
click at [726, 311] on button "Add Payment" at bounding box center [743, 320] width 150 height 19
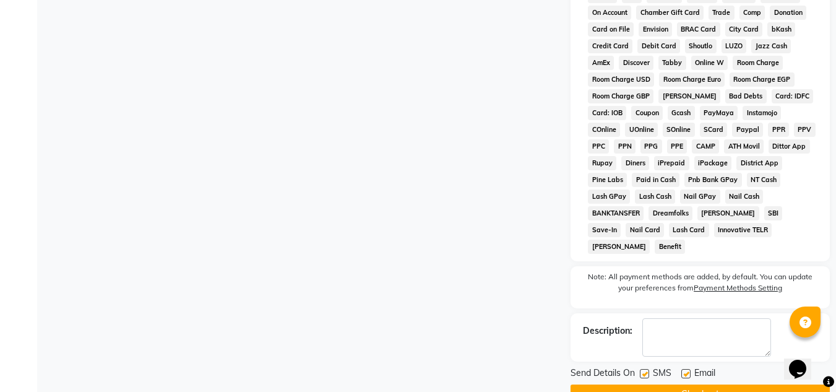
scroll to position [559, 0]
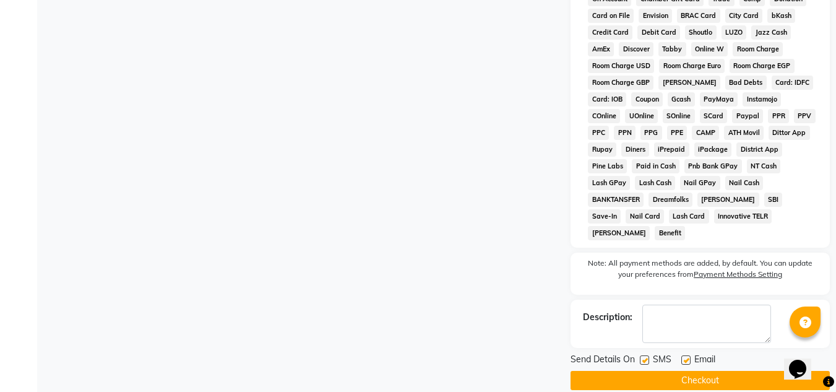
click at [664, 371] on button "Checkout" at bounding box center [699, 380] width 259 height 19
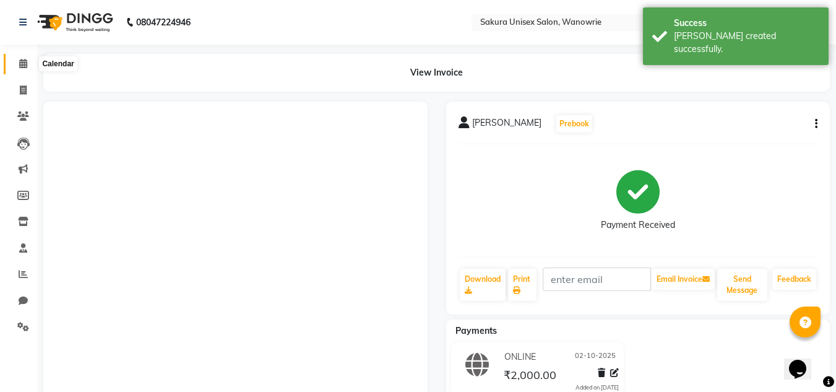
click at [15, 61] on span at bounding box center [23, 64] width 22 height 14
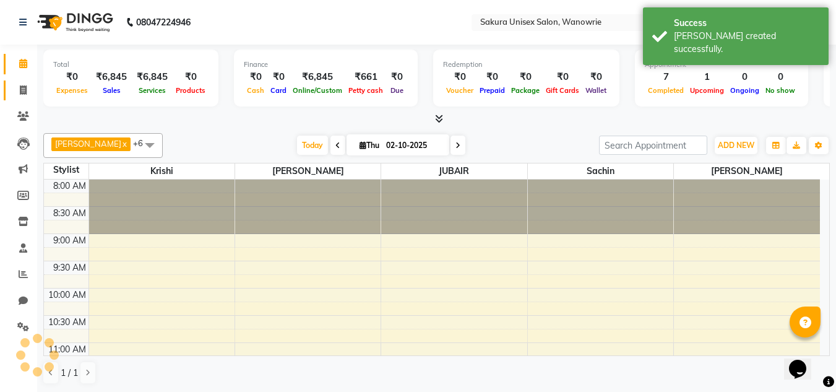
scroll to position [491, 0]
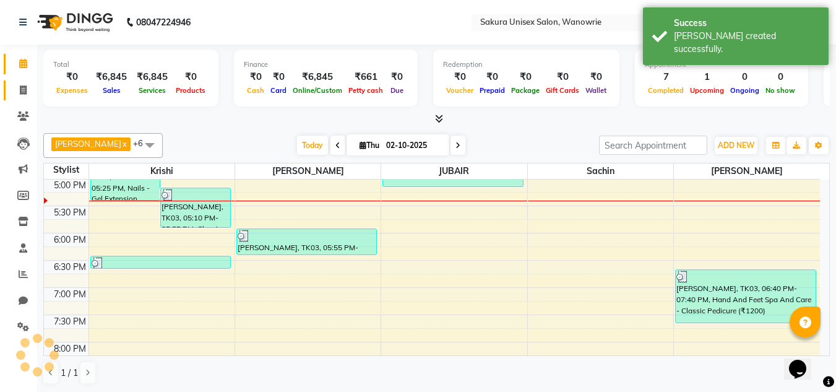
click at [18, 97] on link "Invoice" at bounding box center [19, 90] width 30 height 20
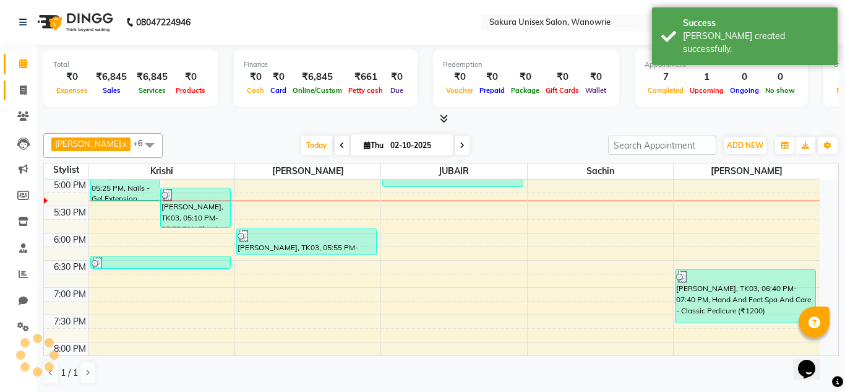
select select "7662"
select select "service"
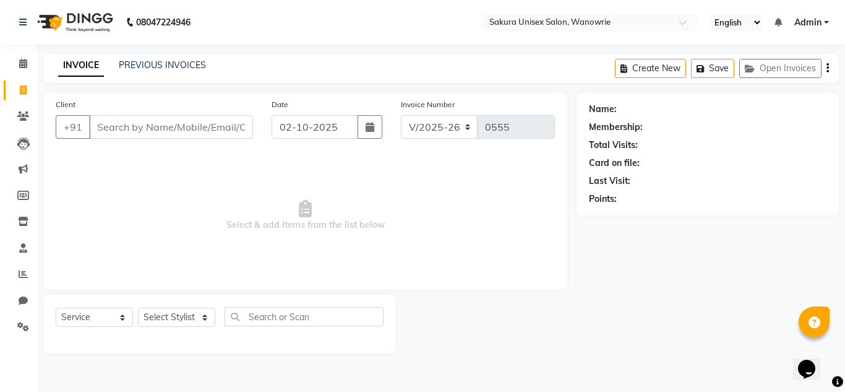
click at [178, 121] on input "Client" at bounding box center [171, 127] width 164 height 24
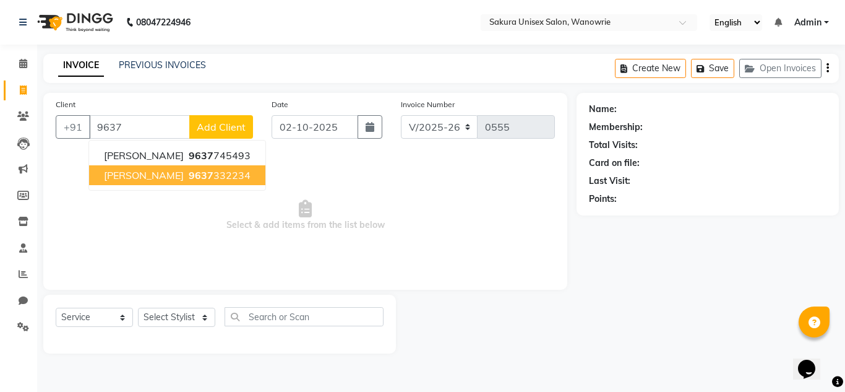
click at [246, 171] on ngb-highlight "9637 332234" at bounding box center [218, 175] width 64 height 12
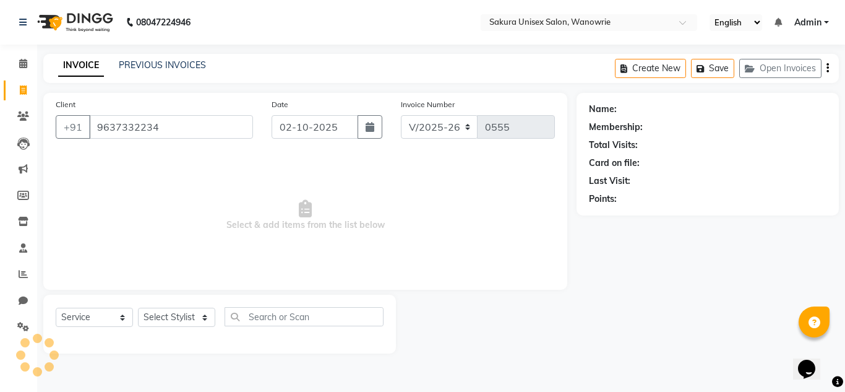
type input "9637332234"
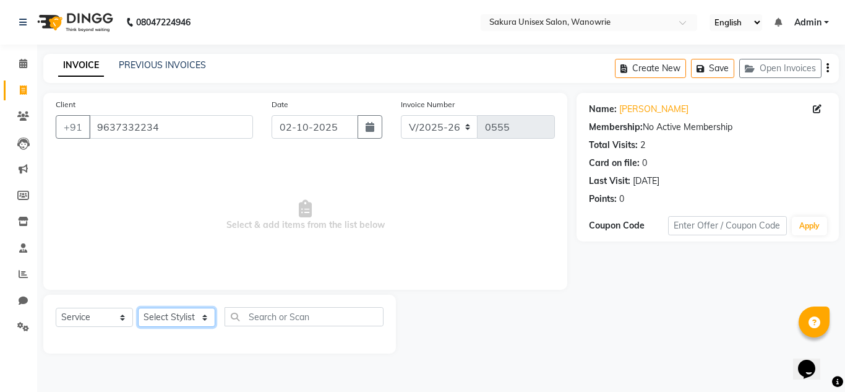
drag, startPoint x: 153, startPoint y: 319, endPoint x: 152, endPoint y: 309, distance: 10.6
click at [153, 319] on select "Select Stylist [PERSON_NAME] [PERSON_NAME] krishi [PERSON_NAME] sachin" at bounding box center [176, 317] width 77 height 19
select select "75574"
click at [138, 308] on select "Select Stylist [PERSON_NAME] [PERSON_NAME] krishi [PERSON_NAME] sachin" at bounding box center [176, 317] width 77 height 19
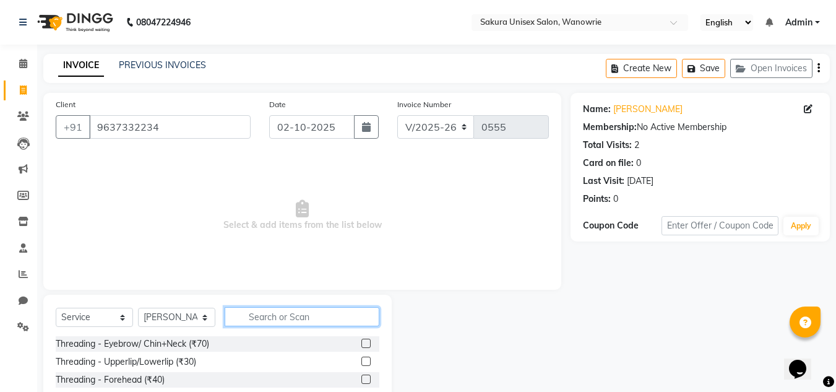
click at [295, 309] on input "text" at bounding box center [302, 316] width 155 height 19
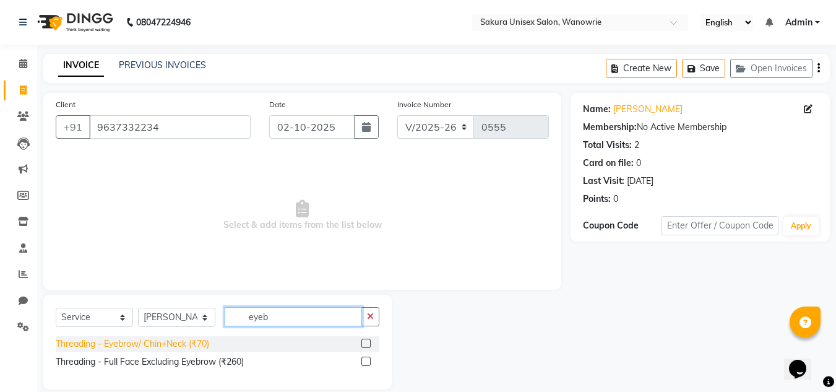
type input "eyeb"
click at [196, 346] on div "Threading - Eyebrow/ Chin+Neck (₹70)" at bounding box center [132, 343] width 153 height 13
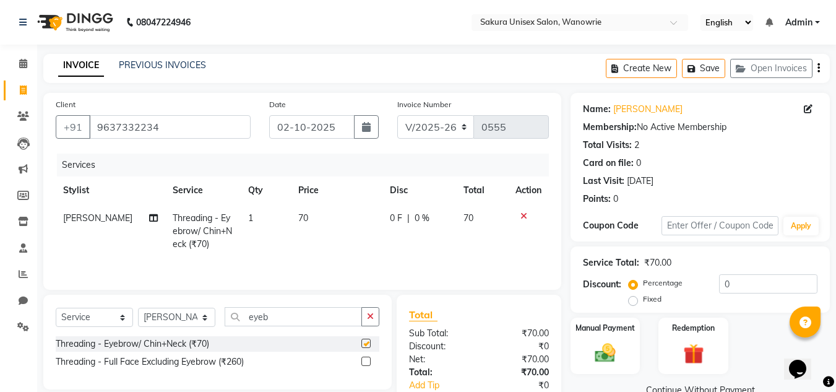
checkbox input "false"
click at [288, 319] on input "eyeb" at bounding box center [293, 316] width 137 height 19
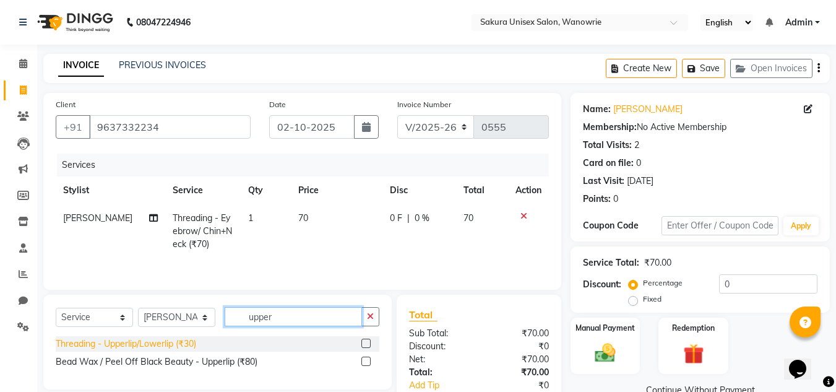
type input "upper"
click at [121, 347] on div "Threading - Upperlip/Lowerlip (₹30)" at bounding box center [126, 343] width 140 height 13
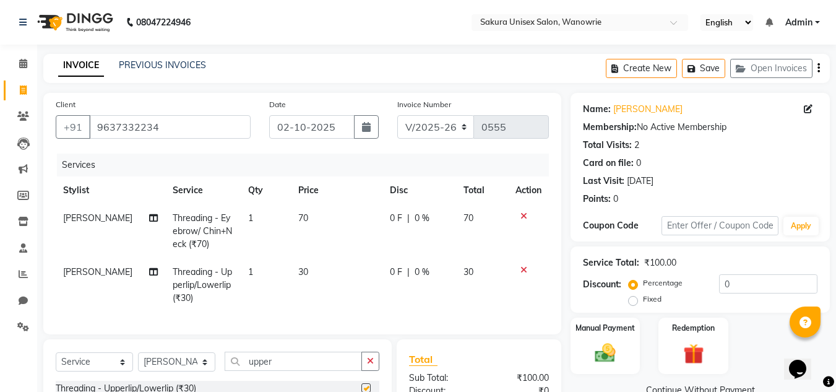
checkbox input "false"
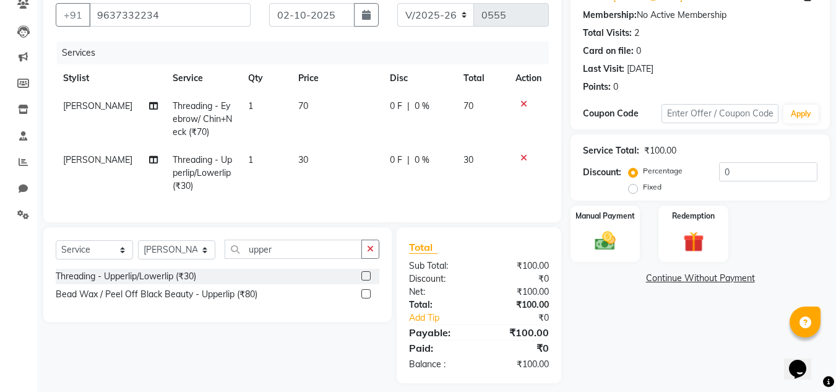
scroll to position [131, 0]
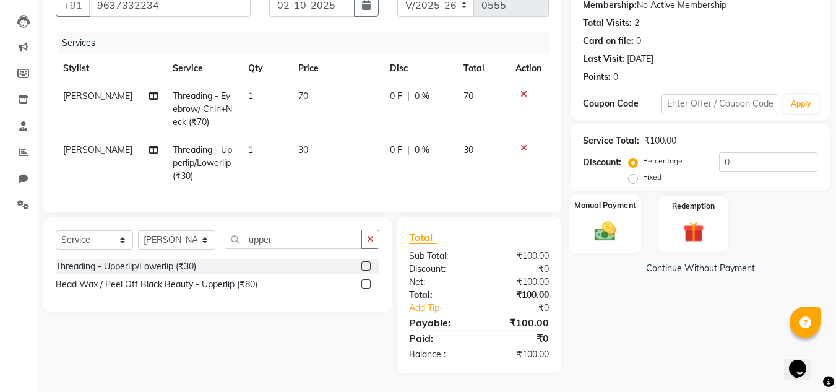
click at [613, 204] on div "Manual Payment" at bounding box center [605, 223] width 72 height 59
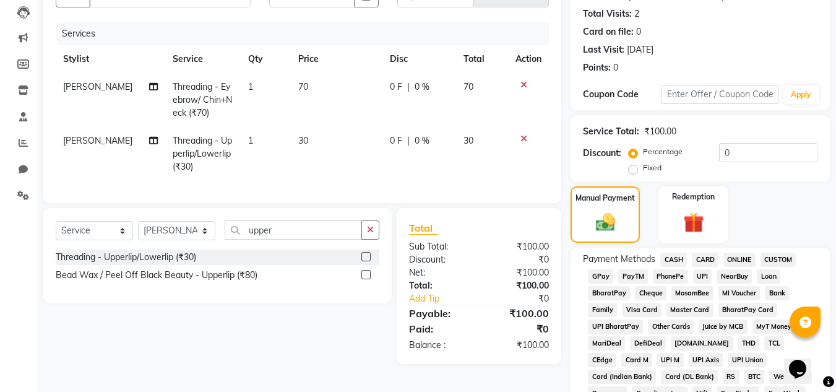
click at [752, 259] on span "ONLINE" at bounding box center [739, 259] width 32 height 14
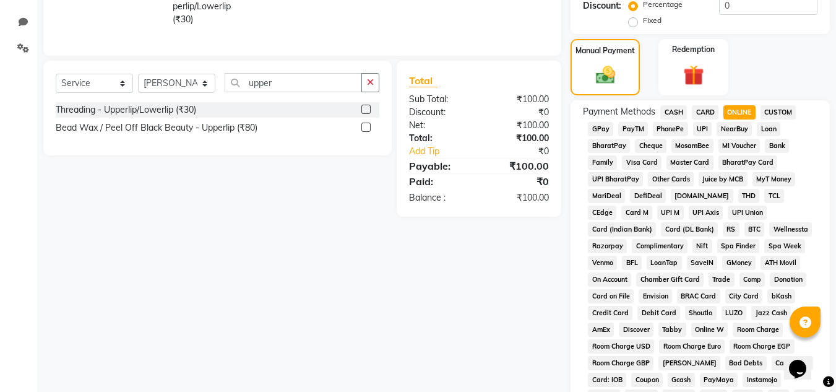
scroll to position [317, 0]
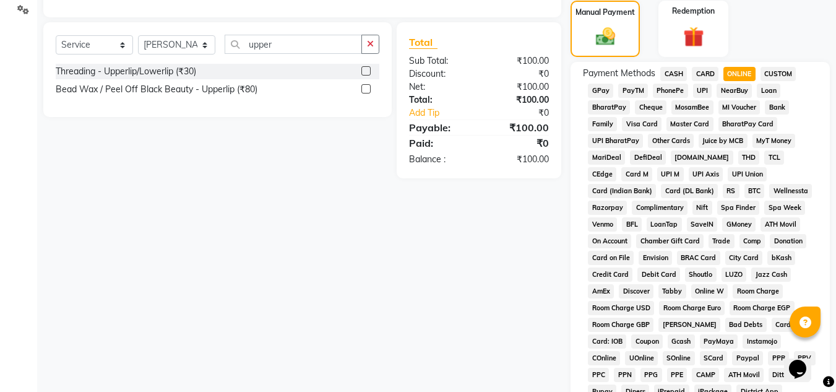
click at [681, 79] on span "CASH" at bounding box center [673, 74] width 27 height 14
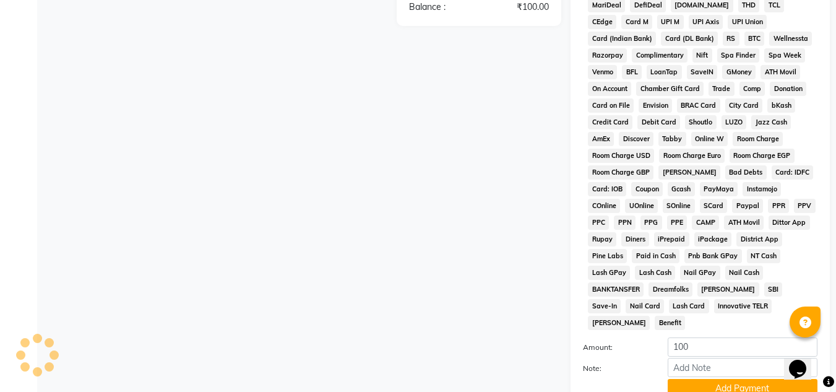
scroll to position [554, 0]
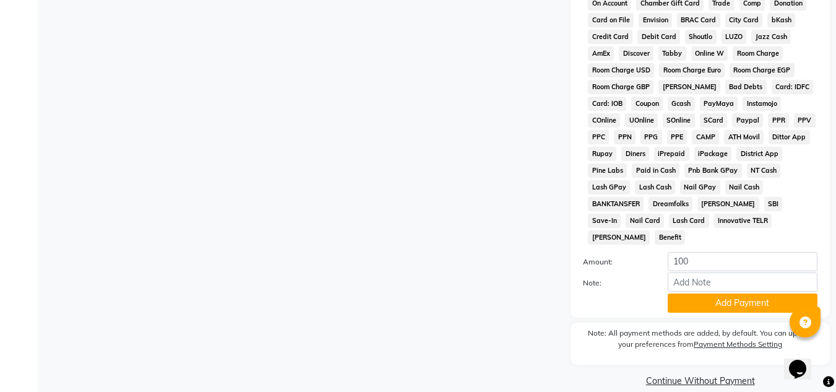
click at [729, 293] on button "Add Payment" at bounding box center [743, 302] width 150 height 19
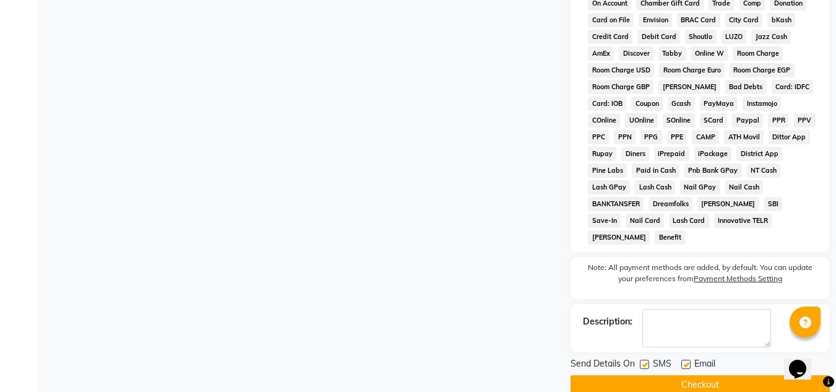
click at [643, 358] on div "Send Details On SMS Email Checkout" at bounding box center [699, 375] width 259 height 37
click at [658, 375] on button "Checkout" at bounding box center [699, 384] width 259 height 19
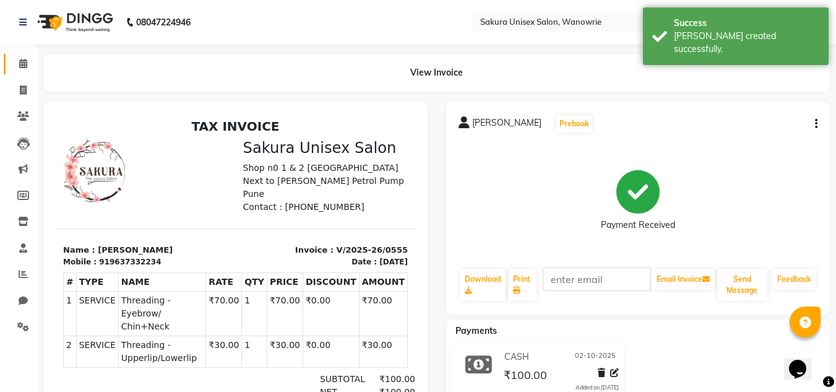
drag, startPoint x: 21, startPoint y: 55, endPoint x: 37, endPoint y: 113, distance: 59.6
click at [21, 55] on link "Calendar" at bounding box center [19, 64] width 30 height 20
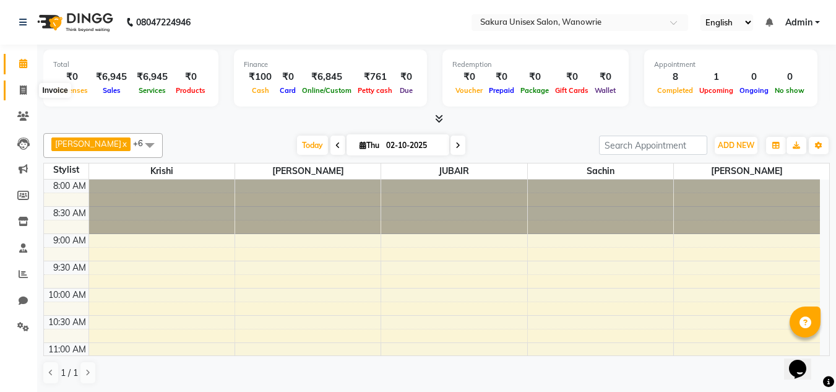
click at [28, 97] on link "Invoice" at bounding box center [19, 90] width 30 height 20
select select "7662"
select select "service"
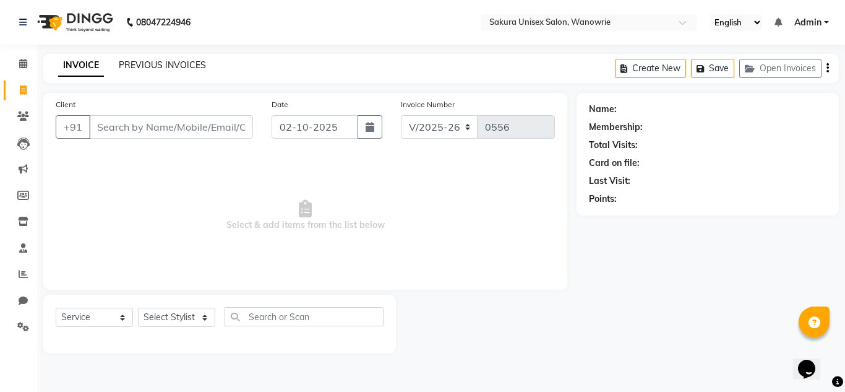
click at [163, 66] on link "PREVIOUS INVOICES" at bounding box center [162, 64] width 87 height 11
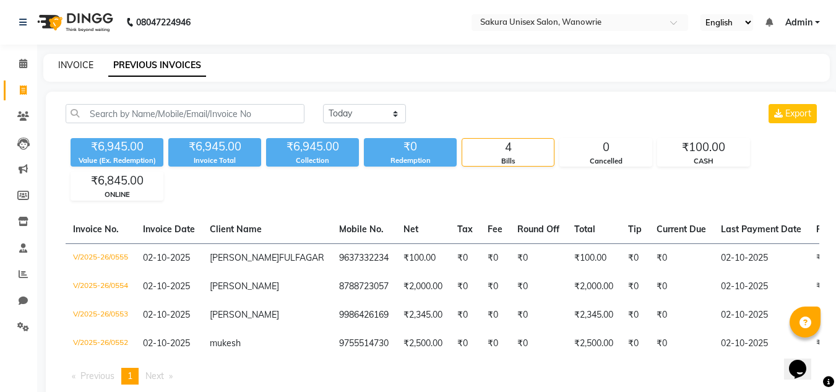
click at [72, 66] on link "INVOICE" at bounding box center [75, 64] width 35 height 11
select select "7662"
select select "service"
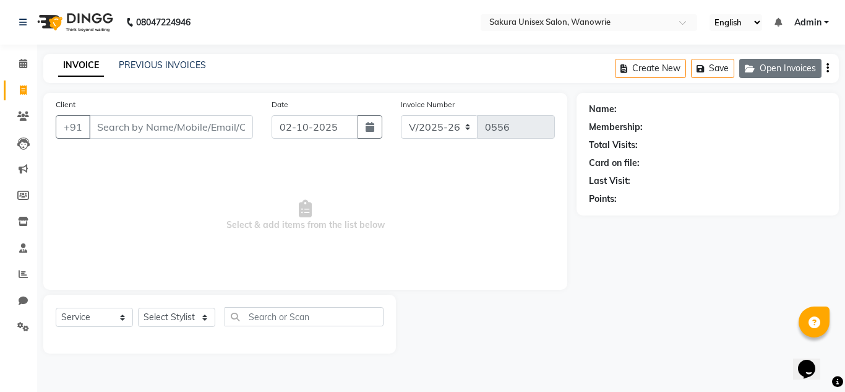
click at [772, 75] on button "Open Invoices" at bounding box center [780, 68] width 82 height 19
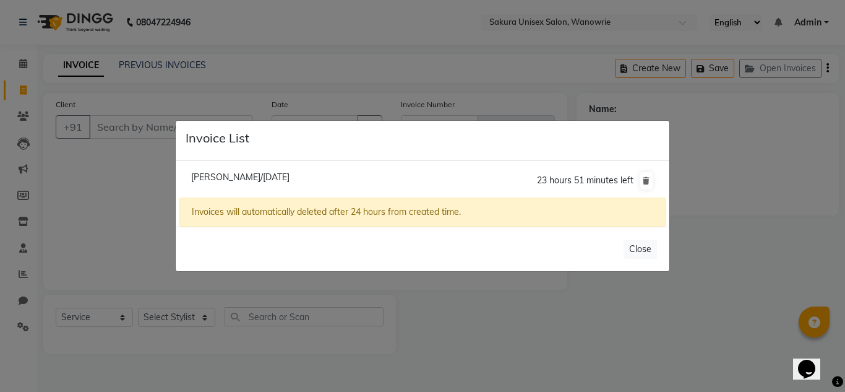
click at [572, 179] on span "23 hours 51 minutes left" at bounding box center [585, 179] width 97 height 11
click at [233, 191] on li "[PERSON_NAME]/[DATE] 23 hours 51 minutes left" at bounding box center [423, 180] width 488 height 35
click at [231, 170] on li "[PERSON_NAME]/[DATE] 23 hours 51 minutes left" at bounding box center [423, 180] width 488 height 35
click at [231, 172] on li "[PERSON_NAME]/[DATE] 23 hours 51 minutes left" at bounding box center [423, 180] width 488 height 35
click at [234, 176] on span "[PERSON_NAME]/[DATE]" at bounding box center [240, 176] width 98 height 11
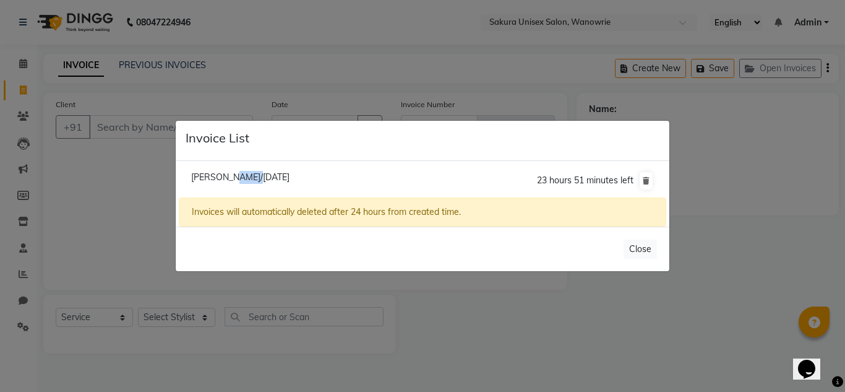
type input "9881386798"
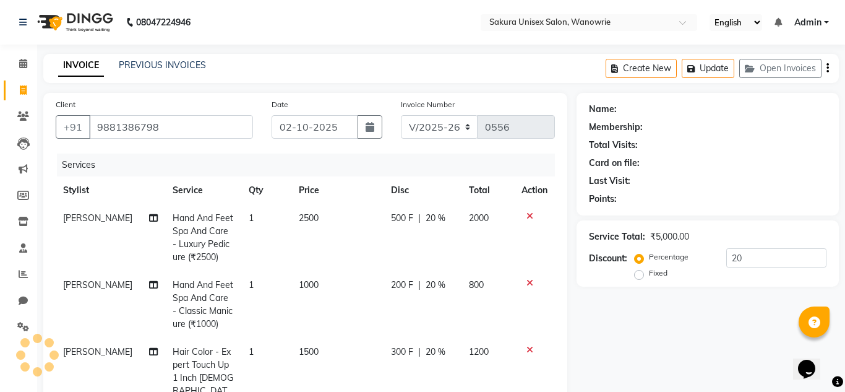
type input "0"
select select "1: Object"
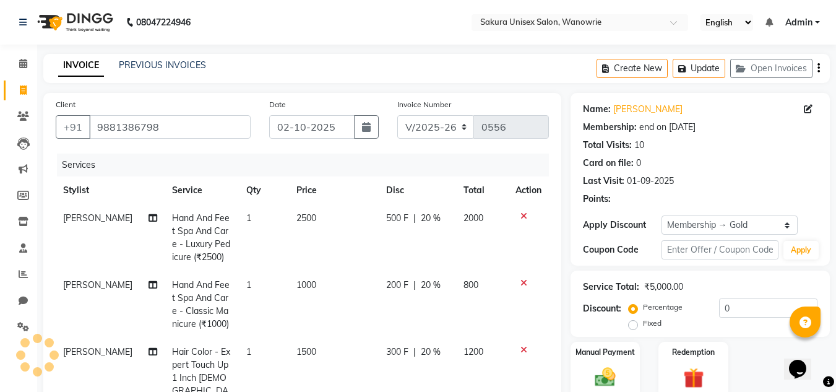
type input "20"
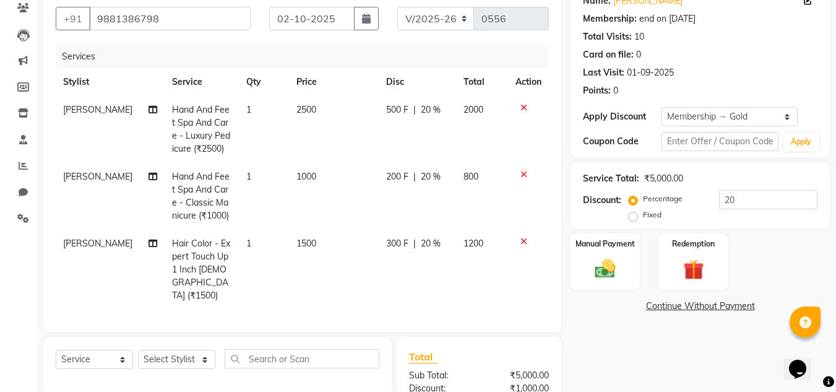
scroll to position [124, 0]
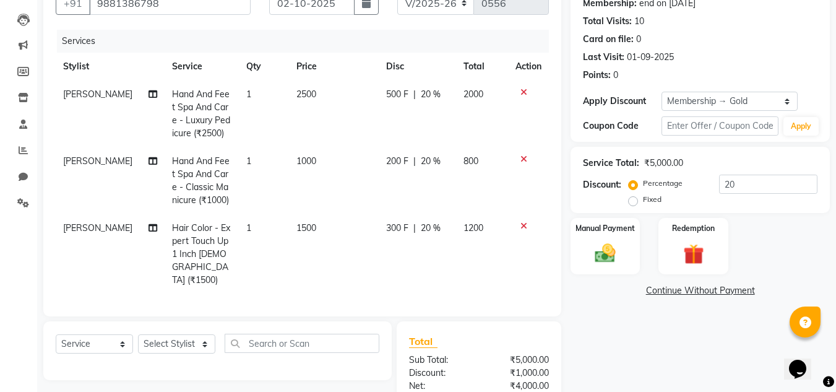
click at [84, 228] on span "[PERSON_NAME]" at bounding box center [97, 227] width 69 height 11
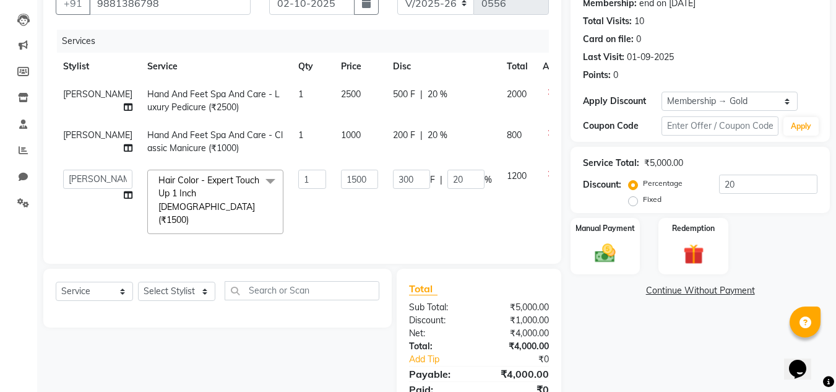
click at [84, 227] on td "[PERSON_NAME] [PERSON_NAME] krishi [PERSON_NAME] sachin" at bounding box center [98, 201] width 84 height 79
click at [84, 184] on select "[PERSON_NAME] [PERSON_NAME] krishi [PERSON_NAME] sachin" at bounding box center [97, 179] width 69 height 19
select select "70210"
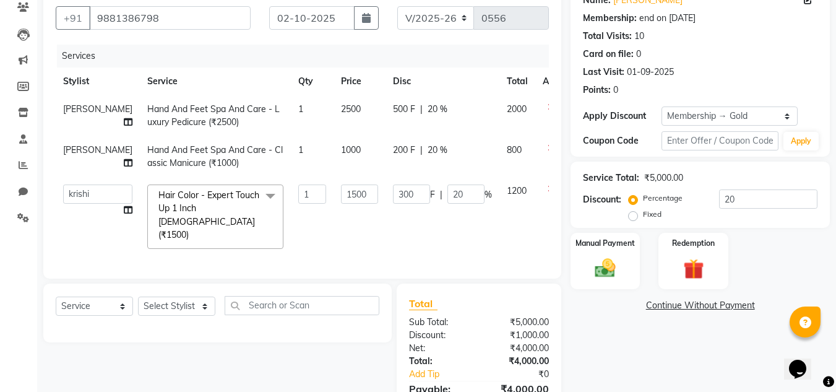
scroll to position [47, 0]
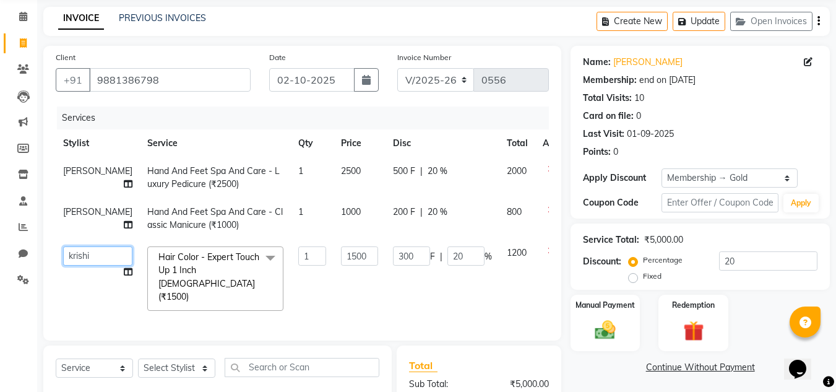
click at [85, 249] on select "[PERSON_NAME] [PERSON_NAME] krishi [PERSON_NAME] sachin" at bounding box center [97, 255] width 69 height 19
select select "87317"
click at [291, 282] on td "1" at bounding box center [312, 278] width 43 height 79
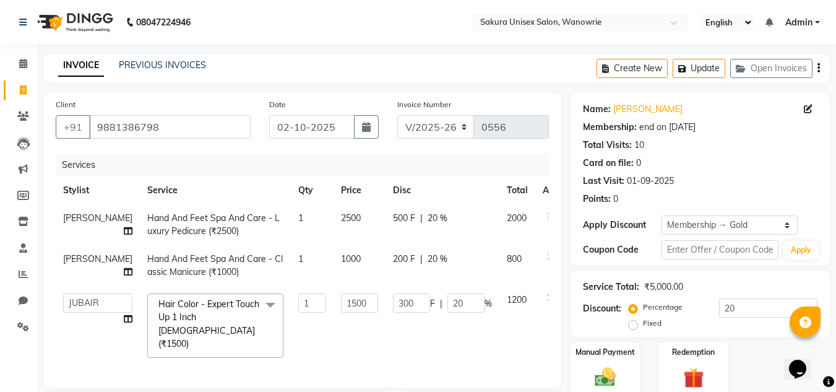
click at [245, 157] on div "Services" at bounding box center [307, 164] width 501 height 23
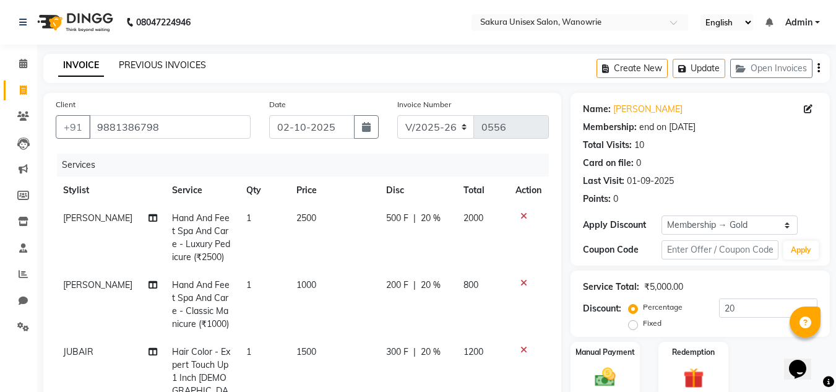
click at [182, 68] on link "PREVIOUS INVOICES" at bounding box center [162, 64] width 87 height 11
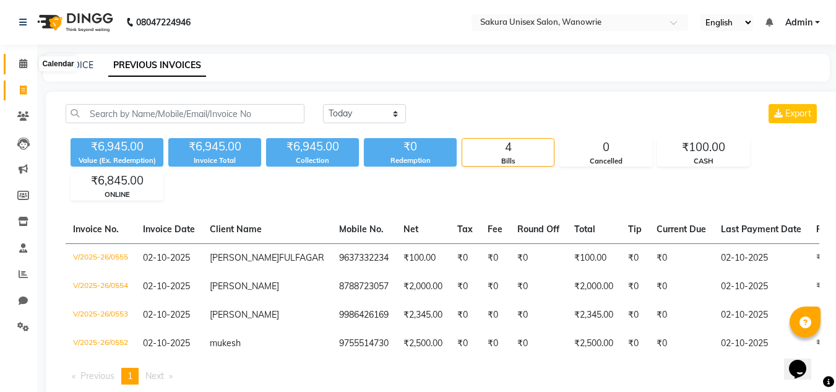
click at [20, 66] on icon at bounding box center [23, 63] width 8 height 9
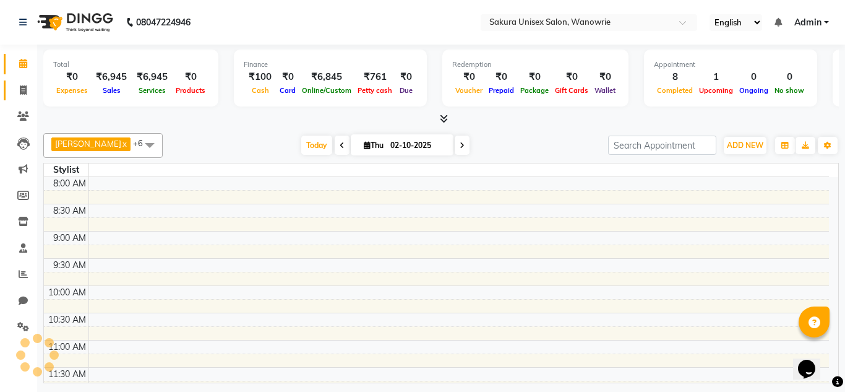
click at [20, 93] on icon at bounding box center [23, 89] width 7 height 9
select select "service"
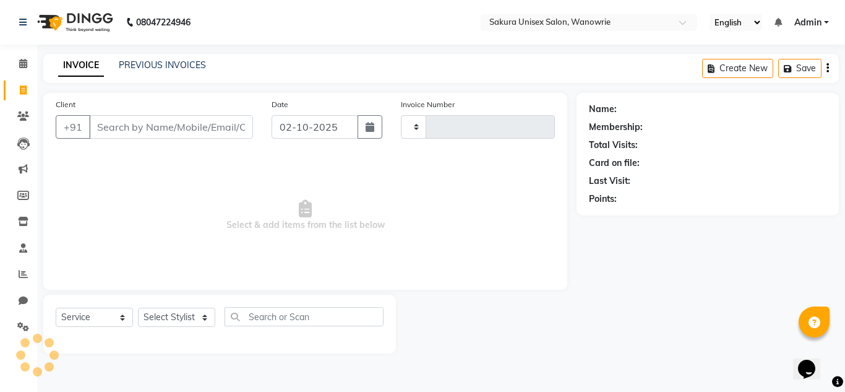
type input "0556"
select select "7662"
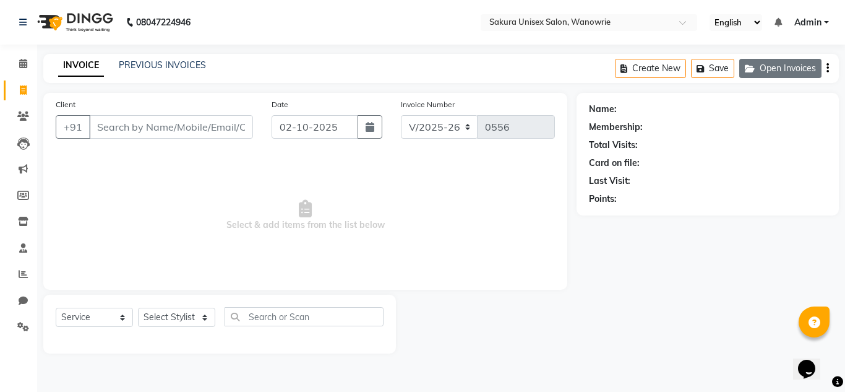
click at [763, 71] on button "Open Invoices" at bounding box center [780, 68] width 82 height 19
click at [724, 88] on main "INVOICE PREVIOUS INVOICES Create New Save Open Invoices Client +91 Date [DATE] …" at bounding box center [441, 213] width 808 height 318
click at [804, 67] on button "Open Invoices" at bounding box center [780, 68] width 82 height 19
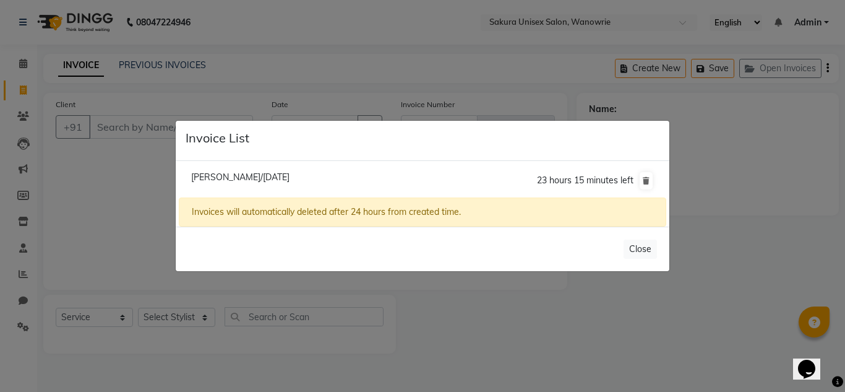
click at [267, 173] on span "[PERSON_NAME]/[DATE]" at bounding box center [240, 176] width 98 height 11
type input "9881386798"
drag, startPoint x: 267, startPoint y: 173, endPoint x: 265, endPoint y: 189, distance: 16.8
click at [266, 174] on li "[PERSON_NAME]/[DATE] 23 hours 15 minutes left" at bounding box center [423, 180] width 488 height 35
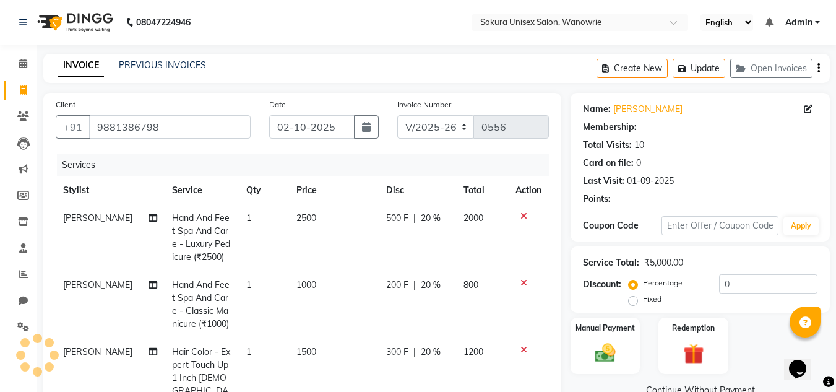
type input "20"
select select "1: Object"
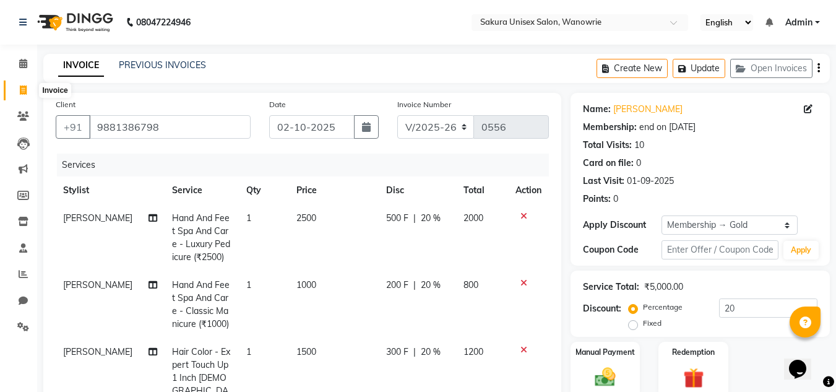
click at [17, 88] on span at bounding box center [23, 91] width 22 height 14
select select "7662"
select select "service"
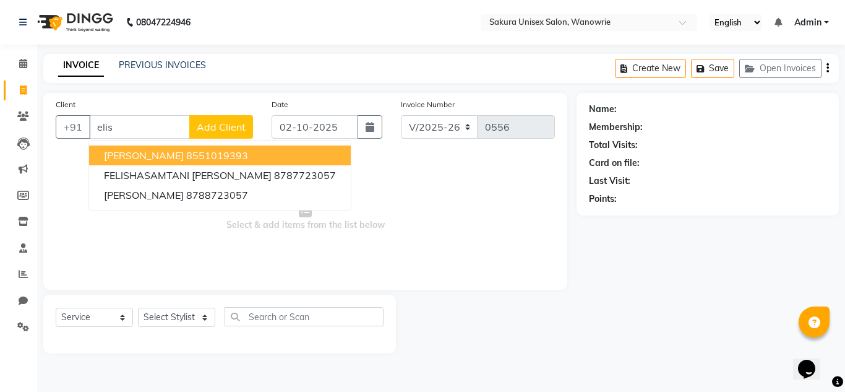
type input "elis"
click at [383, 171] on span "Select & add items from the list below" at bounding box center [305, 215] width 499 height 124
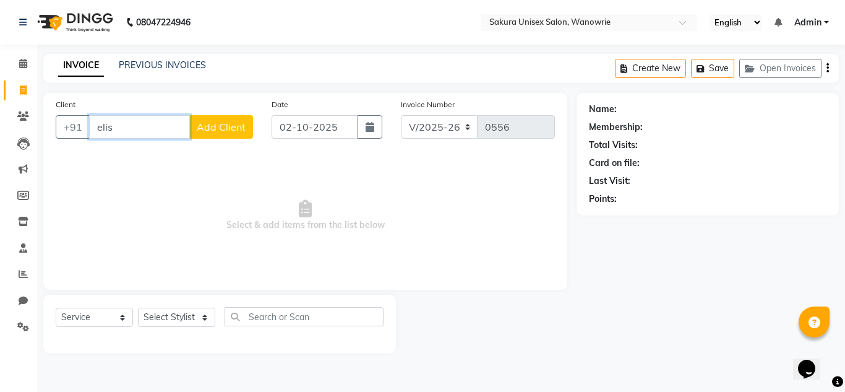
click at [169, 132] on input "elis" at bounding box center [139, 127] width 101 height 24
click at [169, 134] on input "elis" at bounding box center [139, 127] width 101 height 24
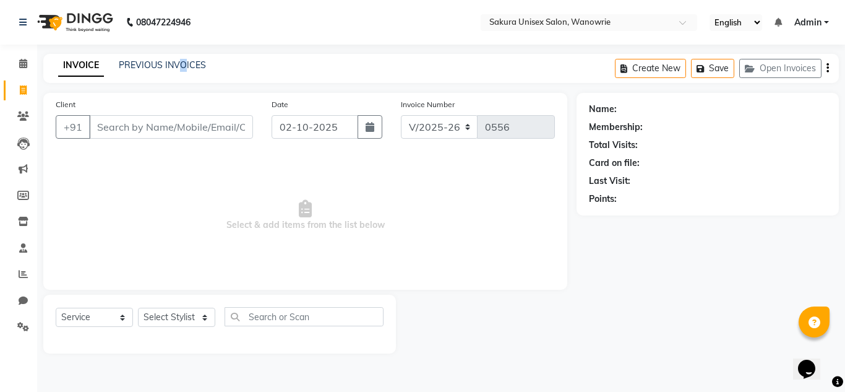
click at [182, 75] on div "INVOICE PREVIOUS INVOICES Create New Save Open Invoices" at bounding box center [441, 68] width 796 height 29
click at [182, 64] on link "PREVIOUS INVOICES" at bounding box center [162, 64] width 87 height 11
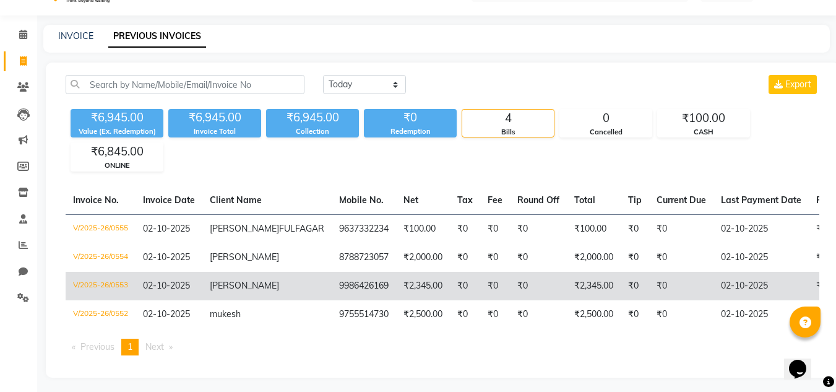
scroll to position [55, 0]
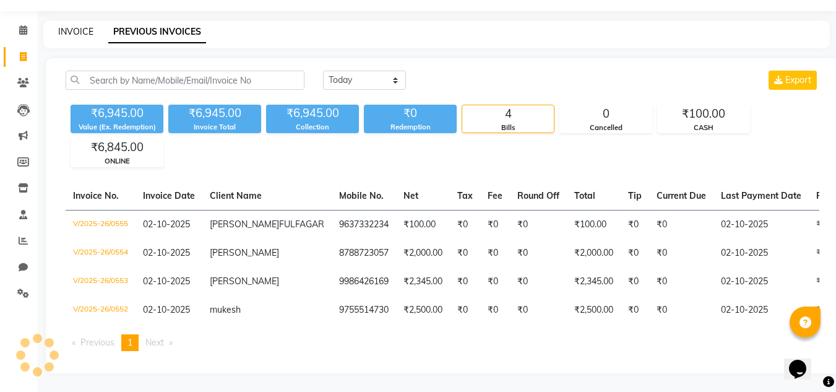
click at [84, 26] on link "INVOICE" at bounding box center [75, 31] width 35 height 11
select select "service"
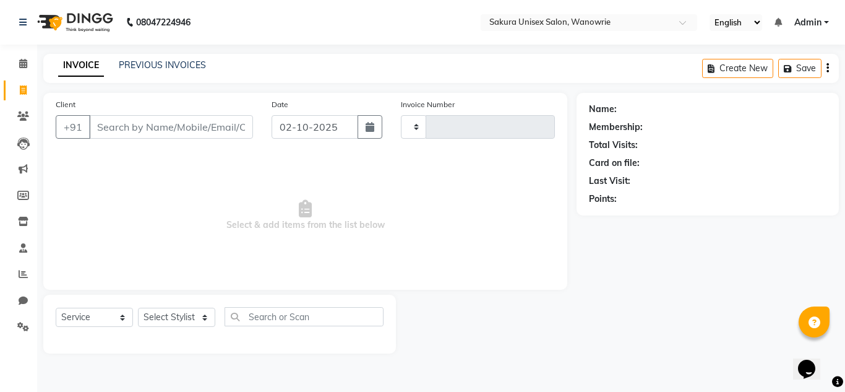
type input "0556"
select select "7662"
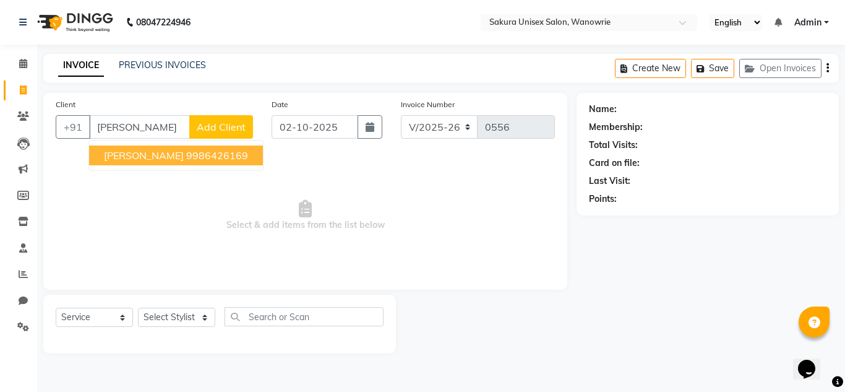
type input "[PERSON_NAME]"
click at [185, 173] on span "Select & add items from the list below" at bounding box center [305, 215] width 499 height 124
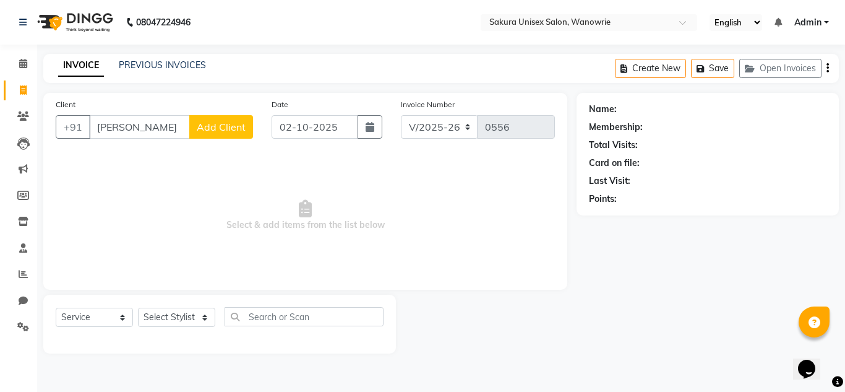
click at [183, 158] on span "Select & add items from the list below" at bounding box center [305, 215] width 499 height 124
click at [211, 130] on span "Add Client" at bounding box center [221, 127] width 49 height 12
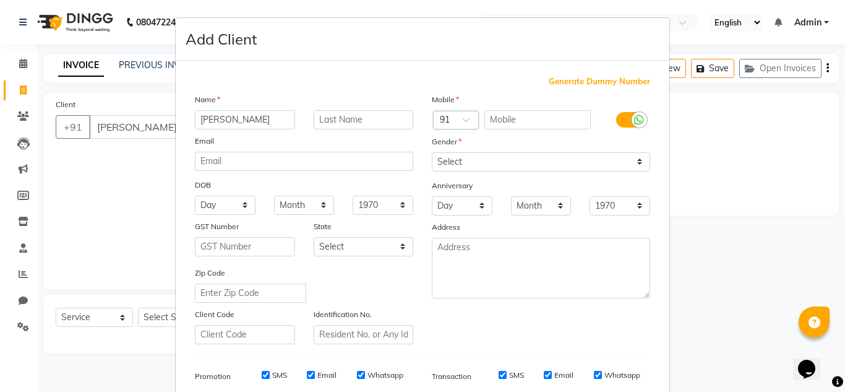
click at [148, 136] on ngb-modal-window "Add Client Generate Dummy Number Name [PERSON_NAME] Email DOB Day 01 02 03 04 0…" at bounding box center [422, 196] width 845 height 392
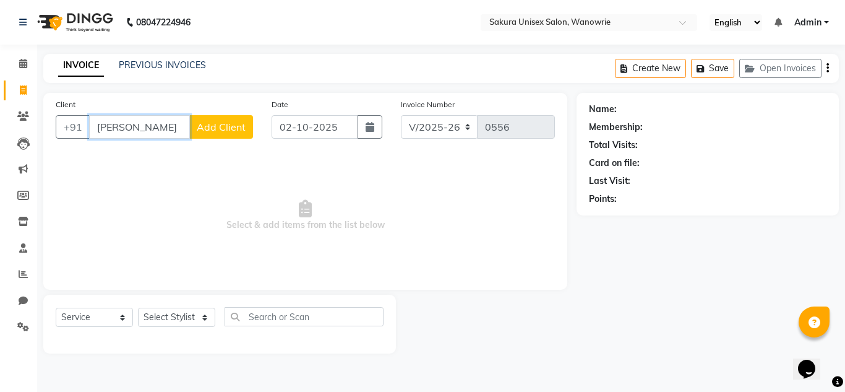
click at [152, 131] on input "[PERSON_NAME]" at bounding box center [139, 127] width 101 height 24
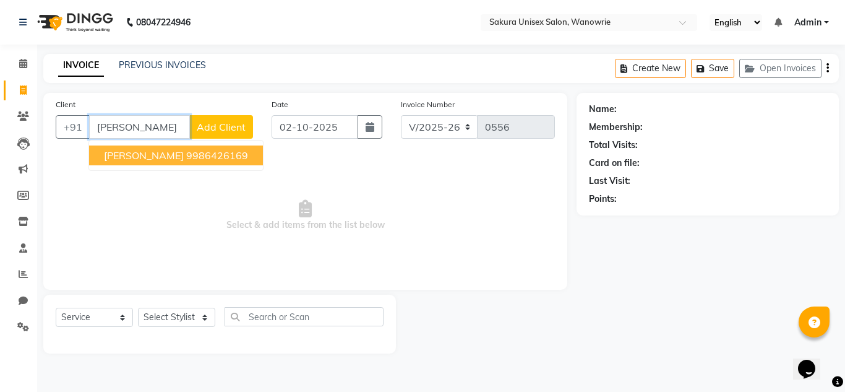
click at [186, 152] on ngb-highlight "9986426169" at bounding box center [217, 155] width 62 height 12
type input "9986426169"
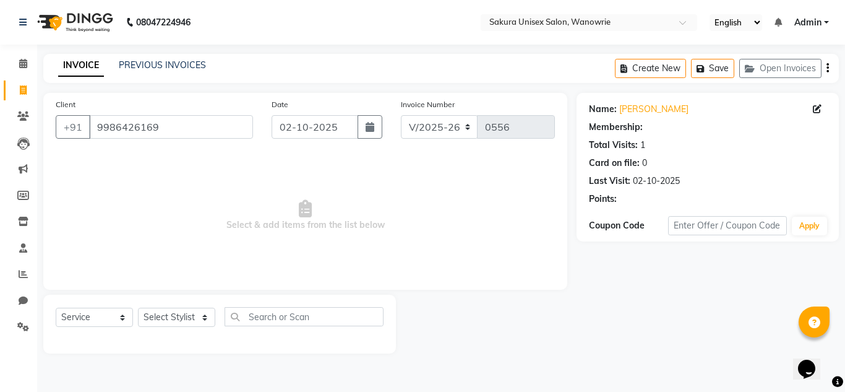
select select "1: Object"
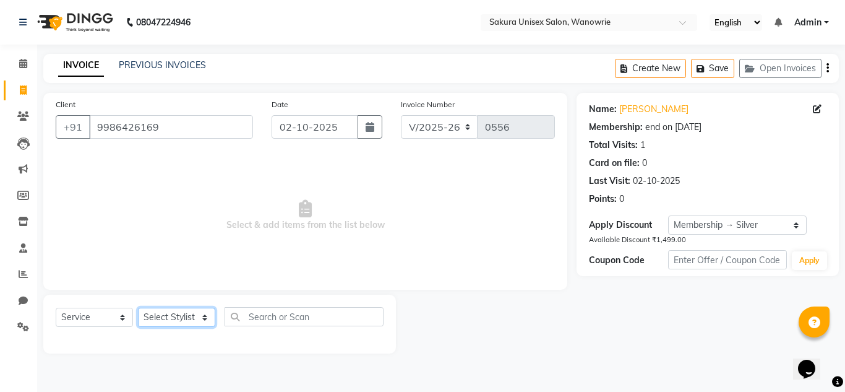
click at [186, 324] on select "Select Stylist [PERSON_NAME] [PERSON_NAME] krishi [PERSON_NAME] sachin" at bounding box center [176, 317] width 77 height 19
select select "90493"
click at [138, 308] on select "Select Stylist [PERSON_NAME] [PERSON_NAME] krishi [PERSON_NAME] sachin" at bounding box center [176, 317] width 77 height 19
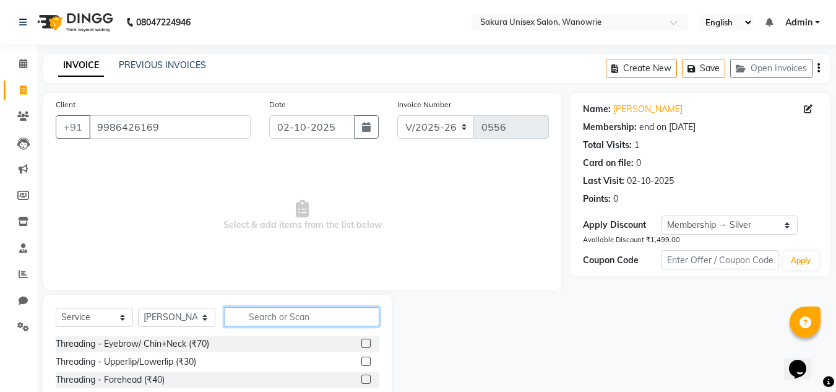
click at [280, 316] on input "text" at bounding box center [302, 316] width 155 height 19
type input "eye"
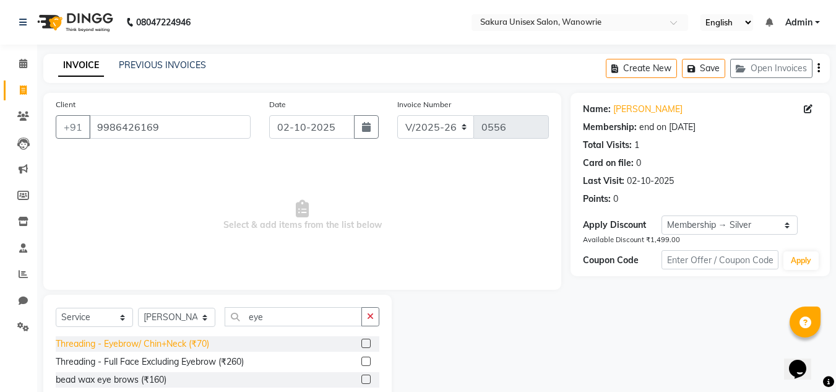
click at [108, 338] on div "Threading - Eyebrow/ Chin+Neck (₹70)" at bounding box center [132, 343] width 153 height 13
checkbox input "false"
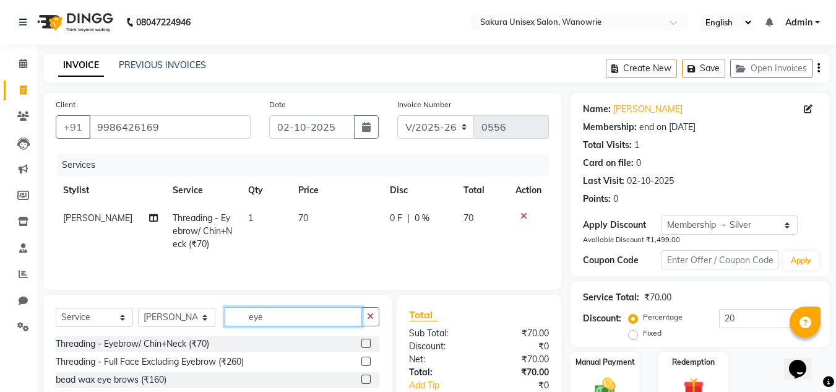
click at [307, 319] on input "eye" at bounding box center [293, 316] width 137 height 19
click at [301, 320] on input "eye" at bounding box center [293, 316] width 137 height 19
drag, startPoint x: 301, startPoint y: 320, endPoint x: 264, endPoint y: 314, distance: 37.7
click at [264, 314] on input "eye" at bounding box center [293, 316] width 137 height 19
type input "e"
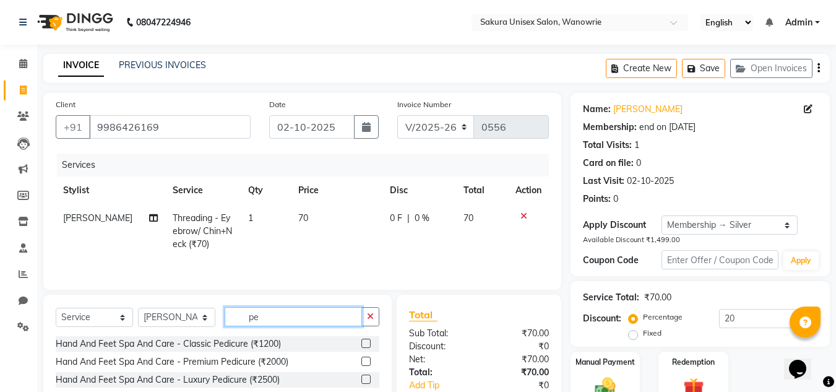
type input "p"
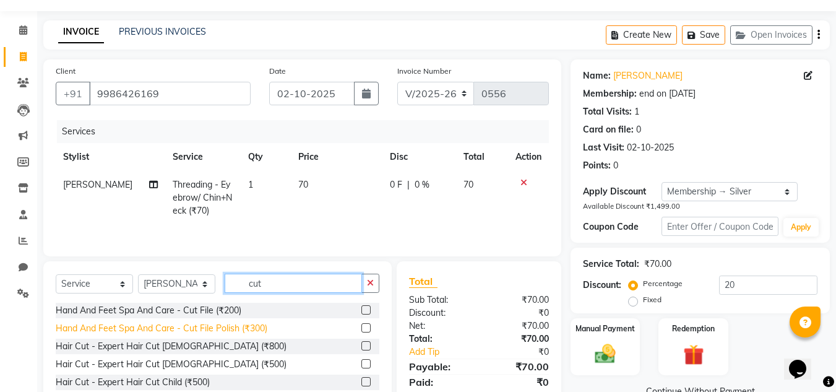
scroll to position [62, 0]
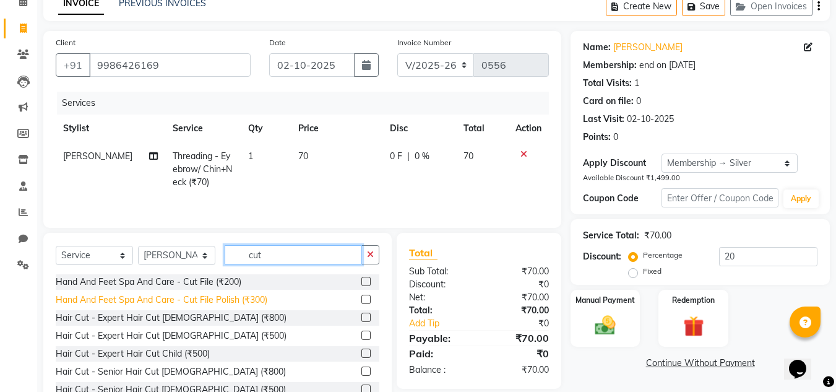
type input "cut"
click at [199, 299] on div "Hand And Feet Spa And Care - Cut File Polish (₹300)" at bounding box center [162, 299] width 212 height 13
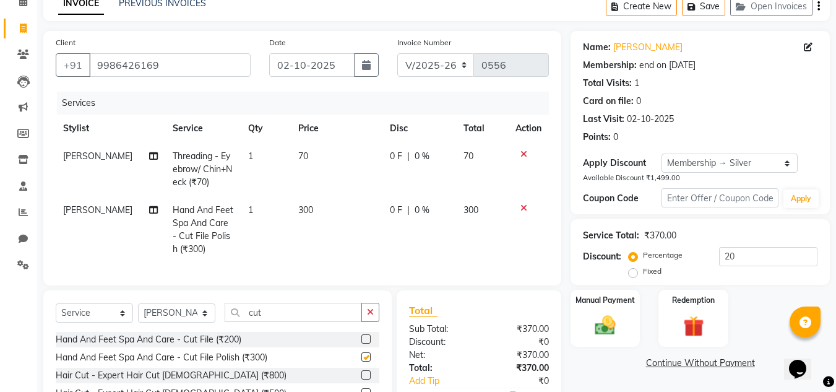
checkbox input "false"
click at [310, 226] on td "300" at bounding box center [337, 229] width 92 height 67
select select "90493"
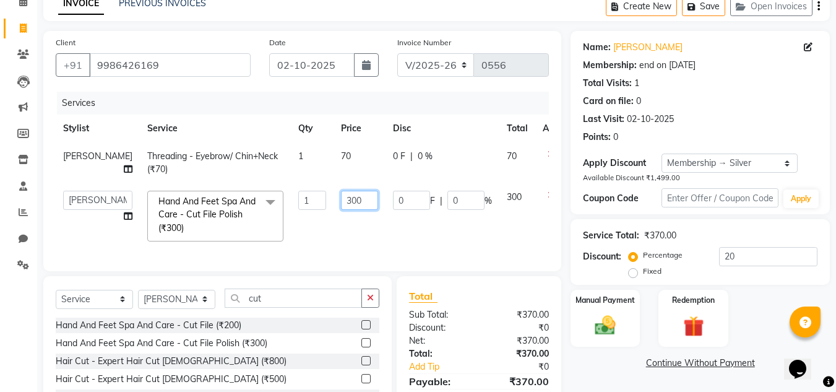
click at [341, 206] on input "300" at bounding box center [359, 200] width 37 height 19
click at [341, 205] on input "300" at bounding box center [359, 200] width 37 height 19
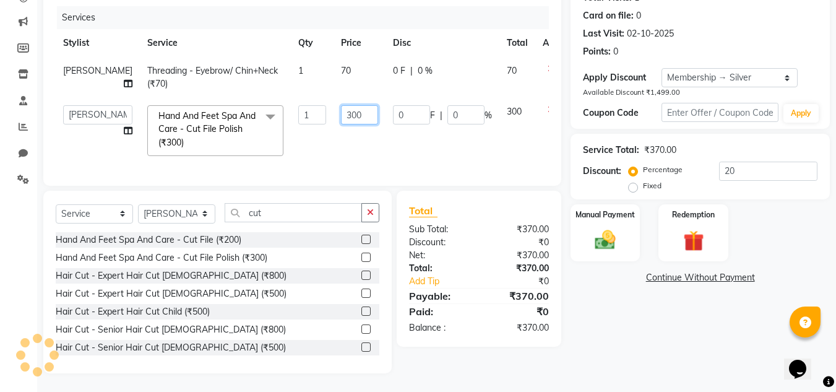
scroll to position [20, 0]
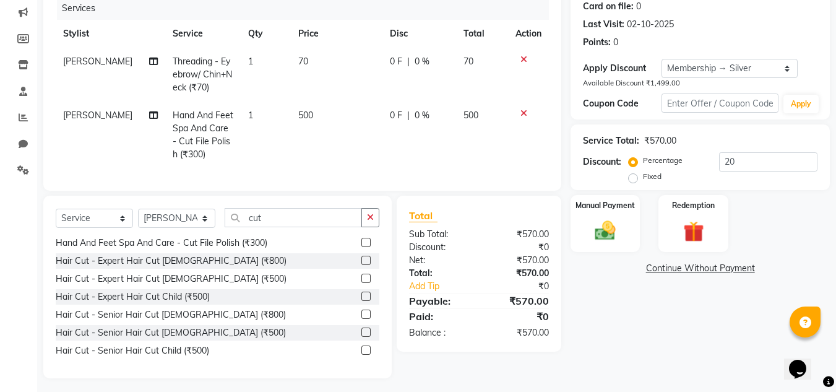
click at [415, 111] on span "0 %" at bounding box center [422, 115] width 15 height 13
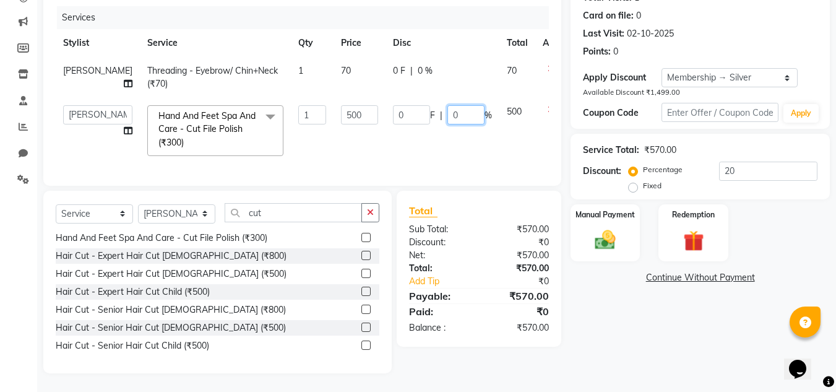
click at [447, 105] on input "0" at bounding box center [465, 114] width 37 height 19
click at [466, 131] on tr "[PERSON_NAME] [PERSON_NAME] krishi [PERSON_NAME] sachin Hand And Feet Spa And C…" at bounding box center [316, 131] width 520 height 66
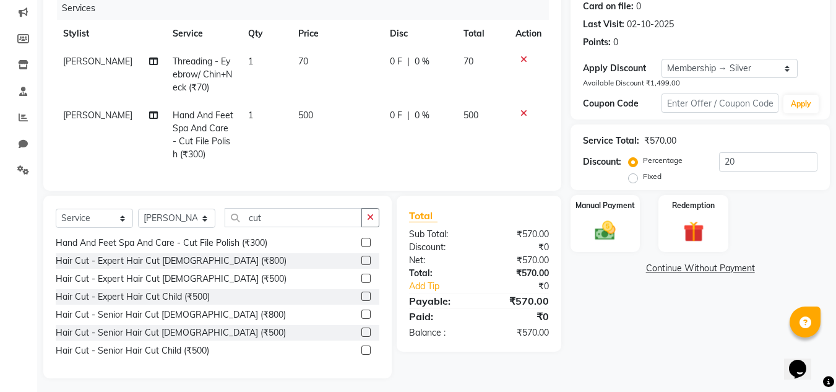
click at [408, 119] on div "0 F | 0 %" at bounding box center [419, 115] width 59 height 13
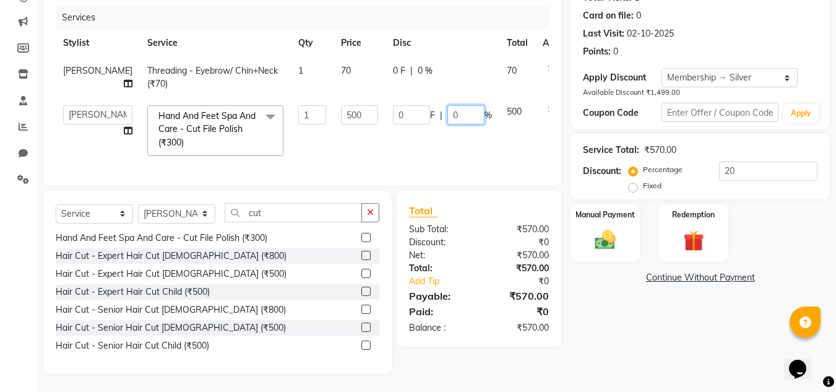
click at [447, 110] on input "0" at bounding box center [465, 114] width 37 height 19
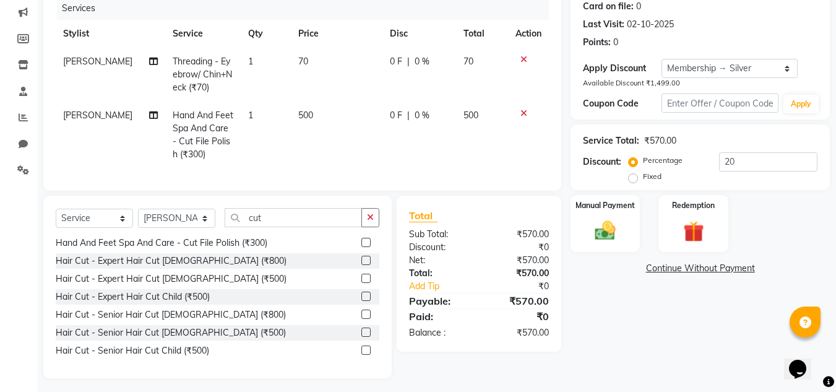
click at [459, 142] on tr "[PERSON_NAME] Hand And Feet Spa And Care - Cut File Polish (₹300) 1 500 0 F | 0…" at bounding box center [302, 134] width 493 height 67
click at [390, 115] on span "0 F" at bounding box center [396, 115] width 12 height 13
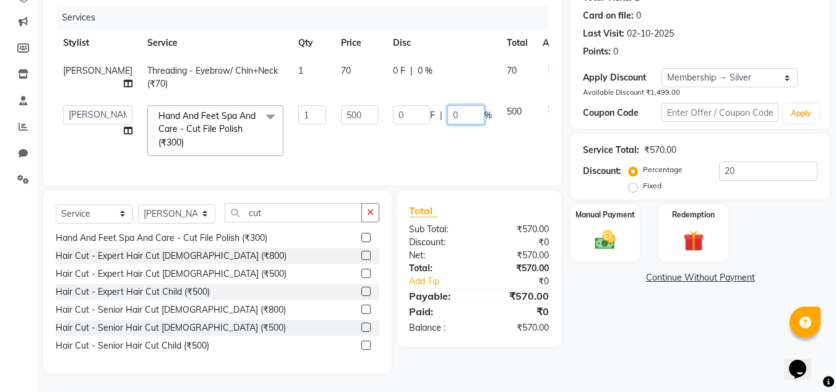
click at [447, 105] on input "0" at bounding box center [465, 114] width 37 height 19
click at [423, 84] on td "0 F | 0 %" at bounding box center [442, 77] width 114 height 41
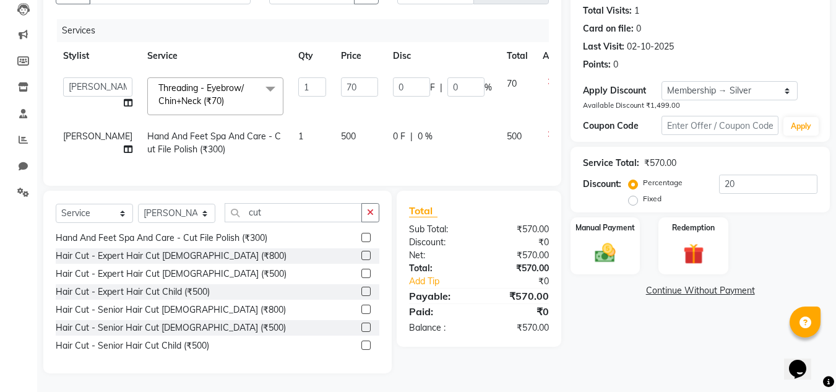
scroll to position [144, 0]
click at [343, 106] on td "70" at bounding box center [359, 96] width 52 height 53
click at [389, 123] on td "0 F | 0 %" at bounding box center [442, 143] width 114 height 41
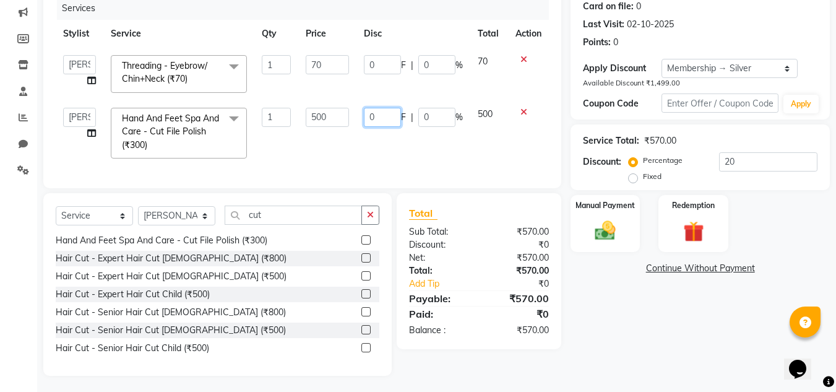
click at [371, 118] on input "0" at bounding box center [382, 117] width 37 height 19
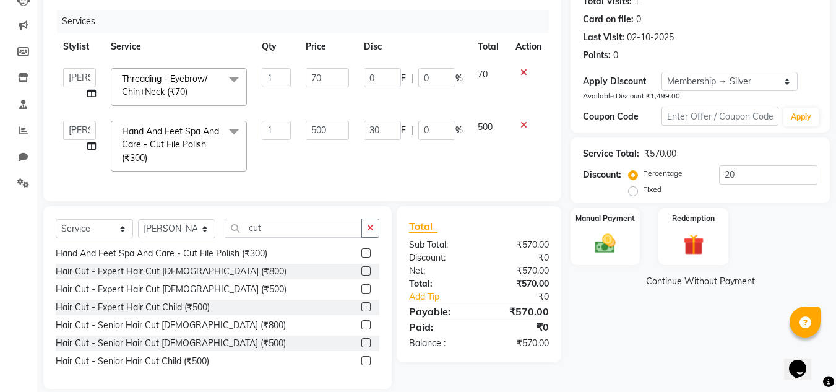
click at [426, 164] on div "Services Stylist Service Qty Price Disc Total Action [PERSON_NAME] [PERSON_NAME…" at bounding box center [302, 99] width 493 height 179
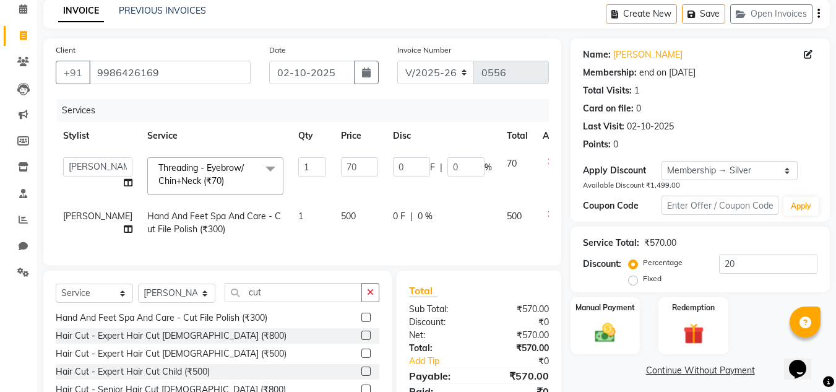
scroll to position [144, 0]
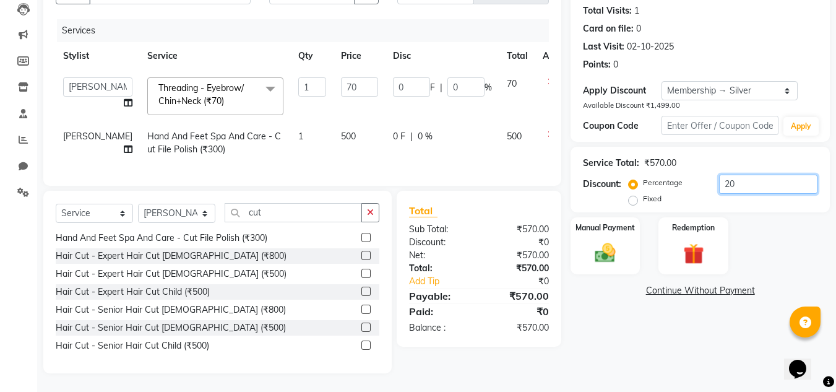
drag, startPoint x: 754, startPoint y: 174, endPoint x: 665, endPoint y: 174, distance: 89.1
click at [665, 174] on div "Percentage Fixed 20" at bounding box center [724, 190] width 186 height 33
click at [676, 157] on div "₹570.00" at bounding box center [660, 163] width 32 height 13
click at [400, 123] on td "0 F | 0 %" at bounding box center [442, 143] width 114 height 41
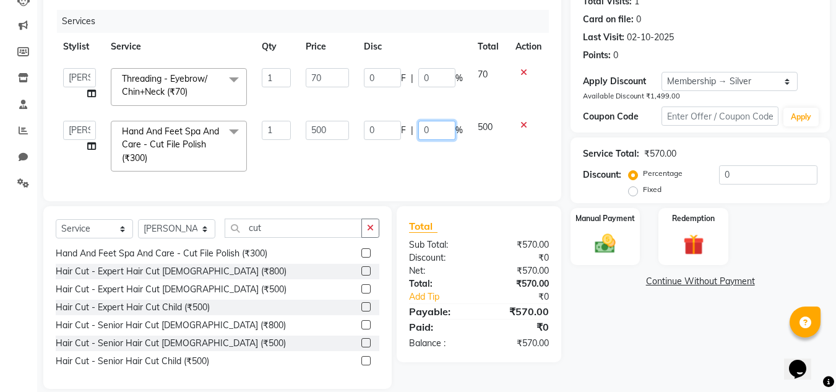
drag, startPoint x: 425, startPoint y: 126, endPoint x: 433, endPoint y: 127, distance: 8.1
click at [429, 127] on input "0" at bounding box center [436, 130] width 37 height 19
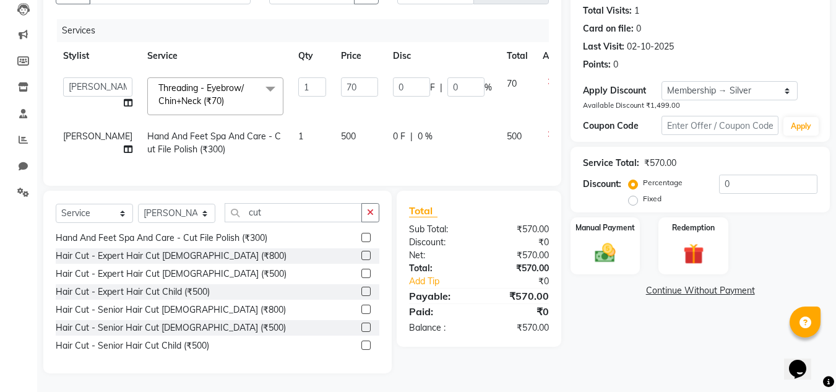
click at [499, 143] on td "500" at bounding box center [517, 143] width 36 height 41
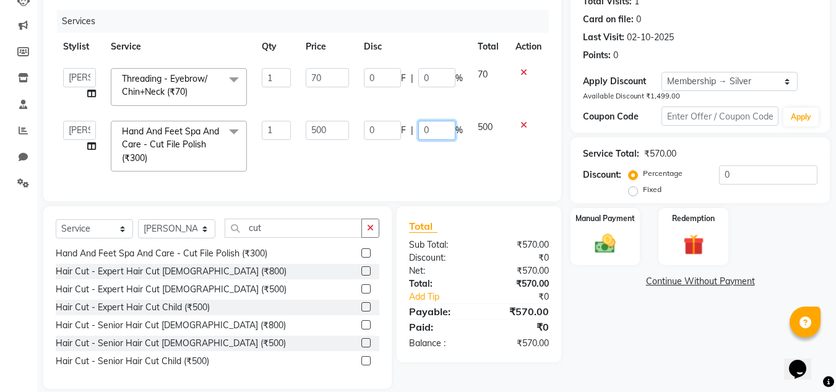
click at [441, 134] on input "0" at bounding box center [436, 130] width 37 height 19
click at [466, 153] on td "0 F | 30 %" at bounding box center [413, 146] width 114 height 66
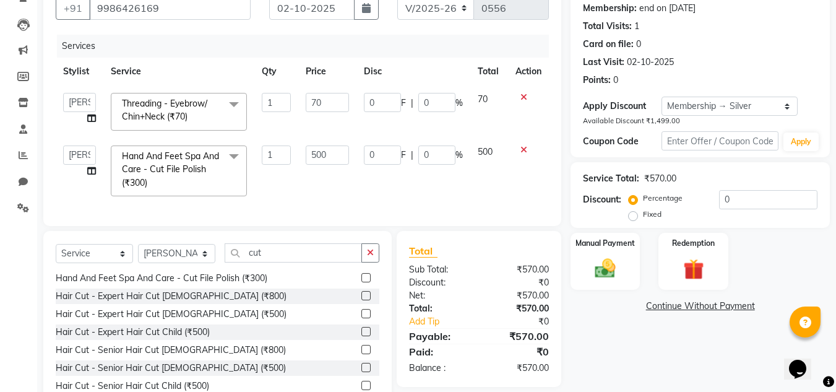
scroll to position [124, 0]
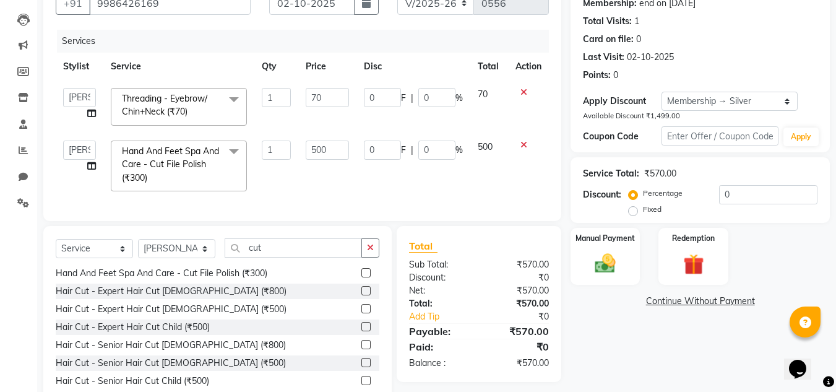
click at [643, 209] on label "Fixed" at bounding box center [652, 209] width 19 height 11
click at [633, 209] on input "Fixed" at bounding box center [635, 209] width 9 height 9
click at [641, 196] on div "Percentage" at bounding box center [656, 193] width 51 height 15
click at [744, 106] on select "Select Membership → Silver" at bounding box center [729, 101] width 137 height 19
click at [661, 92] on select "Select Membership → Silver" at bounding box center [729, 101] width 137 height 19
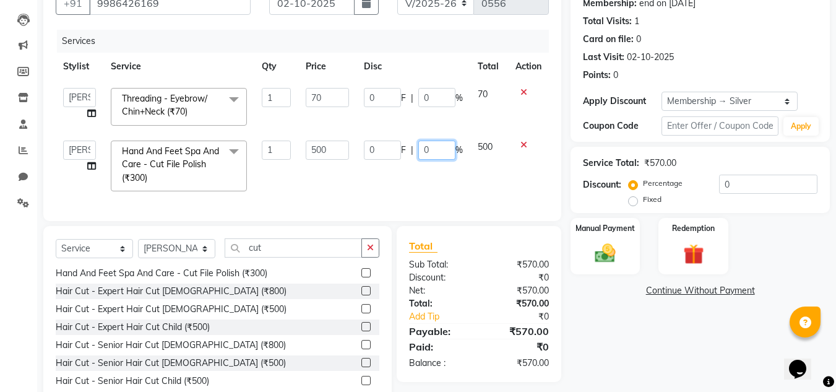
click at [432, 158] on input "0" at bounding box center [436, 149] width 37 height 19
click at [437, 164] on td "0 F | 030 %" at bounding box center [413, 166] width 114 height 66
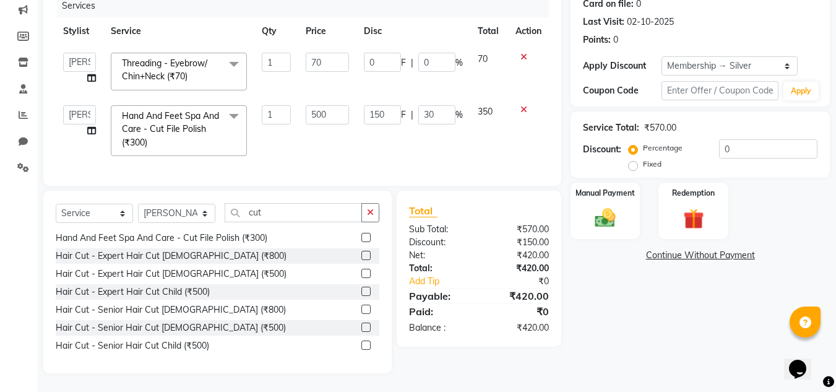
scroll to position [168, 0]
drag, startPoint x: 540, startPoint y: 329, endPoint x: 527, endPoint y: 331, distance: 13.2
click at [527, 331] on div "₹420.00" at bounding box center [518, 327] width 79 height 13
click at [474, 141] on td "350" at bounding box center [489, 131] width 38 height 66
click at [364, 215] on button "button" at bounding box center [370, 212] width 18 height 19
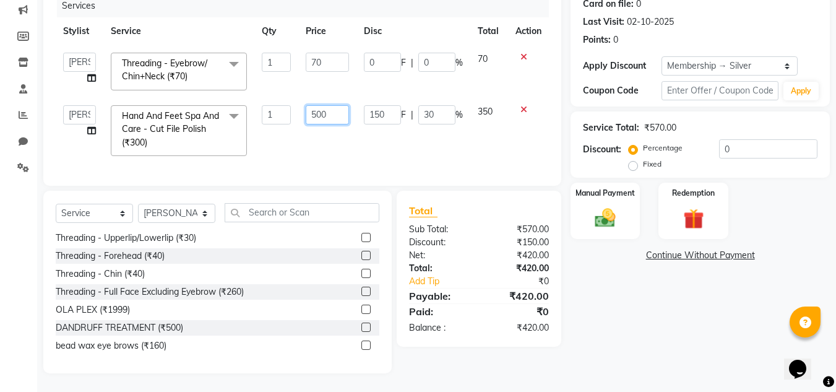
click at [320, 108] on input "500" at bounding box center [327, 114] width 43 height 19
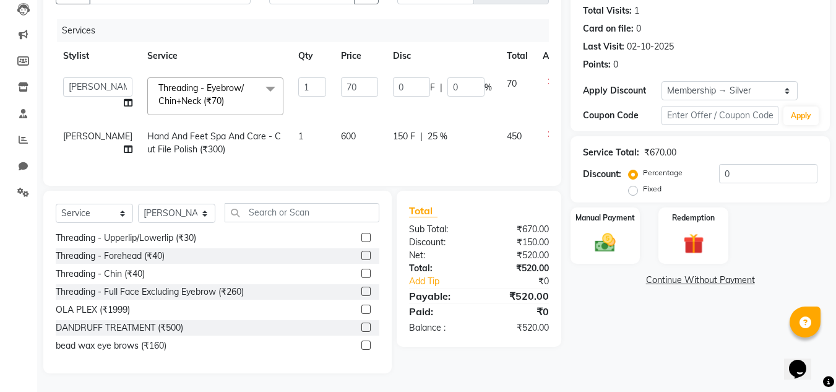
click at [392, 147] on td "150 F | 25 %" at bounding box center [442, 143] width 114 height 41
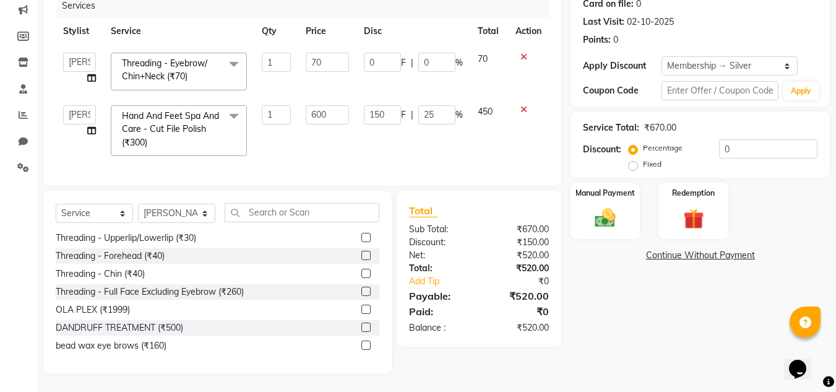
scroll to position [106, 0]
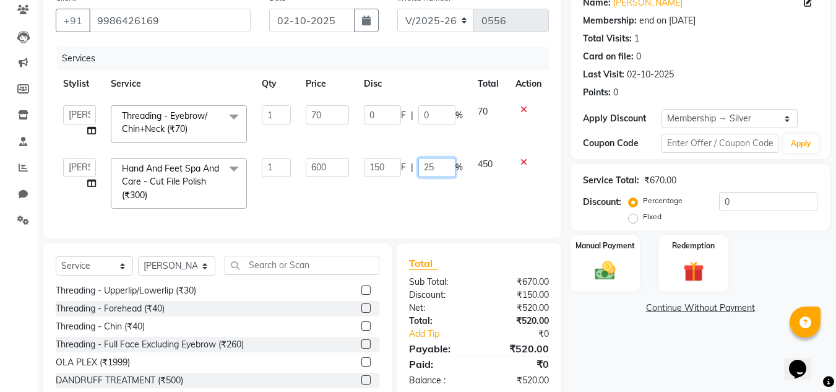
drag, startPoint x: 439, startPoint y: 175, endPoint x: 409, endPoint y: 175, distance: 29.7
click at [409, 175] on div "150 F | 25 %" at bounding box center [413, 167] width 99 height 19
click at [490, 197] on div "Services Stylist Service Qty Price Disc Total Action [PERSON_NAME] [PERSON_NAME…" at bounding box center [302, 136] width 493 height 179
